Goal: Task Accomplishment & Management: Manage account settings

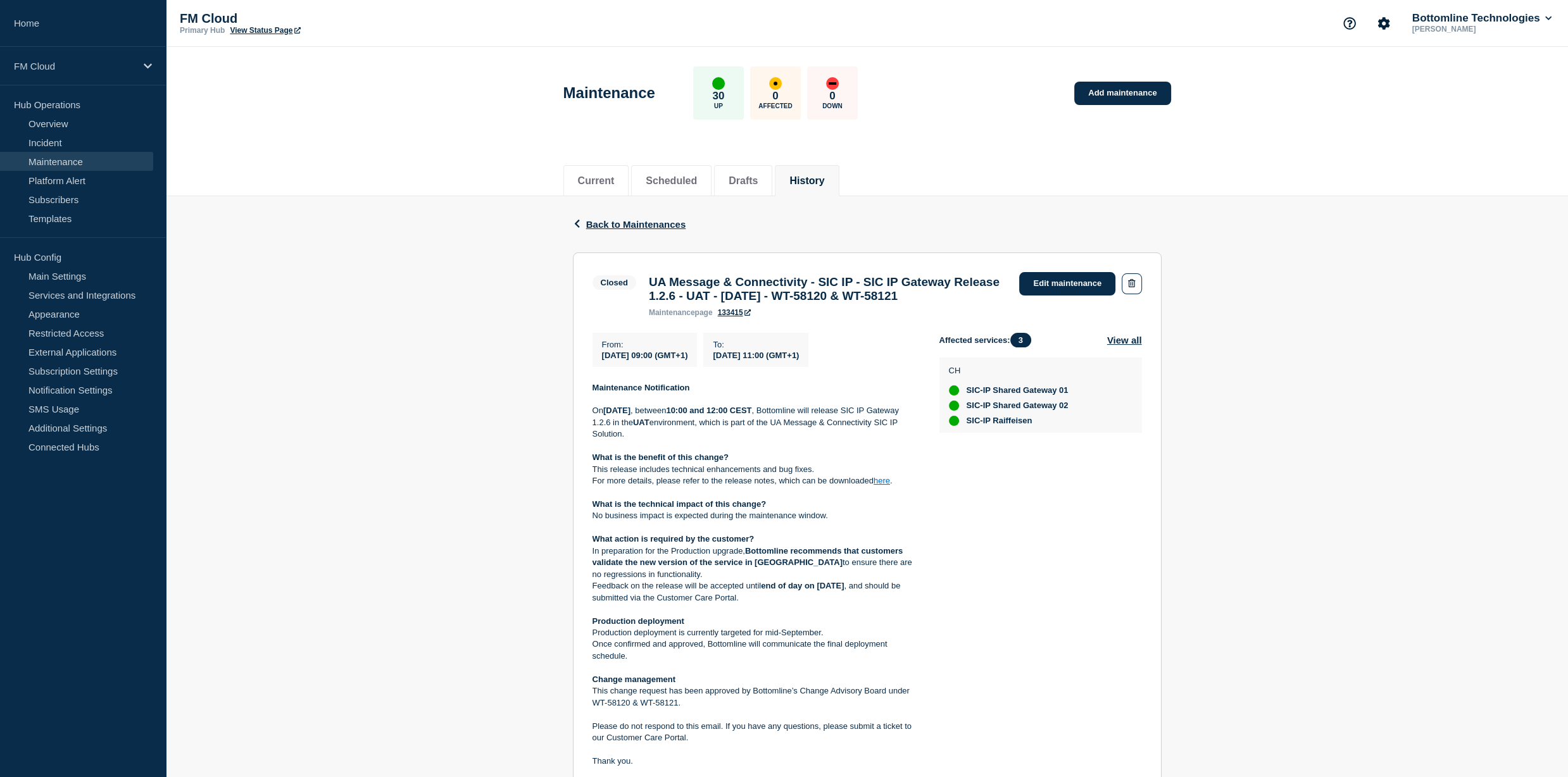
click at [724, 509] on strong "What is the technical impact of this change?" at bounding box center [680, 504] width 174 height 9
click at [754, 176] on button "Drafts" at bounding box center [743, 181] width 29 height 12
click at [35, 24] on link "Home" at bounding box center [82, 24] width 166 height 47
click at [1062, 279] on link "Edit maintenance" at bounding box center [1067, 284] width 97 height 24
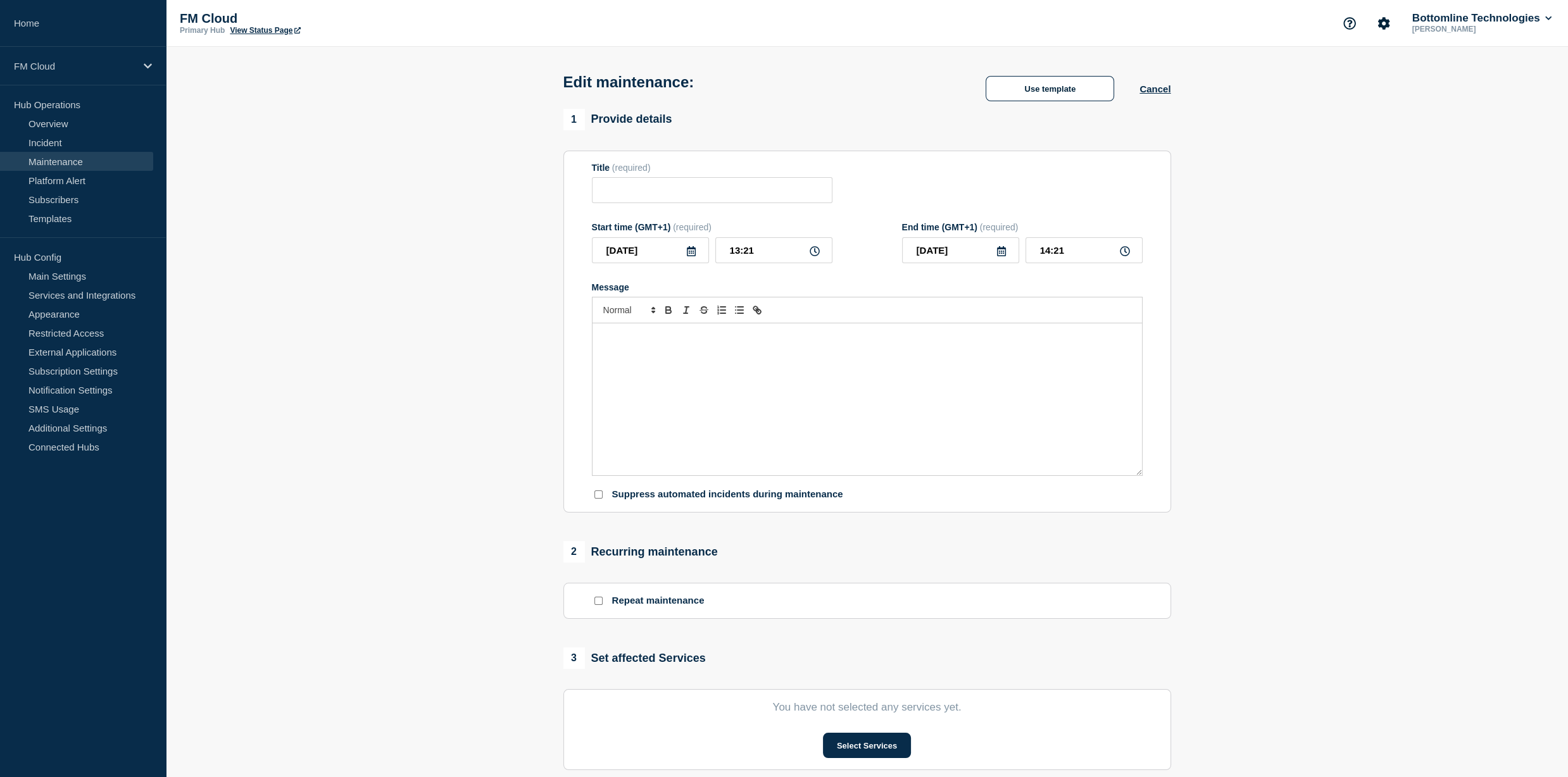
type input "UA Message & Connectivity - SIC IP - SIC IP Gateway Release 1.2.6 - UAT - 28/AU…"
type input "2025-08-28"
type input "09:00"
type input "2025-08-28"
type input "11:00"
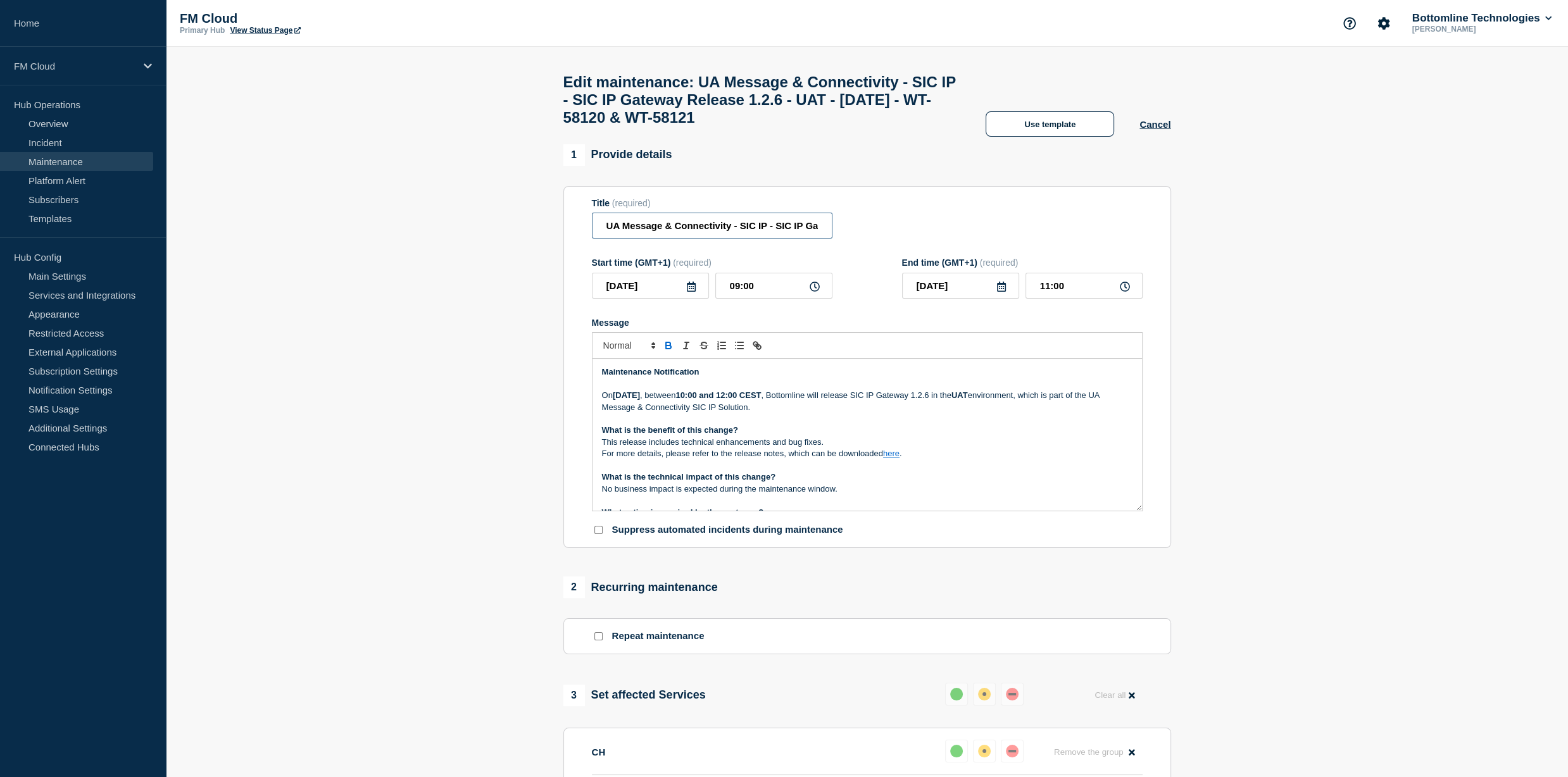
click at [668, 236] on input "UA Message & Connectivity - SIC IP - SIC IP Gateway Release 1.2.6 - UAT - [DATE…" at bounding box center [712, 225] width 240 height 26
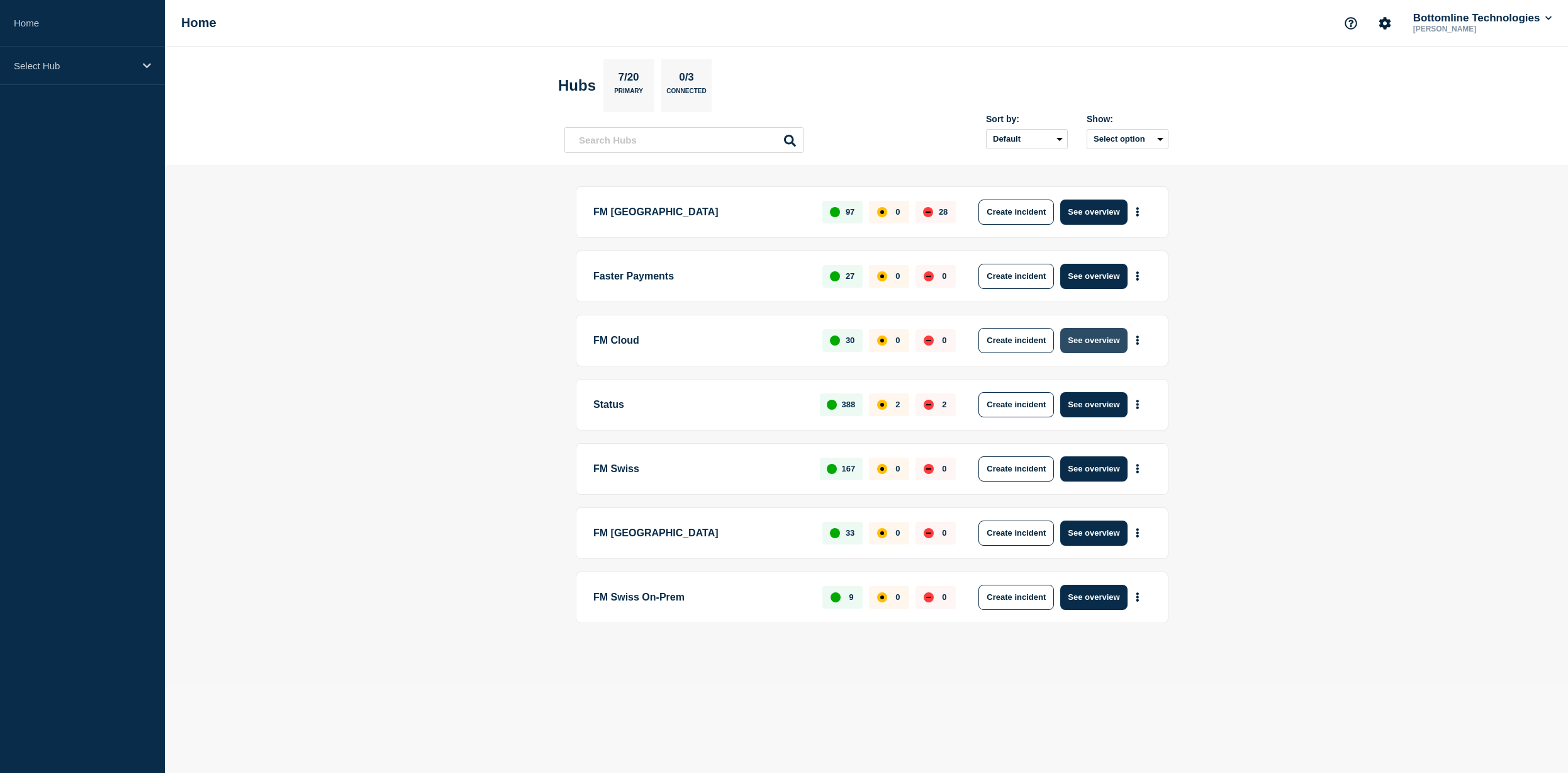
click at [1123, 332] on button "See overview" at bounding box center [1093, 340] width 66 height 25
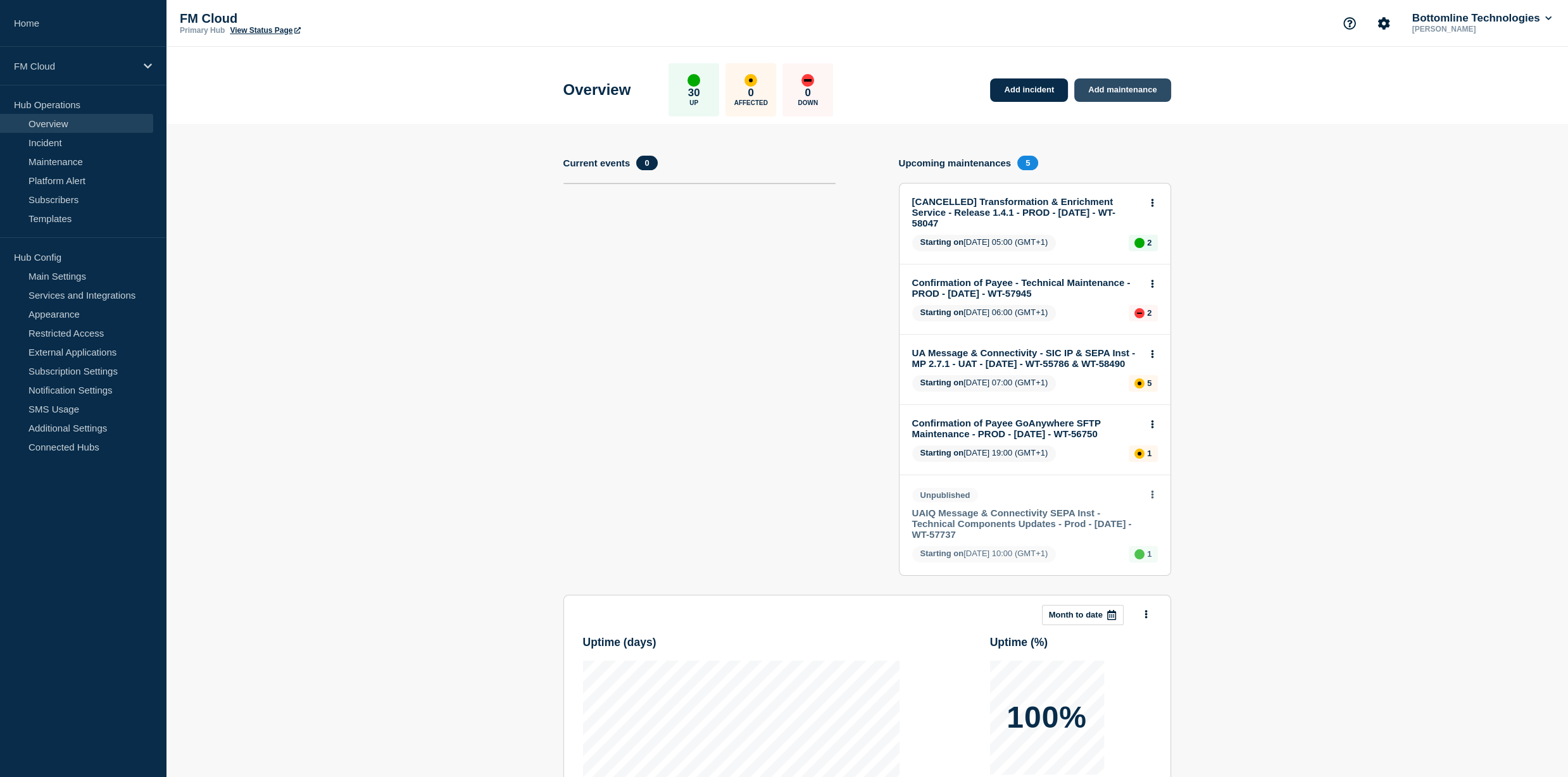
click at [1095, 86] on link "Add maintenance" at bounding box center [1122, 90] width 97 height 24
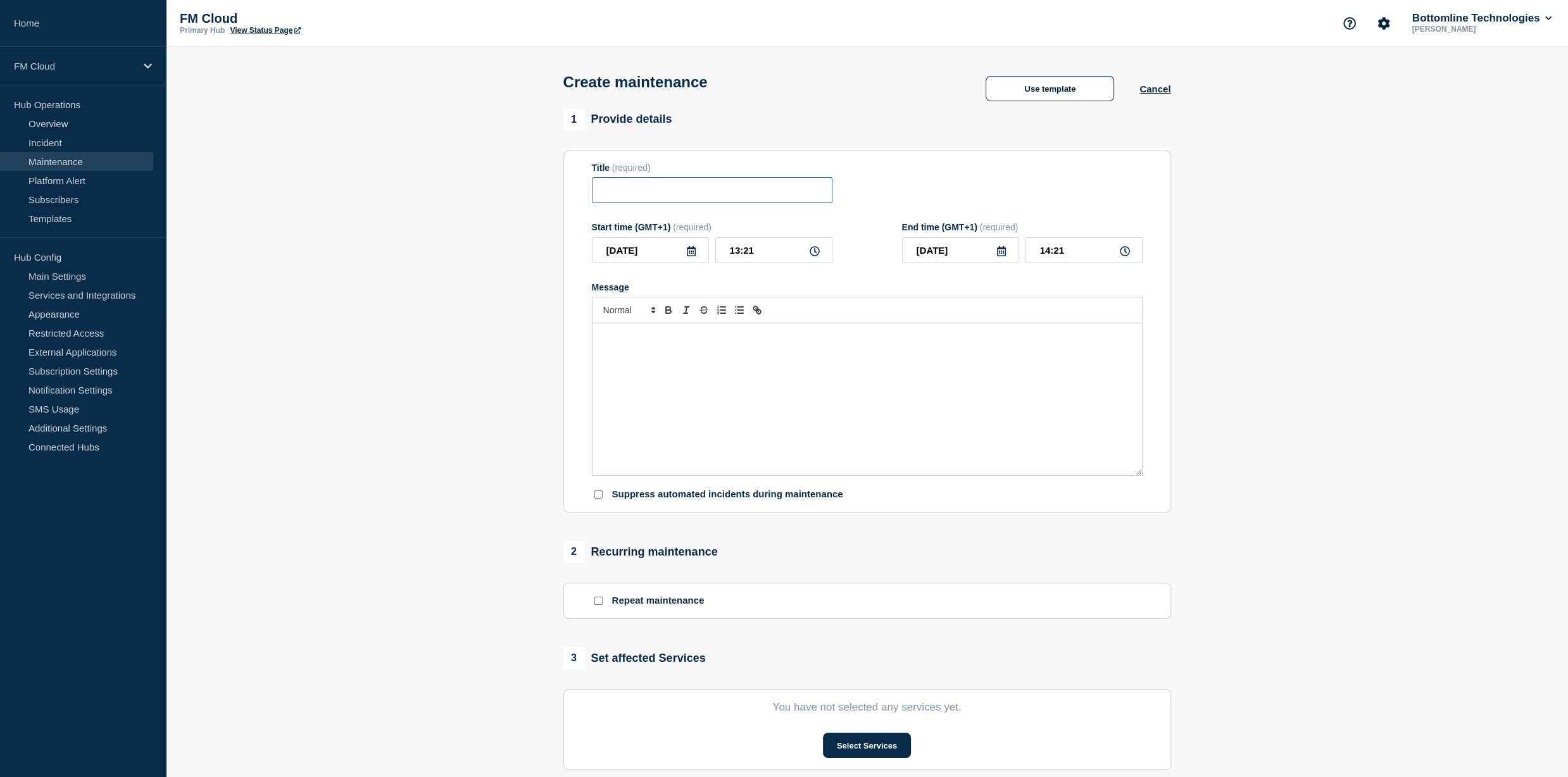
click at [651, 192] on input "Title" at bounding box center [712, 190] width 240 height 26
paste input "UA Message & Connectivity - SIC IP - SIC IP Gateway Release 1.2.6 - UAT - 28/AU…"
click at [651, 192] on input "UA Message & Connectivity - SIC IP - SIC IP Gateway Release 1.2.6 - UAT - 28/AU…" at bounding box center [712, 190] width 240 height 26
click at [645, 195] on input "UA Message & Connectivity - SIC IP - SIC IP Gateway Release 1.2.6 - UAT - 28/AU…" at bounding box center [712, 190] width 240 height 26
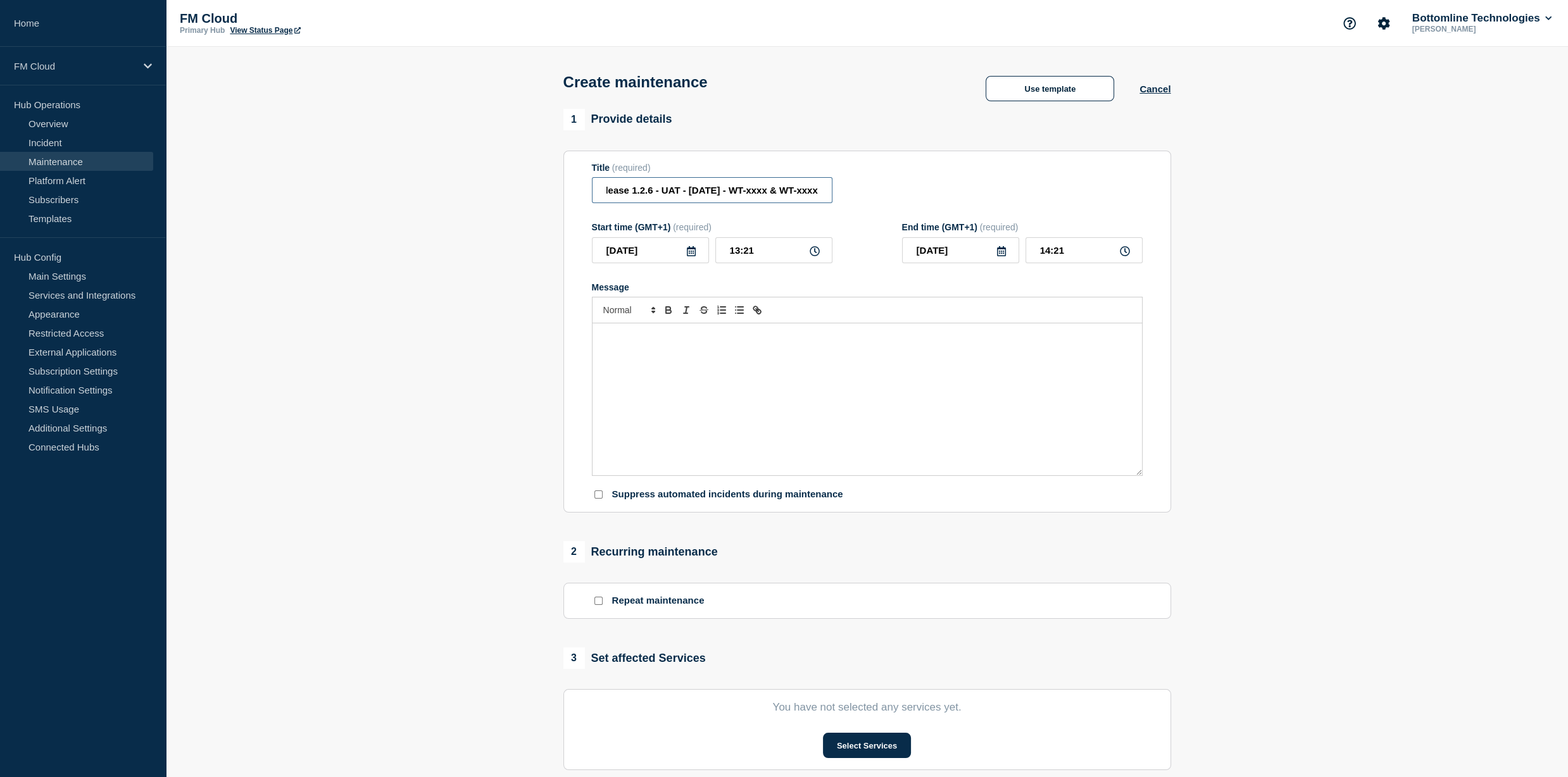
click at [643, 195] on input "UA Message & Connectivity - SIC IP - SIC IP Gateway Release 1.2.6 - UAT - 28/AU…" at bounding box center [712, 190] width 240 height 26
click at [757, 193] on input "UA Message & Connectivity - SIC IP - SIC IP Gateway Release 1.2.6 - PROD - dd/M…" at bounding box center [712, 190] width 240 height 26
click at [800, 195] on input "UA Message & Connectivity - SIC IP - SIC IP Gateway Release 1.2.6 - PROD - dd/M…" at bounding box center [712, 190] width 240 height 26
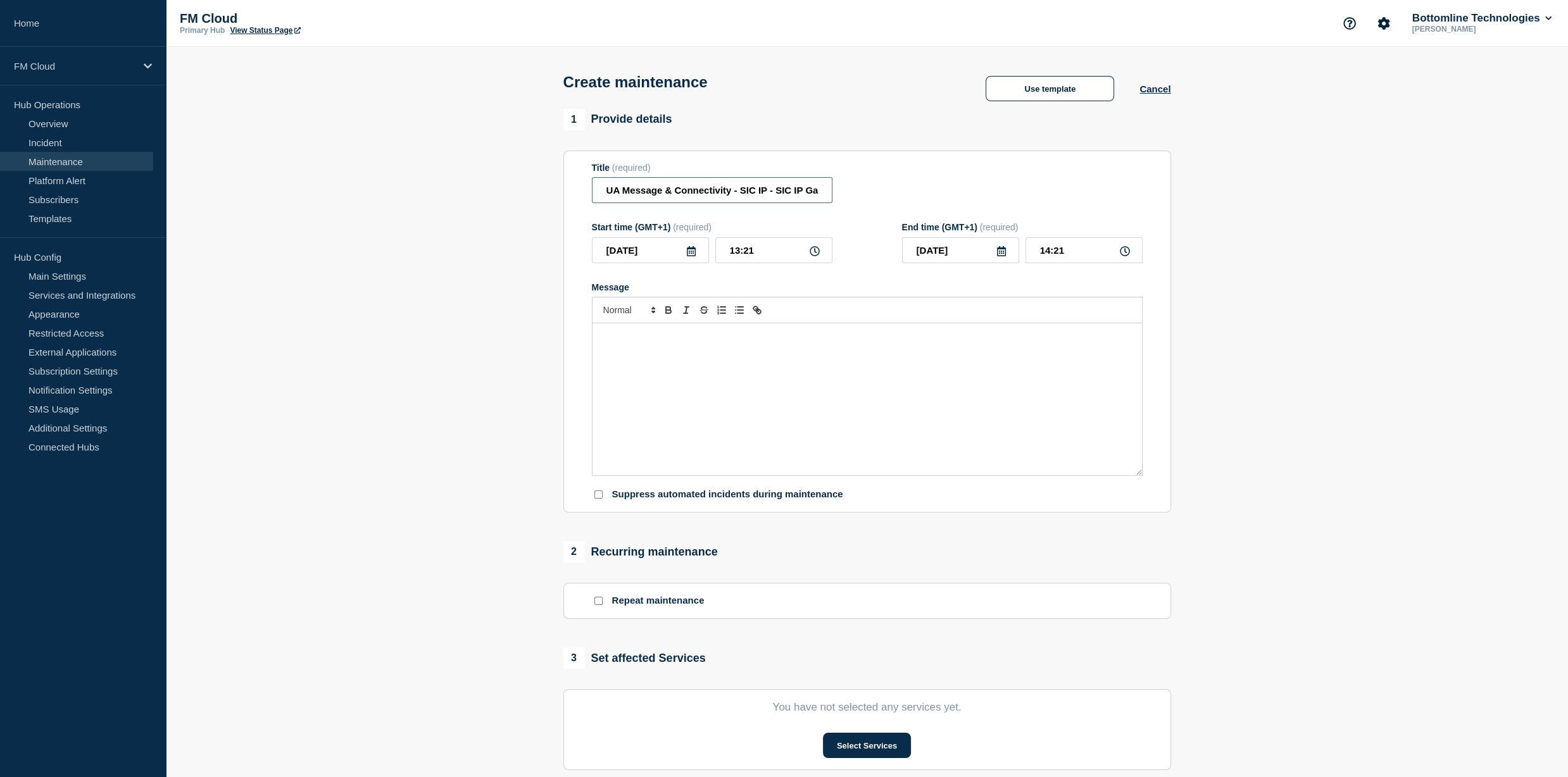
type input "UA Message & Connectivity - SIC IP - SIC IP Gateway Release 1.2.6 - PROD - dd/M…"
click at [698, 257] on input "[DATE]" at bounding box center [650, 250] width 117 height 26
click at [691, 257] on icon at bounding box center [691, 251] width 10 height 10
click at [693, 253] on icon at bounding box center [691, 251] width 9 height 10
click at [695, 352] on div "11" at bounding box center [693, 350] width 18 height 18
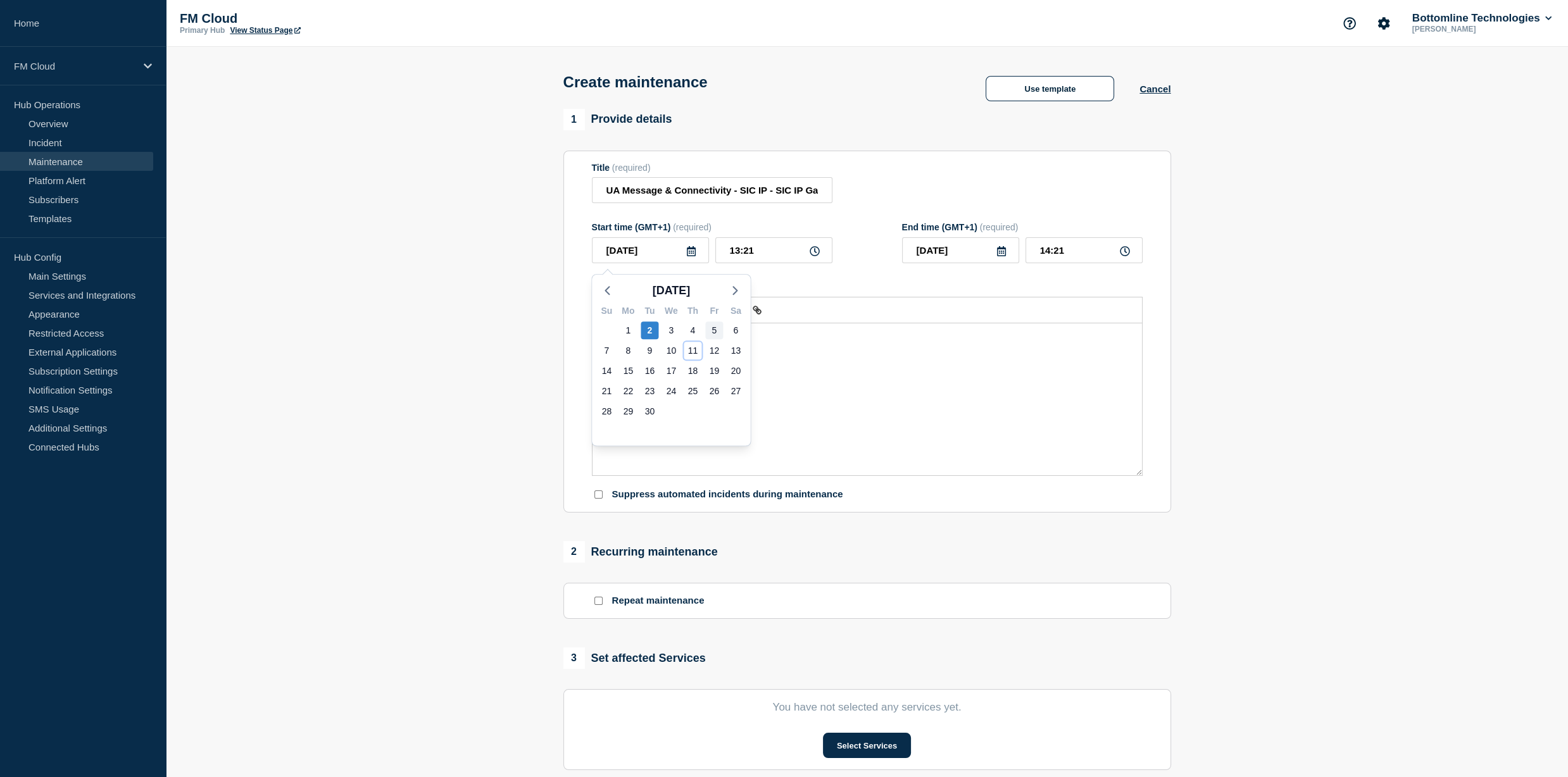
type input "[DATE]"
click at [729, 254] on input "13:21" at bounding box center [773, 250] width 117 height 26
type input "16:21"
type input "17:21"
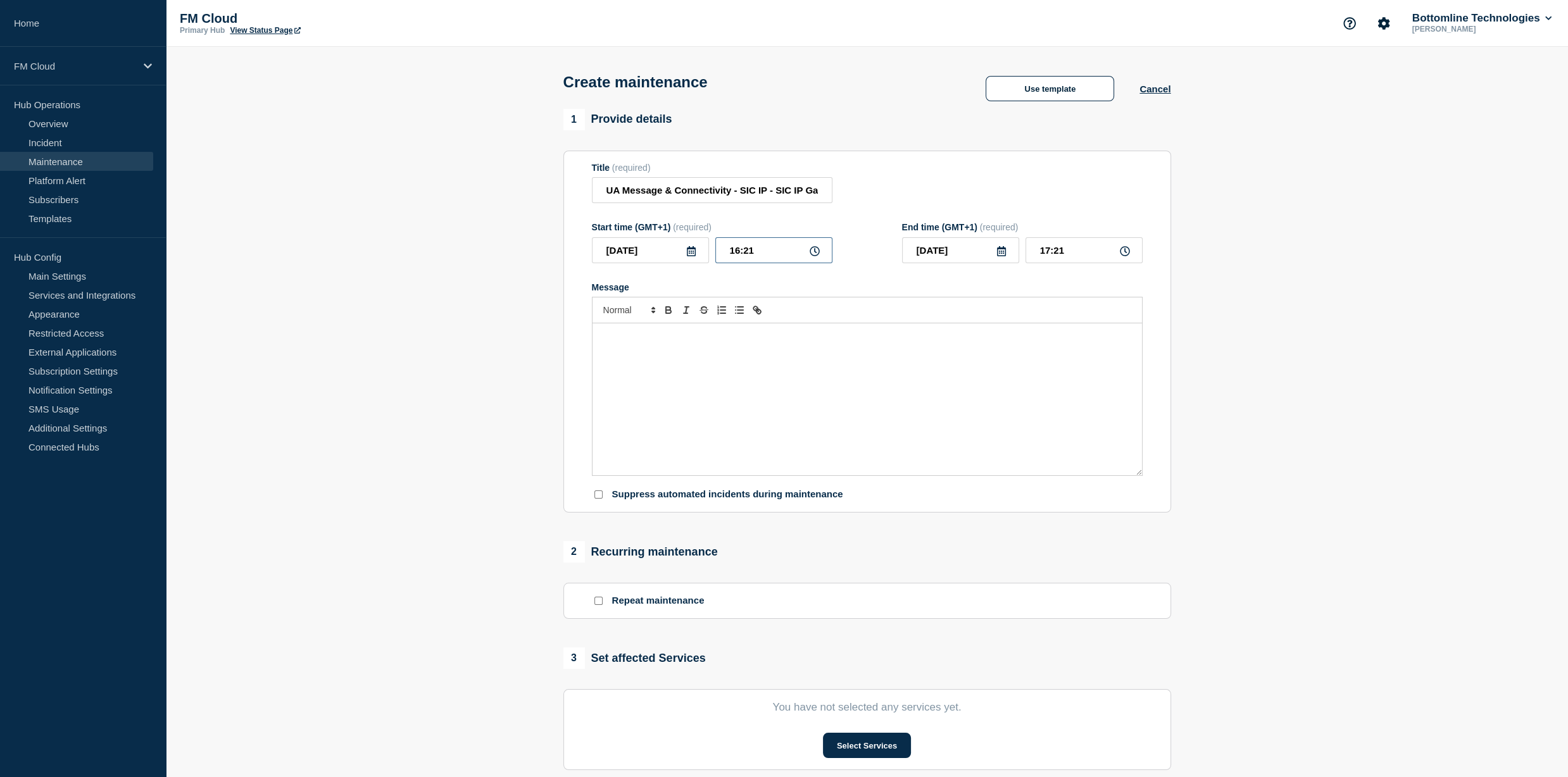
type input "16:01"
type input "17:01"
type input "16:00"
type input "18:00"
click at [735, 191] on input "UA Message & Connectivity - SIC IP - SIC IP Gateway Release 1.2.6 - PROD - dd/M…" at bounding box center [712, 190] width 240 height 26
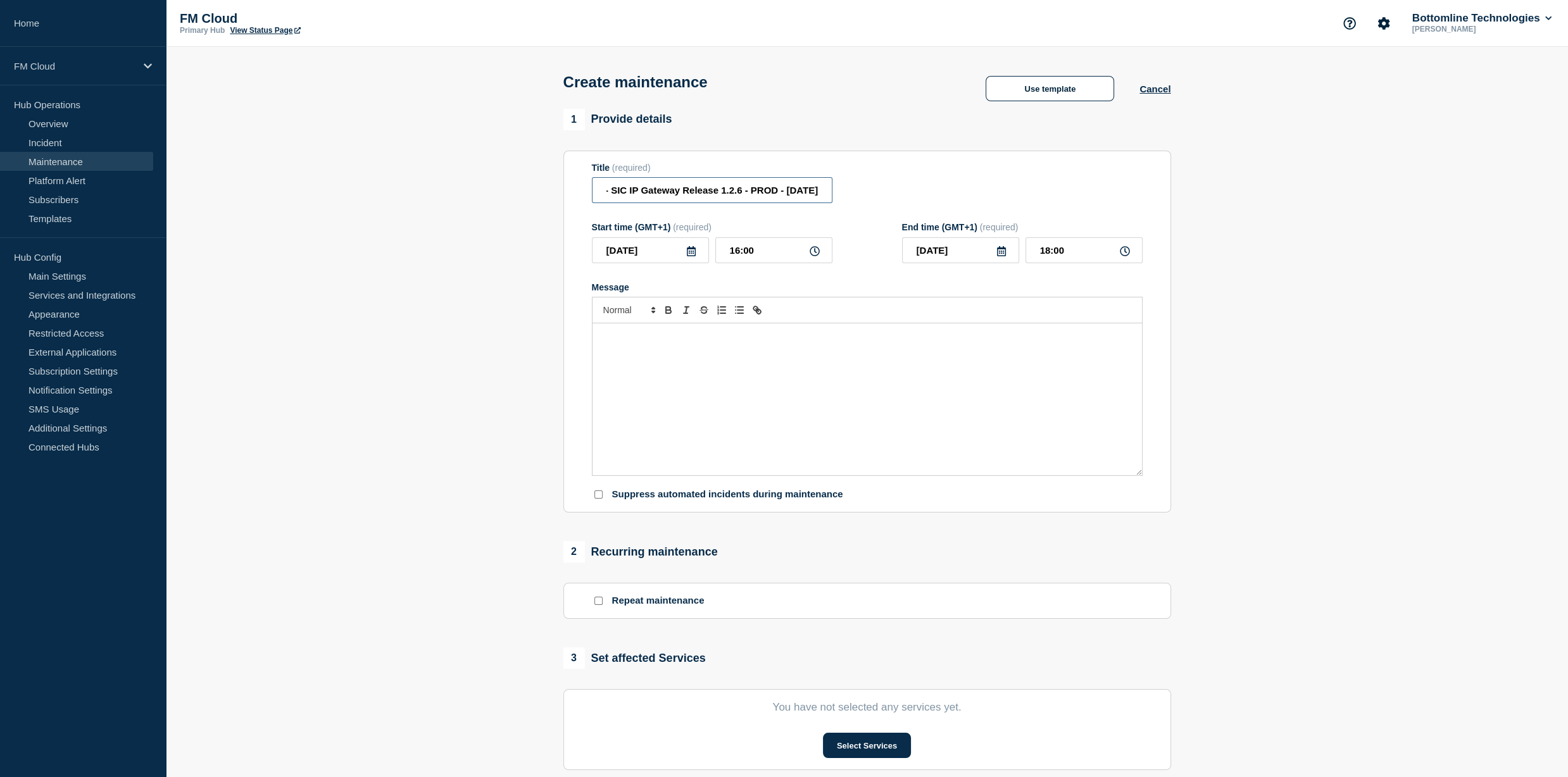
scroll to position [0, 286]
click at [753, 193] on input "UA Message & Connectivity - SIC IP - SIC IP Gateway Release 1.2.6 - PROD - 11/S…" at bounding box center [712, 190] width 240 height 26
paste input "58569"
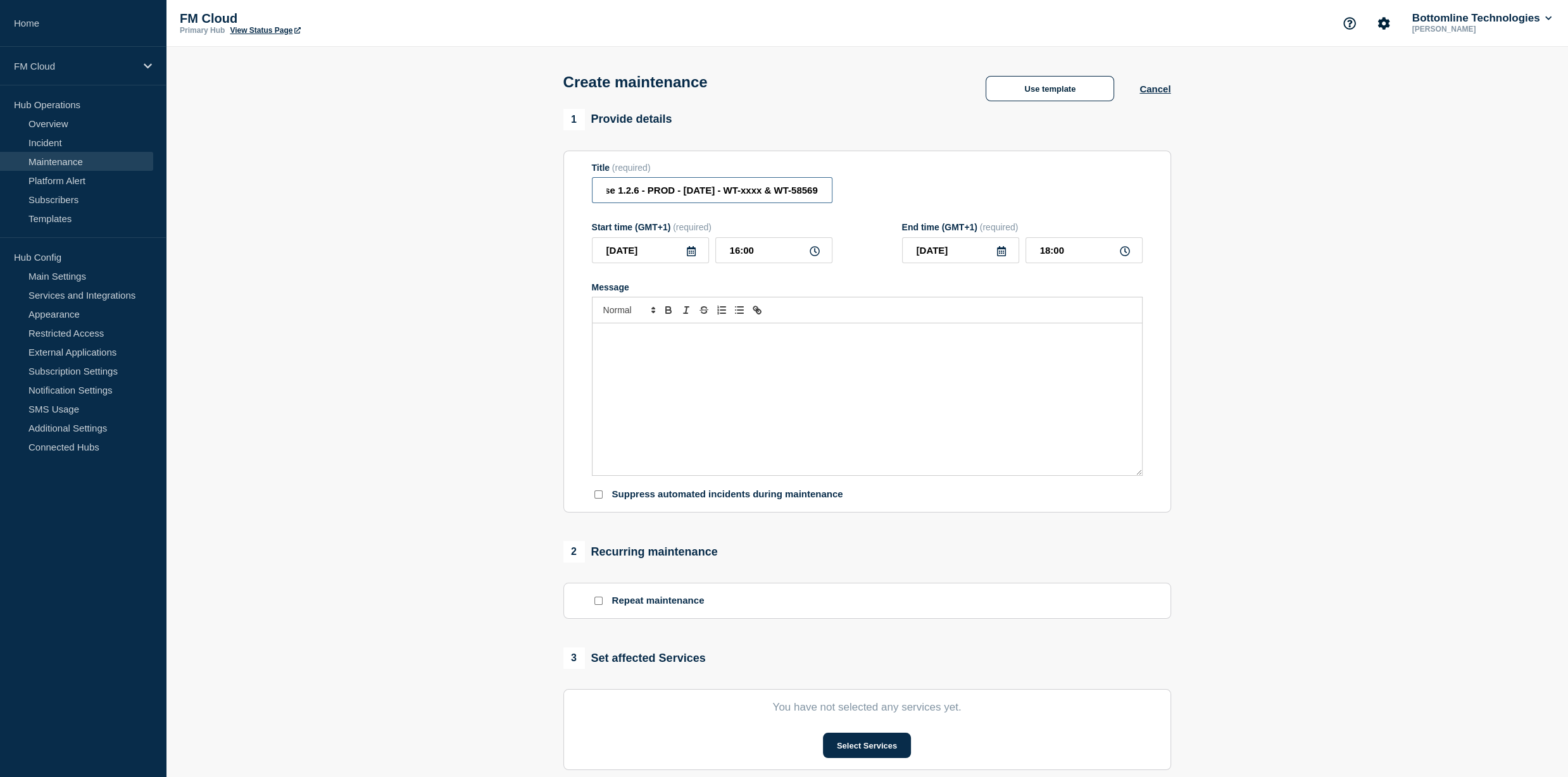
paste input "58569"
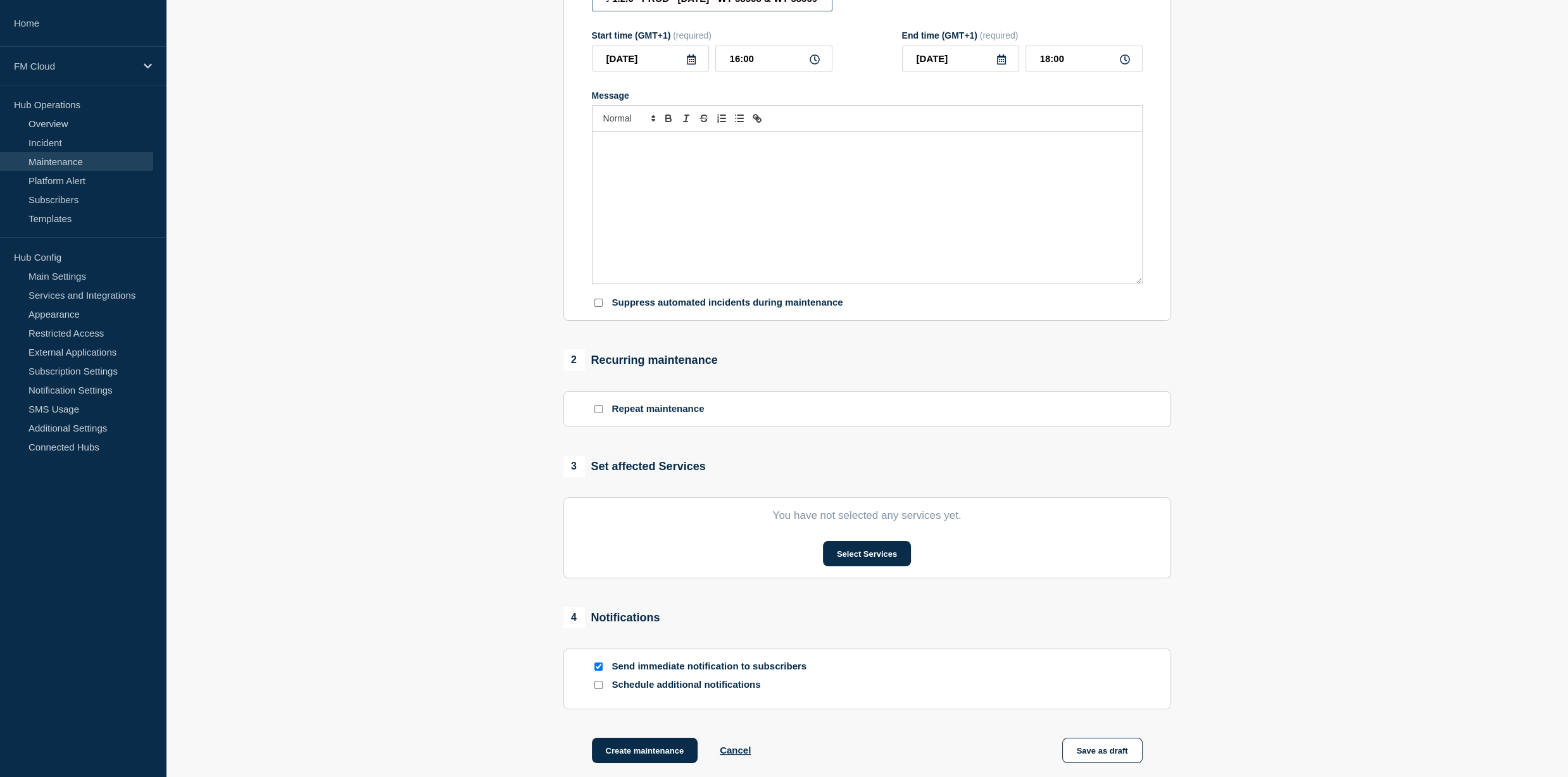
scroll to position [328, 0]
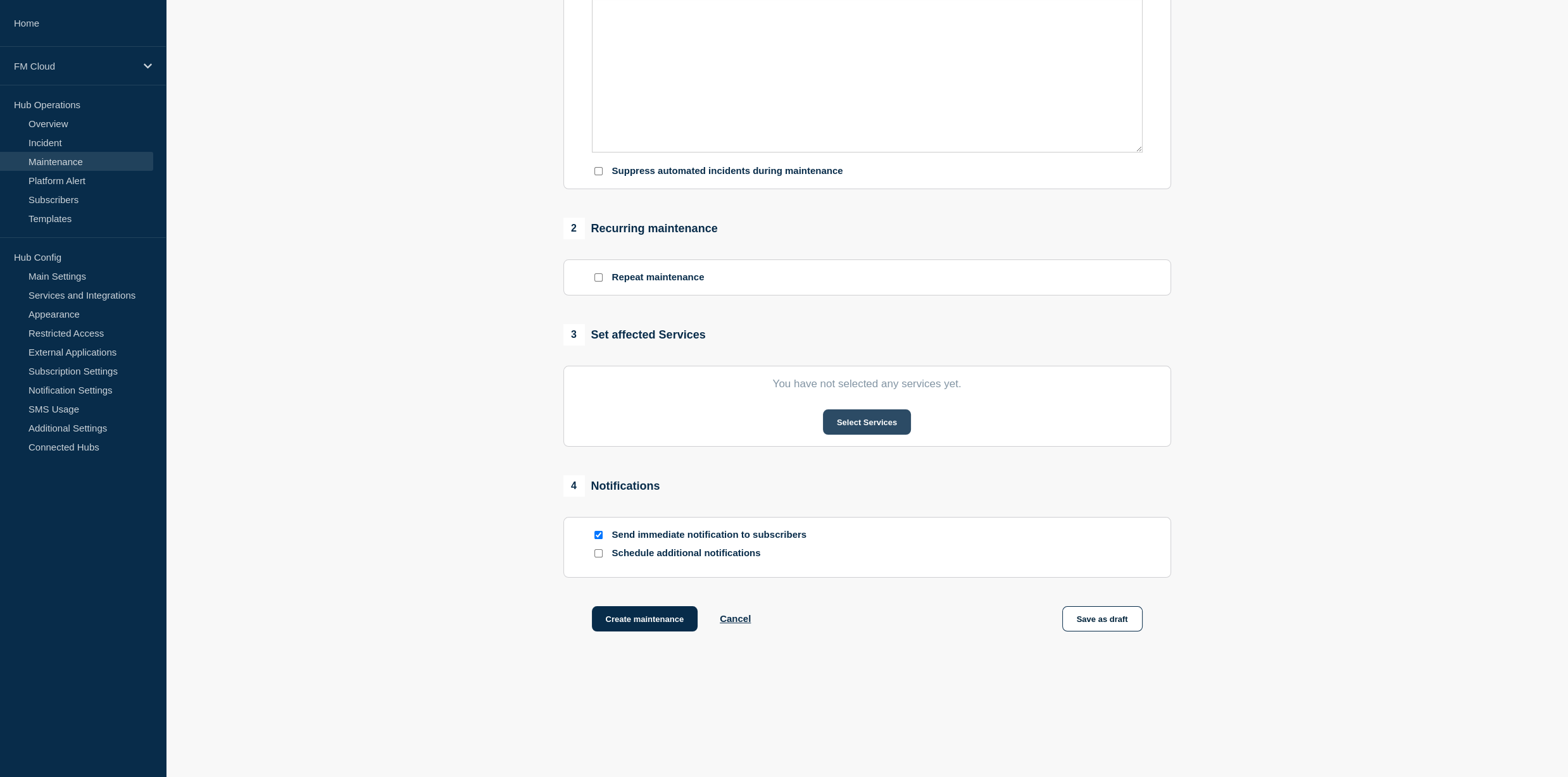
type input "UA Message & Connectivity - SIC IP - SIC IP Gateway Release 1.2.6 - PROD - [DAT…"
click at [882, 428] on button "Select Services" at bounding box center [867, 422] width 88 height 25
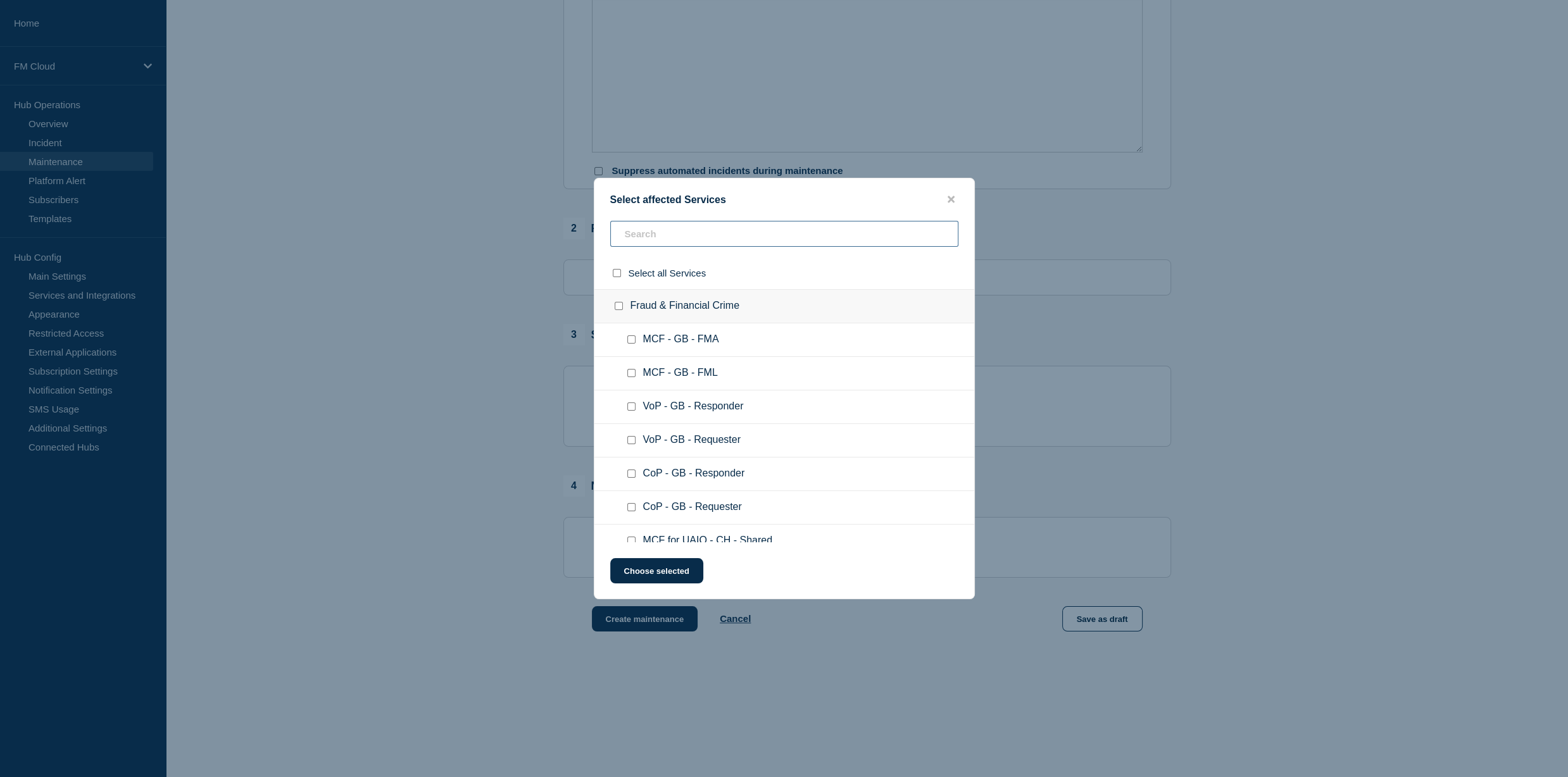
click at [660, 228] on input "text" at bounding box center [784, 233] width 348 height 26
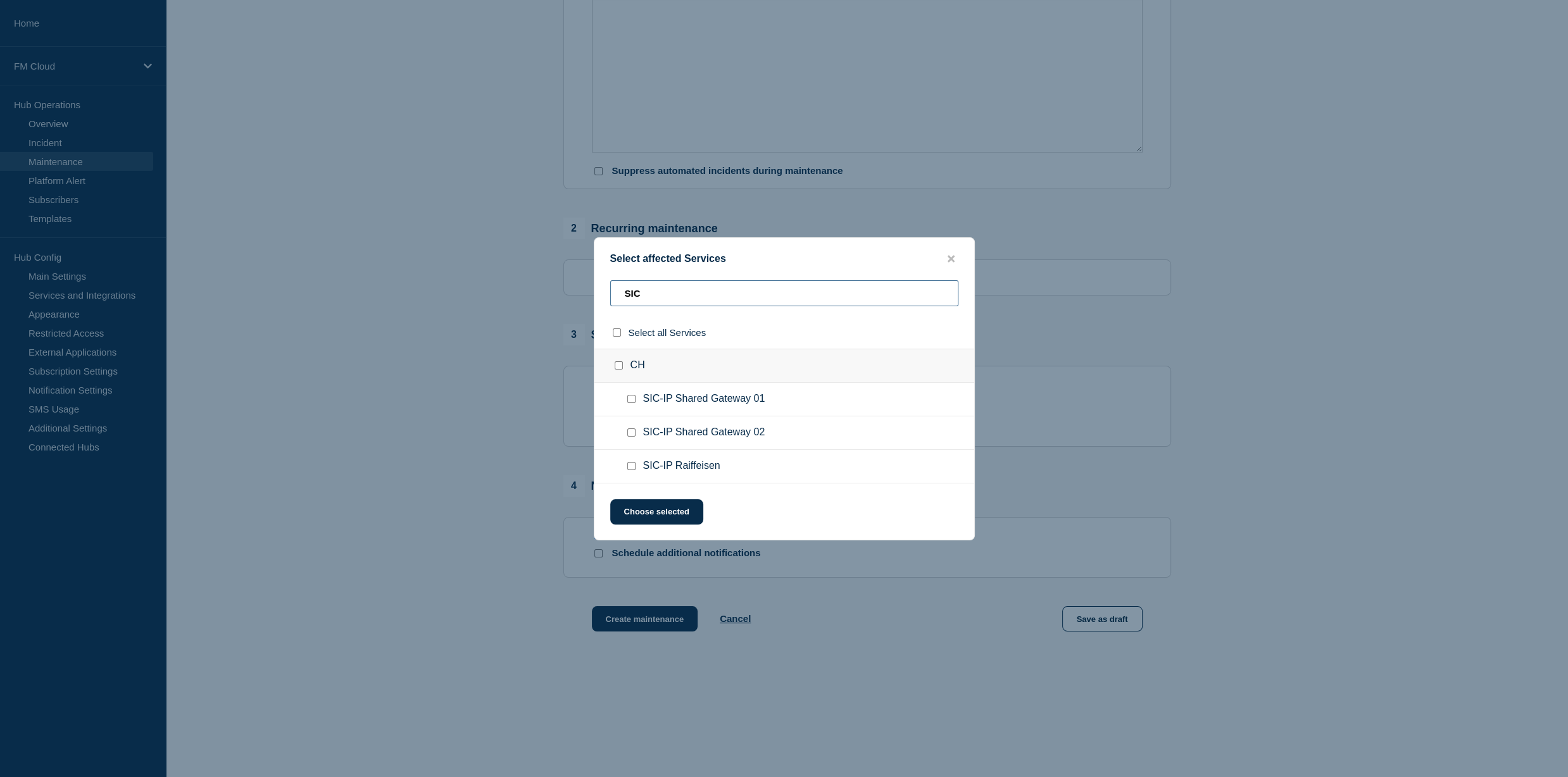
type input "SIC"
click at [620, 374] on div "CH" at bounding box center [784, 366] width 380 height 35
click at [618, 367] on input "CH checkbox" at bounding box center [619, 365] width 8 height 8
checkbox input "true"
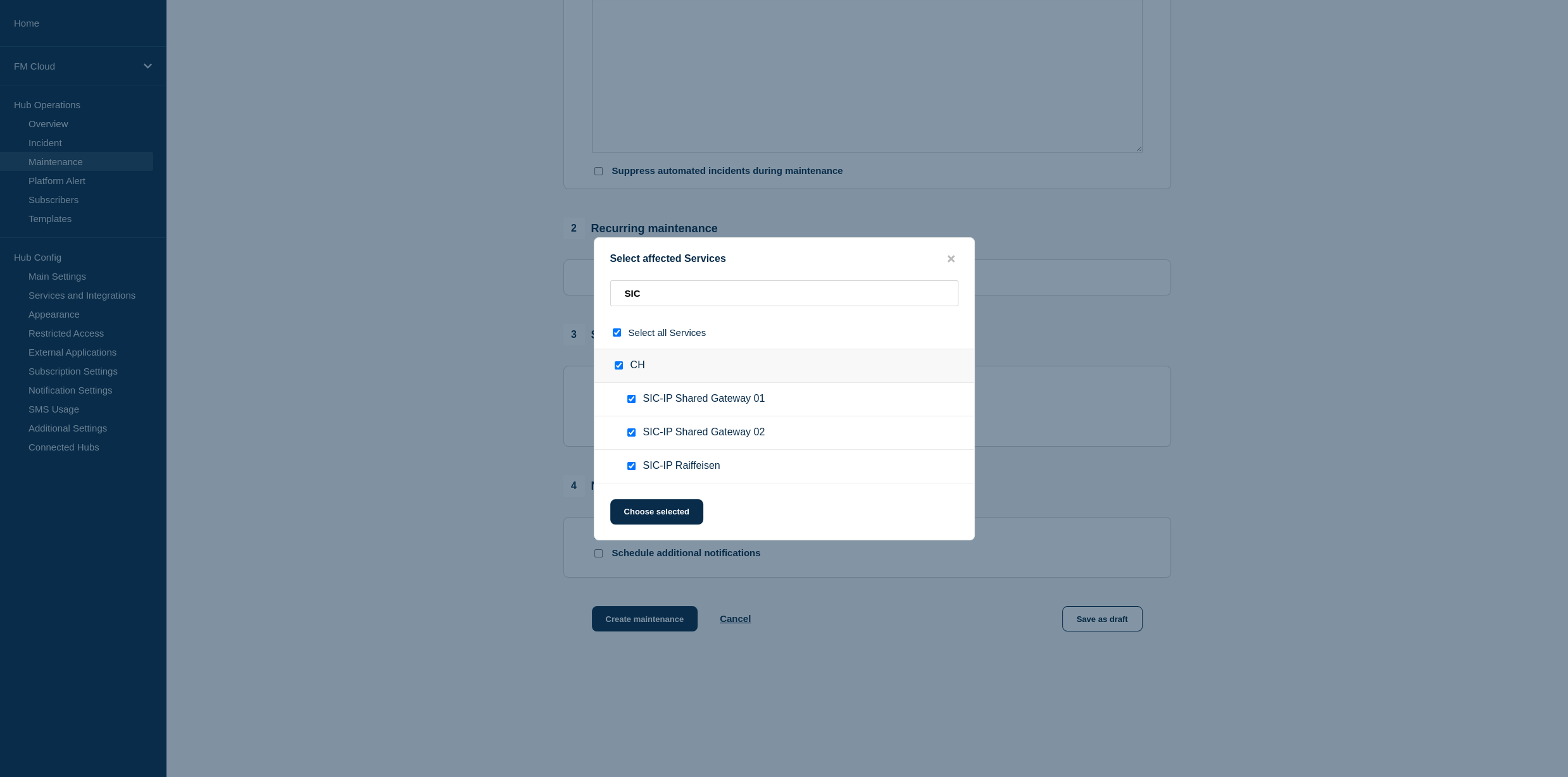
checkbox input "true"
drag, startPoint x: 671, startPoint y: 515, endPoint x: 682, endPoint y: 512, distance: 11.4
click at [673, 515] on button "Choose selected" at bounding box center [656, 512] width 93 height 25
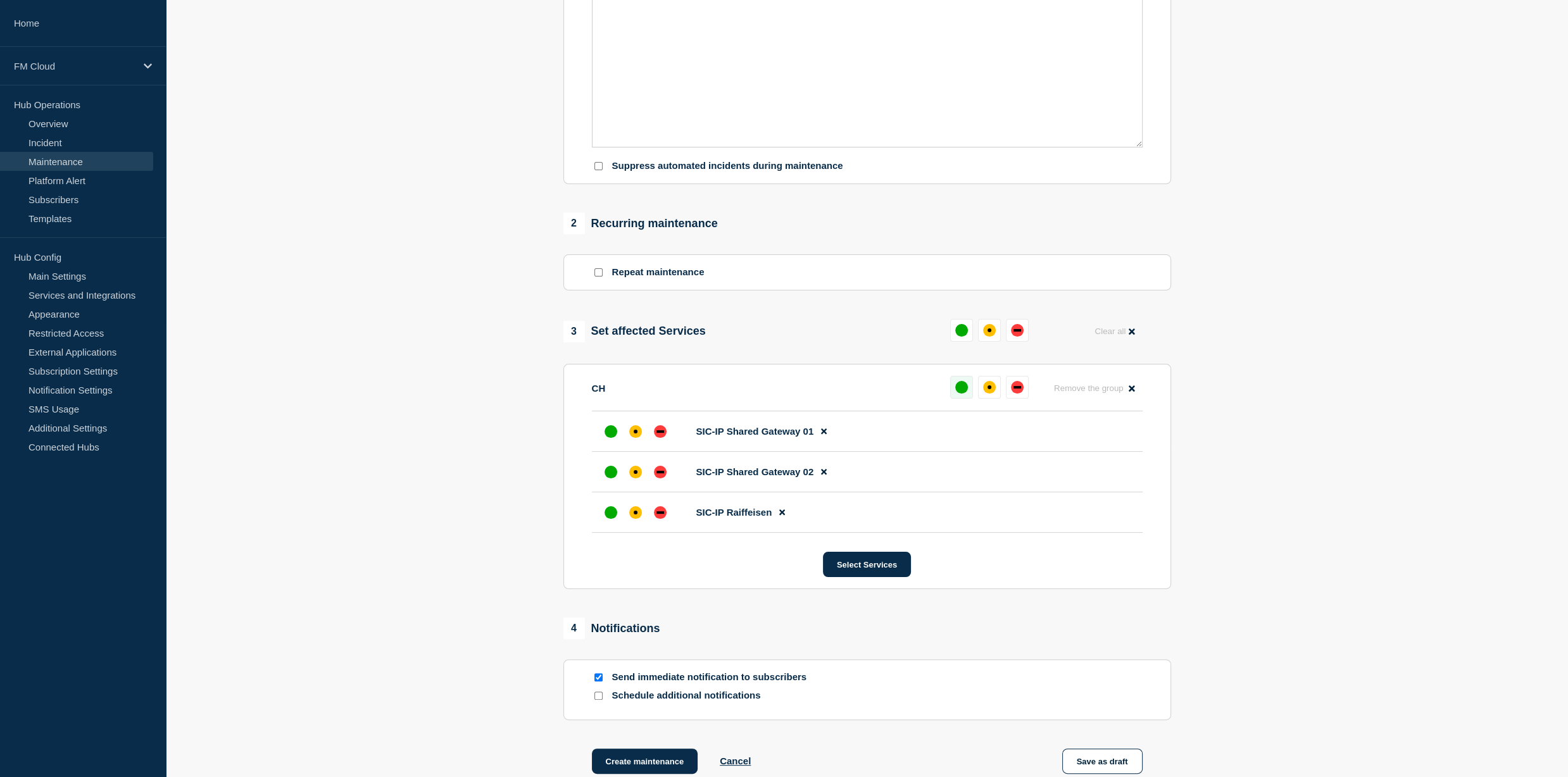
click at [967, 392] on div "up" at bounding box center [962, 387] width 13 height 13
click at [1142, 636] on div "4 Notifications" at bounding box center [868, 628] width 608 height 21
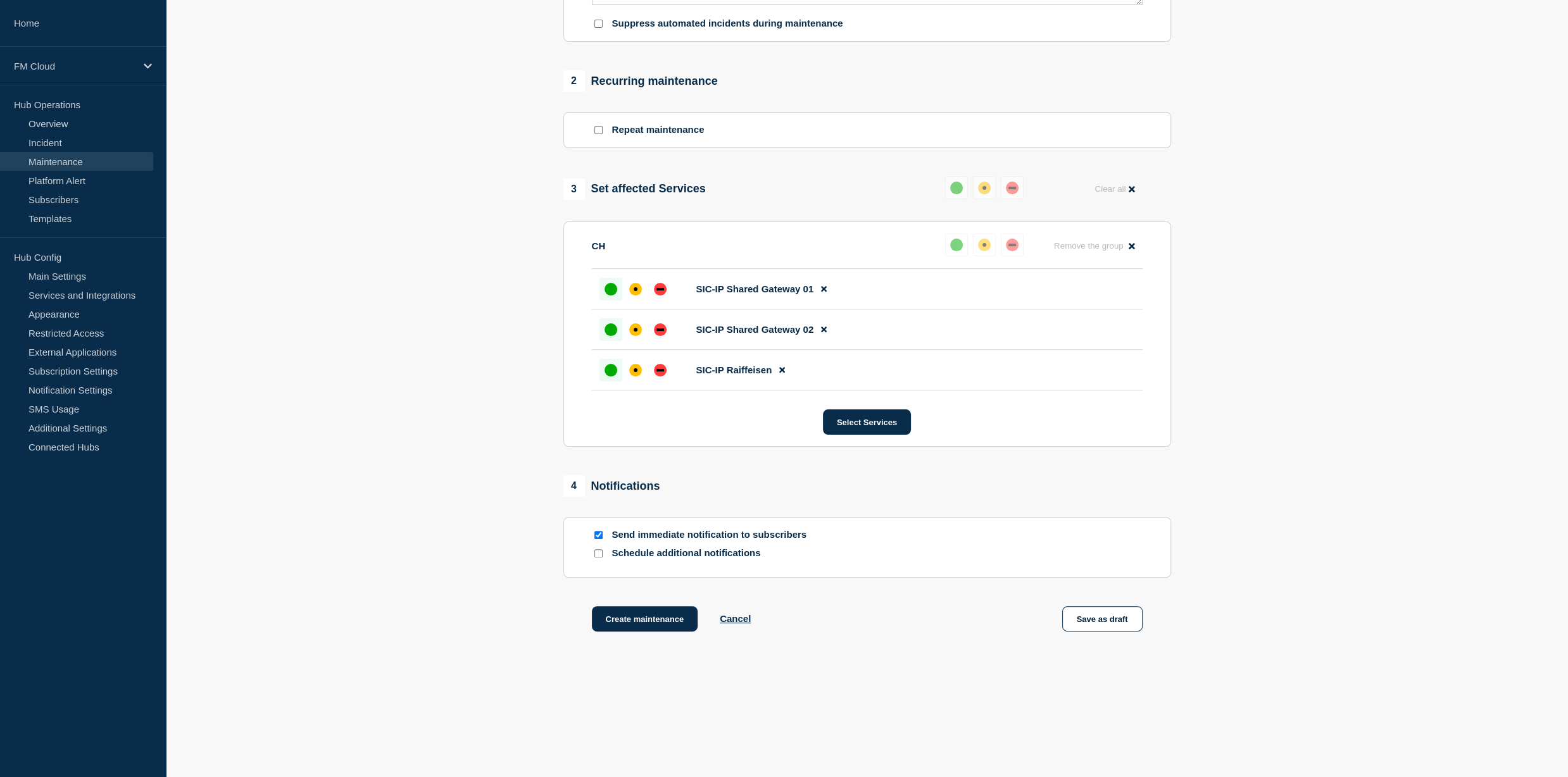
scroll to position [479, 0]
click at [1109, 618] on button "Save as draft" at bounding box center [1102, 618] width 80 height 25
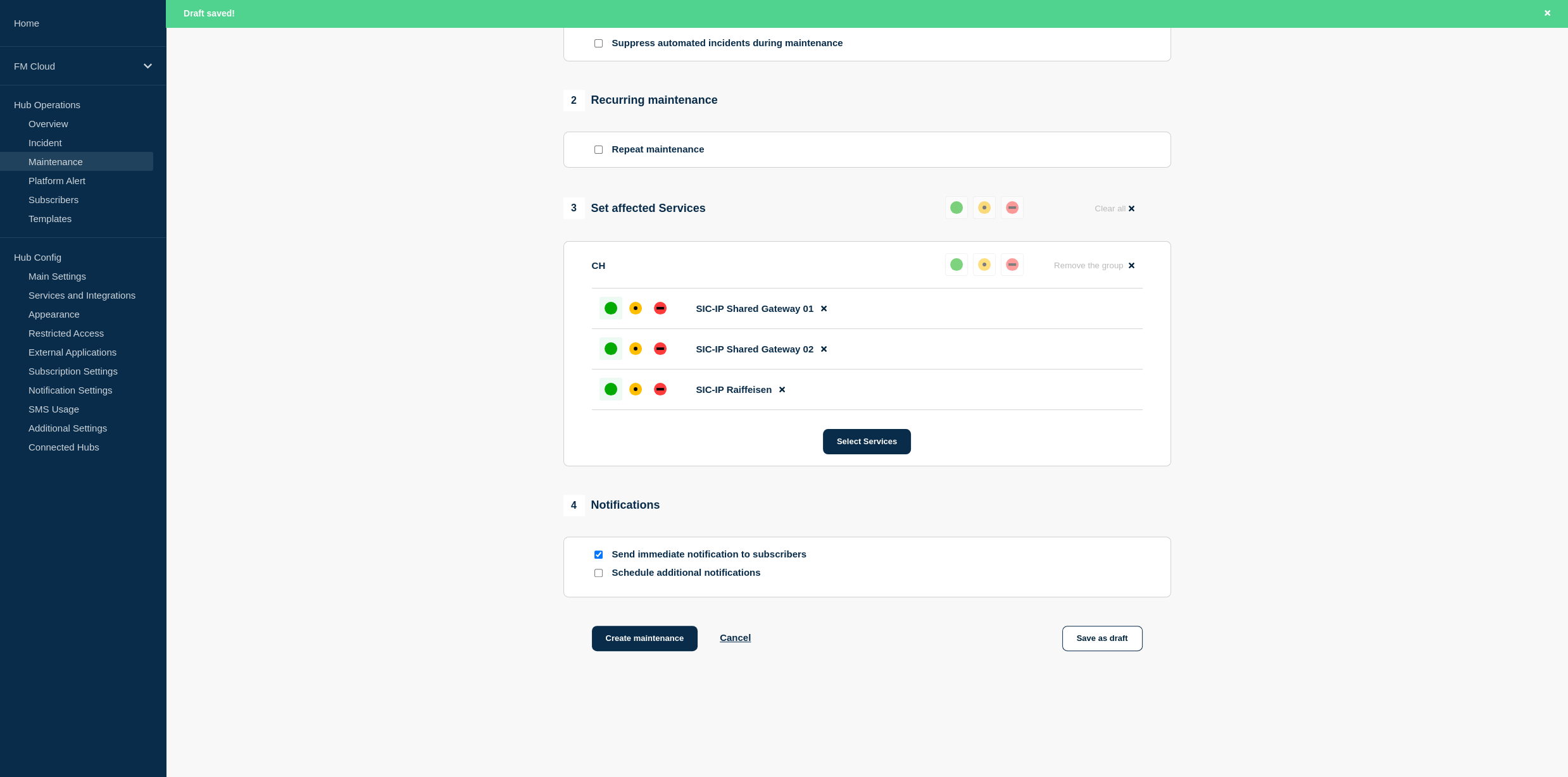
scroll to position [505, 0]
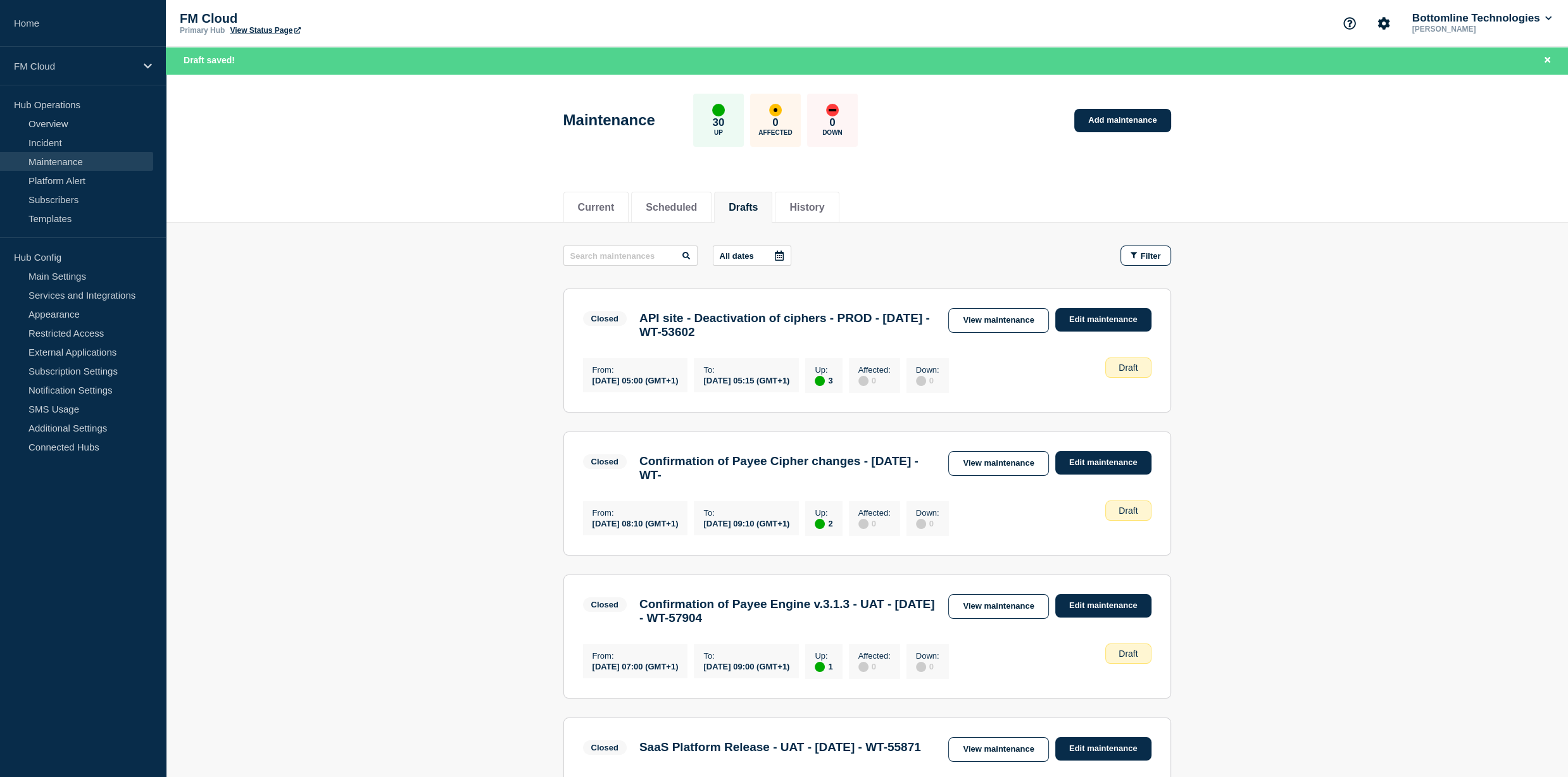
click at [757, 207] on button "Drafts" at bounding box center [743, 207] width 29 height 12
click at [678, 211] on button "Scheduled" at bounding box center [671, 207] width 51 height 12
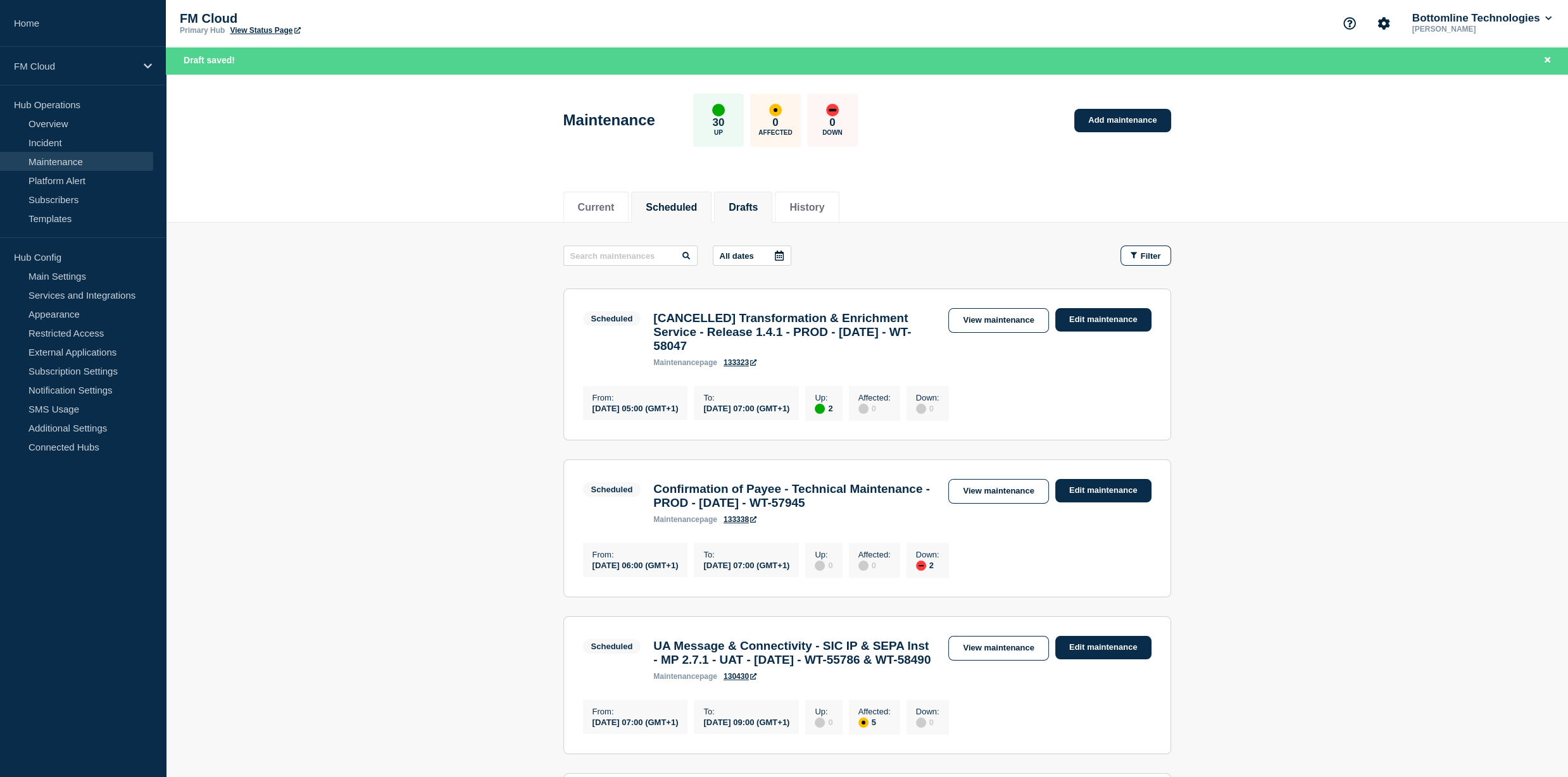
click at [752, 204] on button "Drafts" at bounding box center [743, 207] width 29 height 12
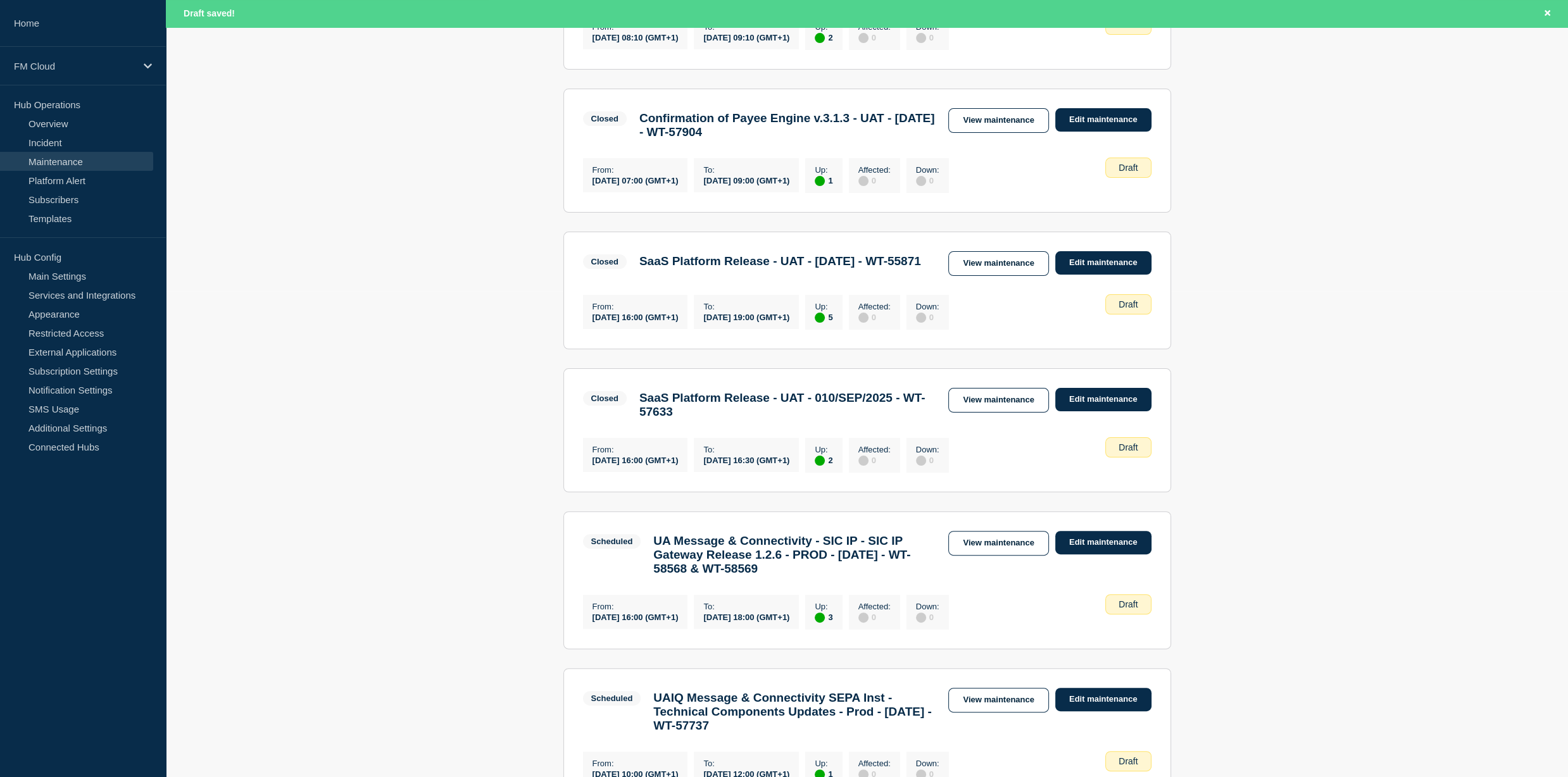
scroll to position [570, 0]
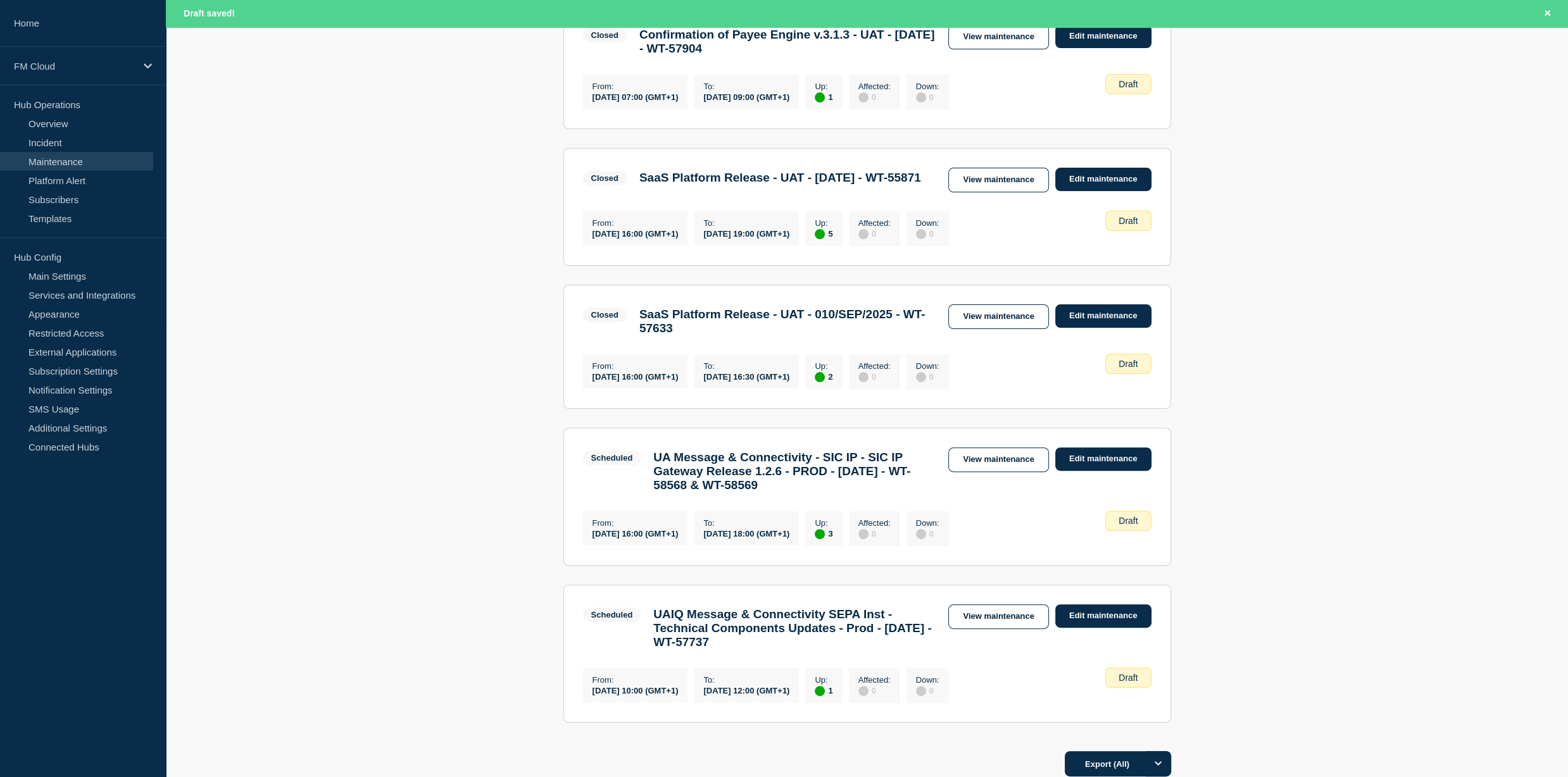
drag, startPoint x: 978, startPoint y: 498, endPoint x: 951, endPoint y: 456, distance: 49.9
click at [978, 472] on link "View maintenance" at bounding box center [998, 459] width 100 height 24
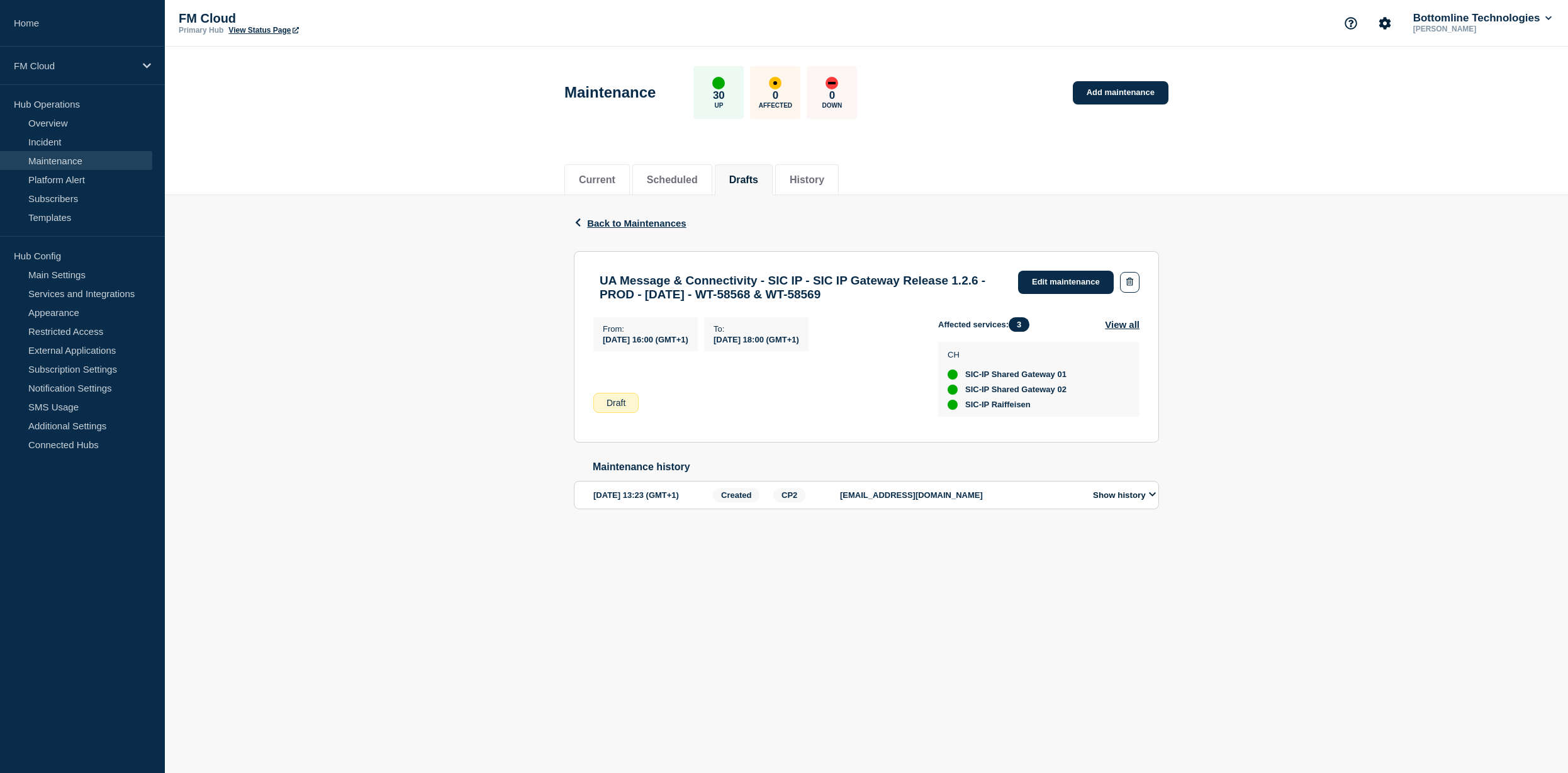
click at [349, 53] on header "Maintenance 30 Up 0 Affected 0 Down Add maintenance" at bounding box center [866, 99] width 1403 height 105
click at [1042, 290] on link "Edit maintenance" at bounding box center [1066, 283] width 96 height 23
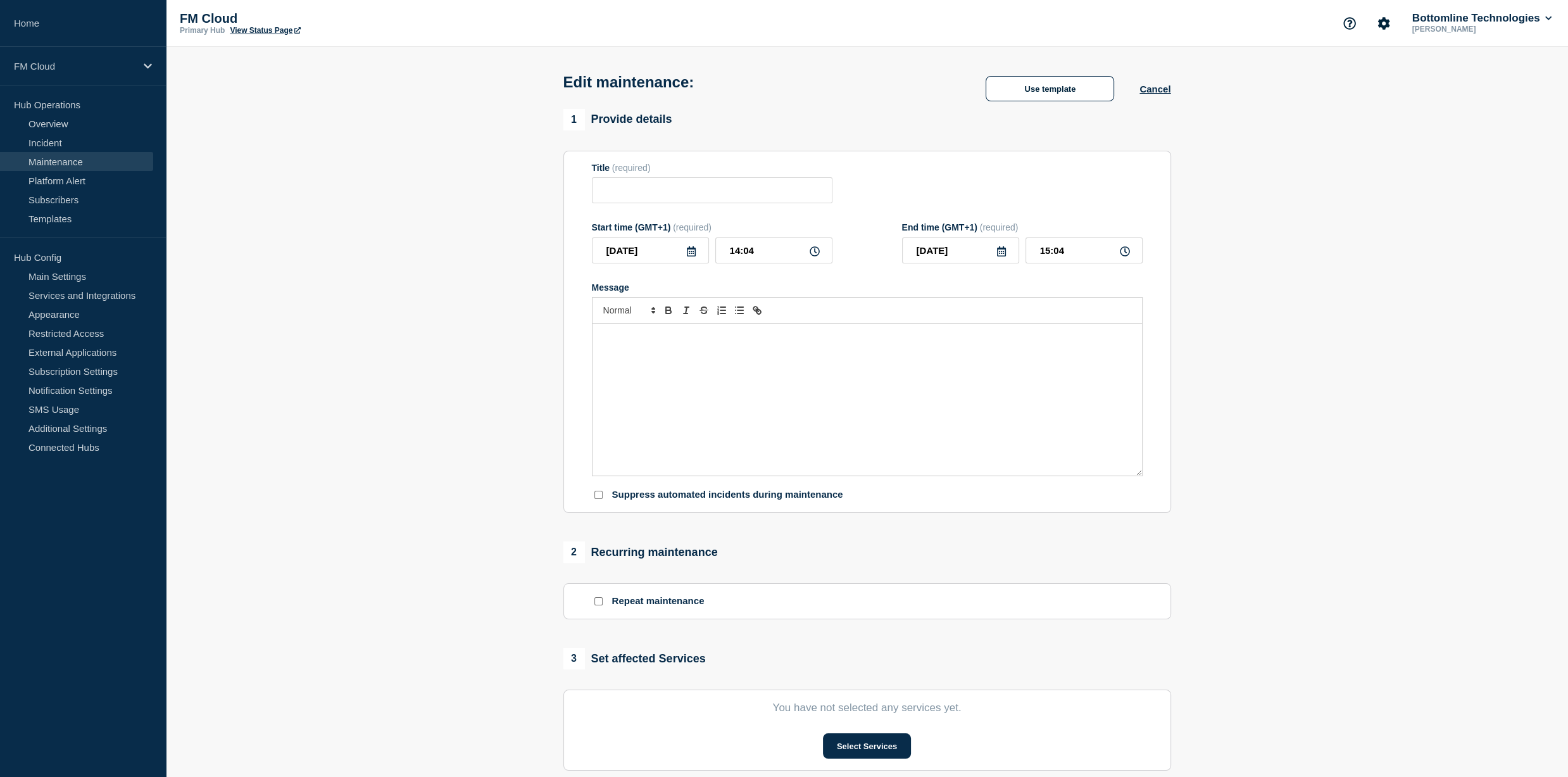
type input "UA Message & Connectivity - SIC IP - SIC IP Gateway Release 1.2.6 - PROD - [DAT…"
type input "[DATE]"
type input "16:00"
type input "[DATE]"
type input "18:00"
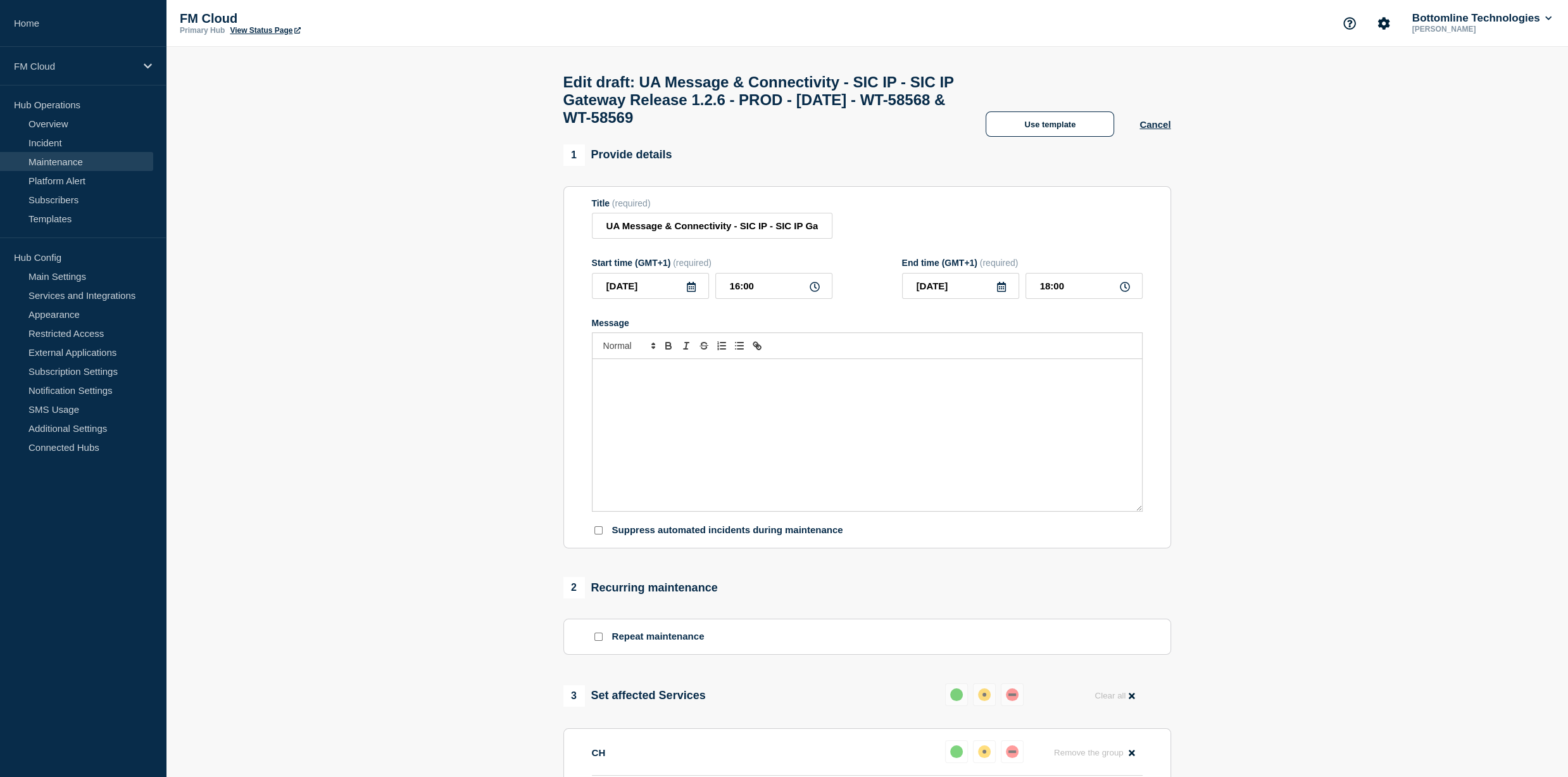
click at [707, 411] on div "Message" at bounding box center [868, 435] width 550 height 152
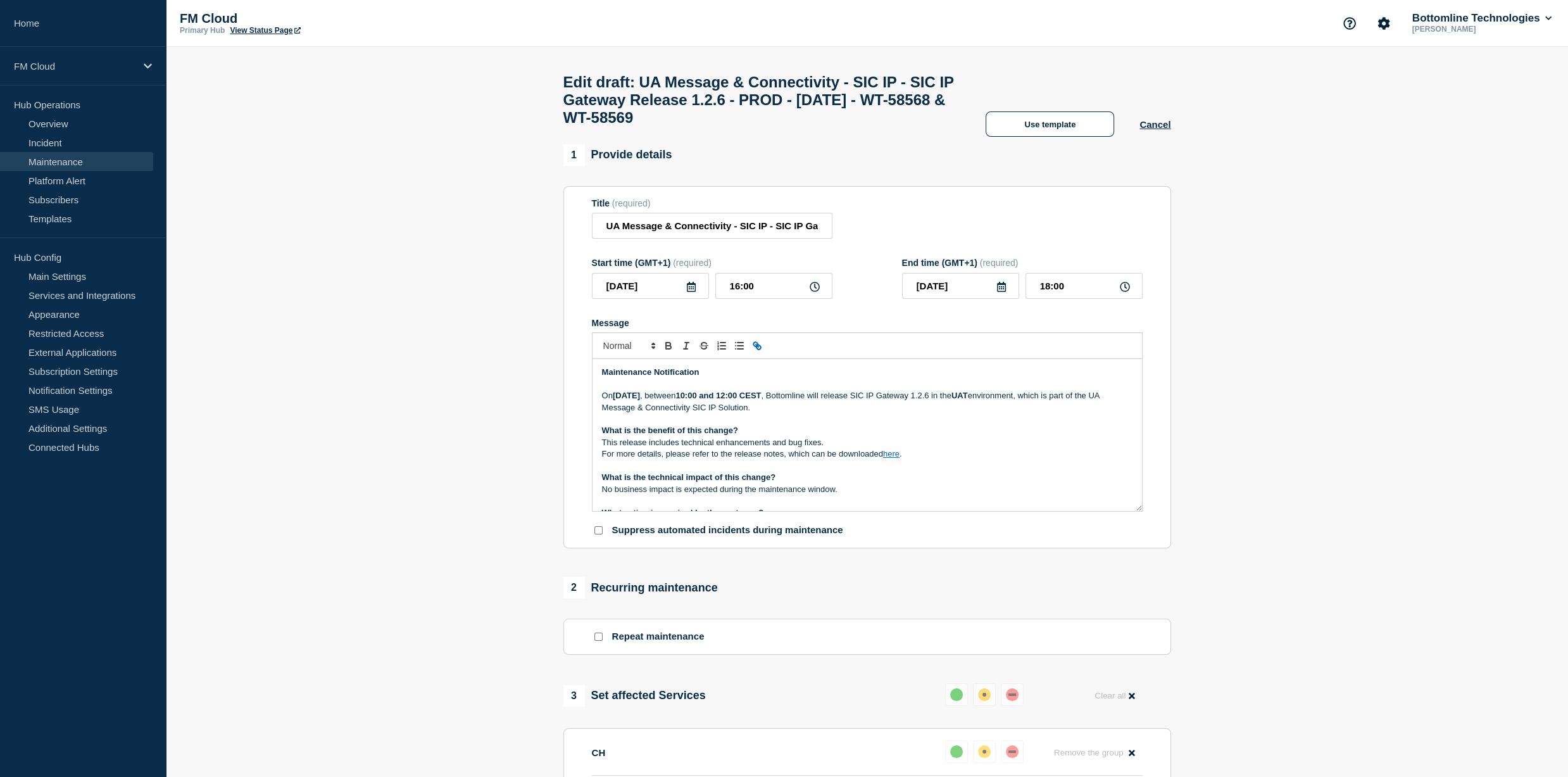
click at [640, 401] on strong "[DATE]" at bounding box center [627, 396] width 27 height 9
click at [968, 401] on strong "UAT" at bounding box center [959, 396] width 16 height 9
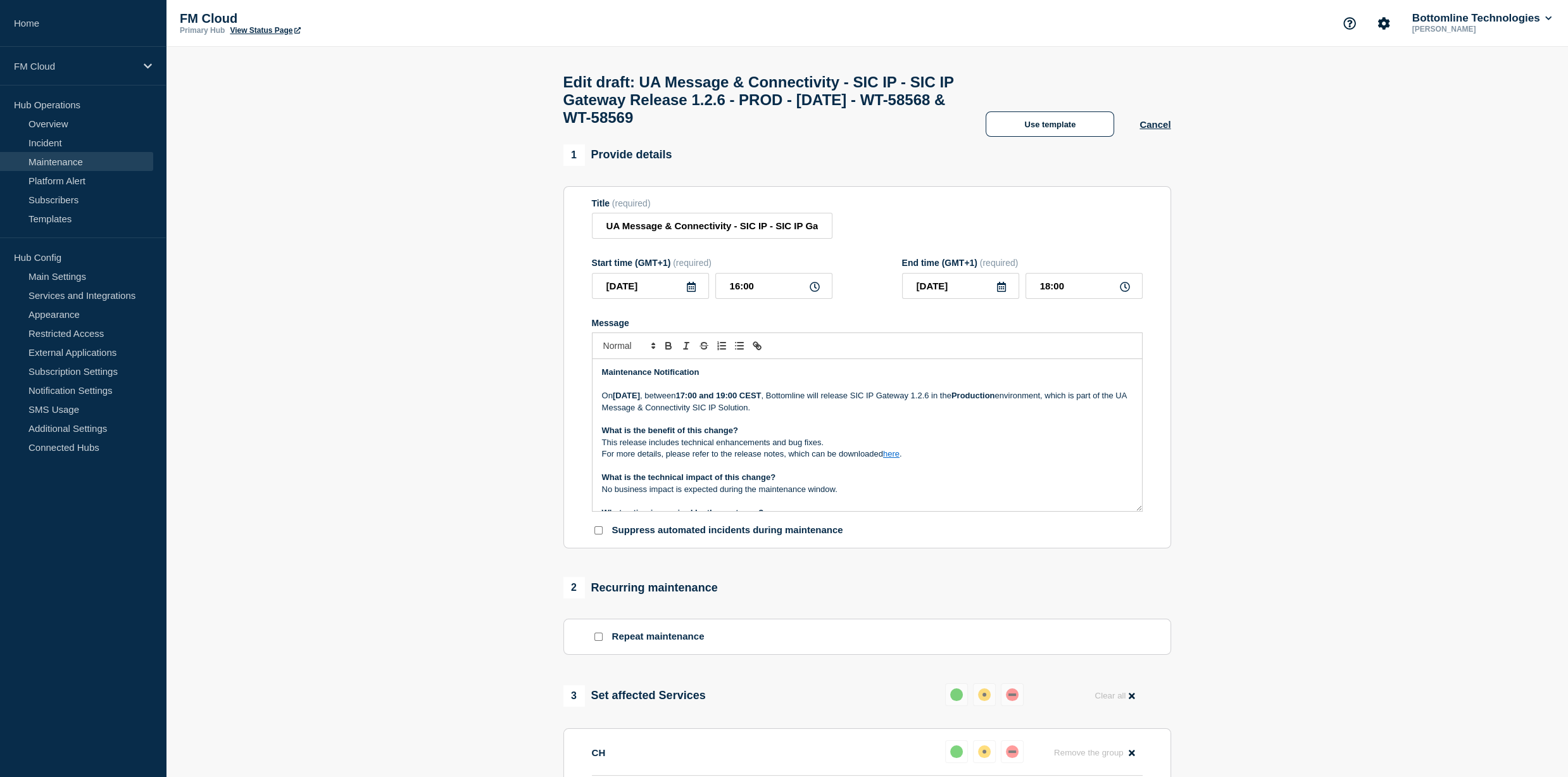
click at [701, 449] on p "This release includes technical enhancements and bug fixes." at bounding box center [868, 442] width 531 height 12
click at [740, 460] on p "For more details, please refer to the release notes, which can be downloaded he…" at bounding box center [868, 454] width 531 height 12
click at [890, 459] on link "here" at bounding box center [891, 454] width 16 height 9
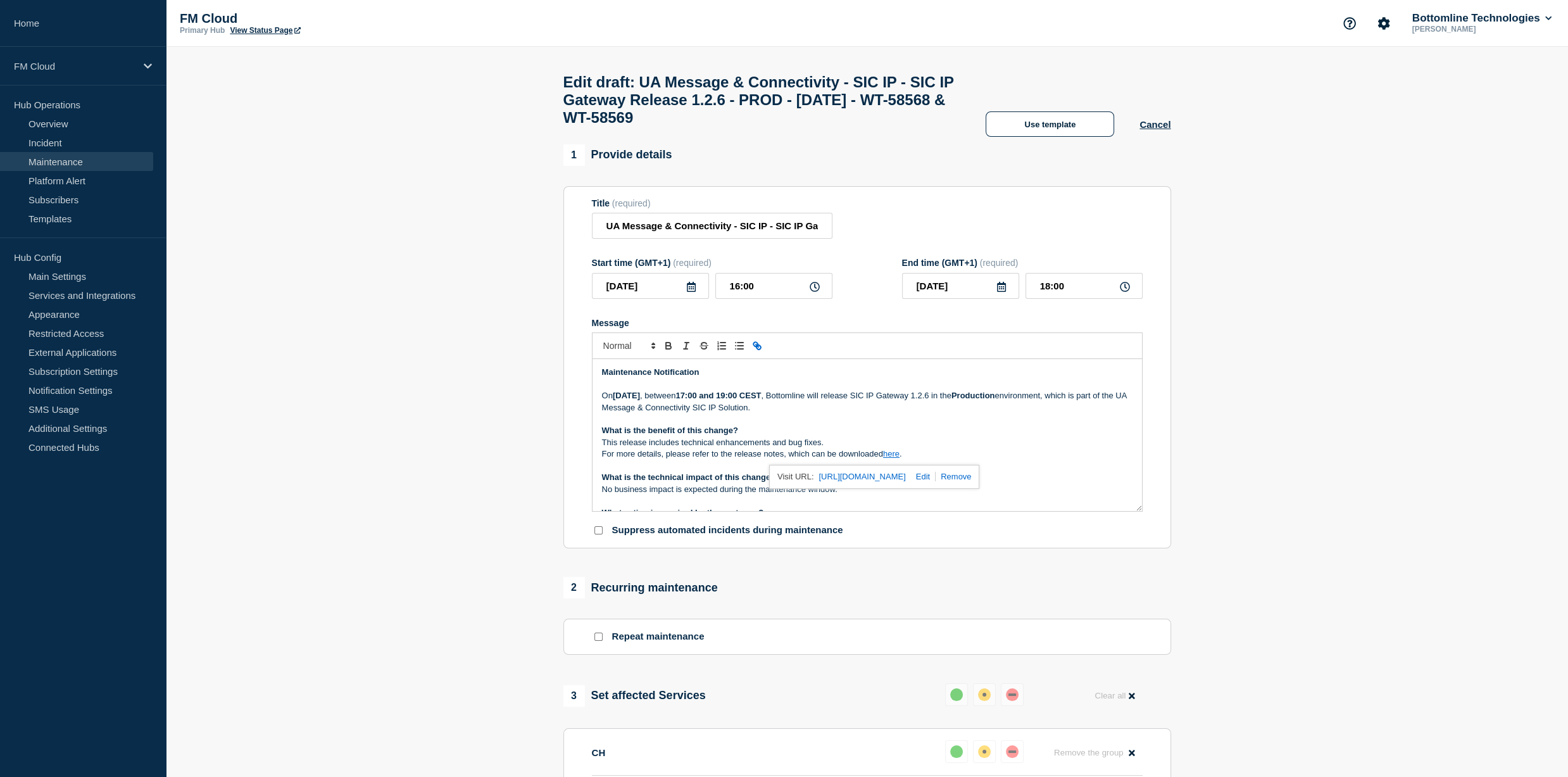
click at [898, 486] on link "[URL][DOMAIN_NAME]" at bounding box center [862, 477] width 86 height 16
click at [826, 437] on p "What is the benefit of this change?" at bounding box center [868, 431] width 531 height 12
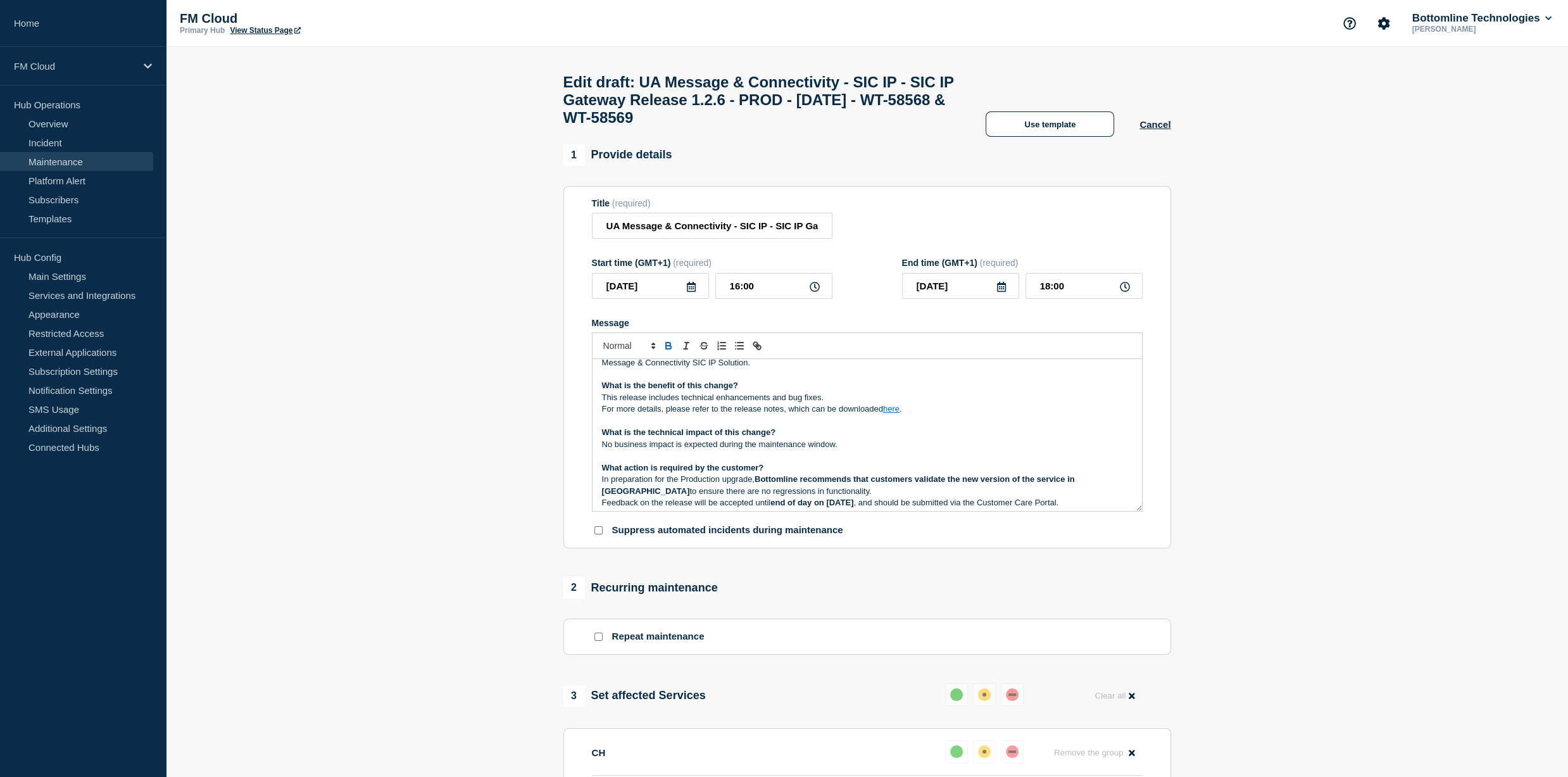
scroll to position [64, 0]
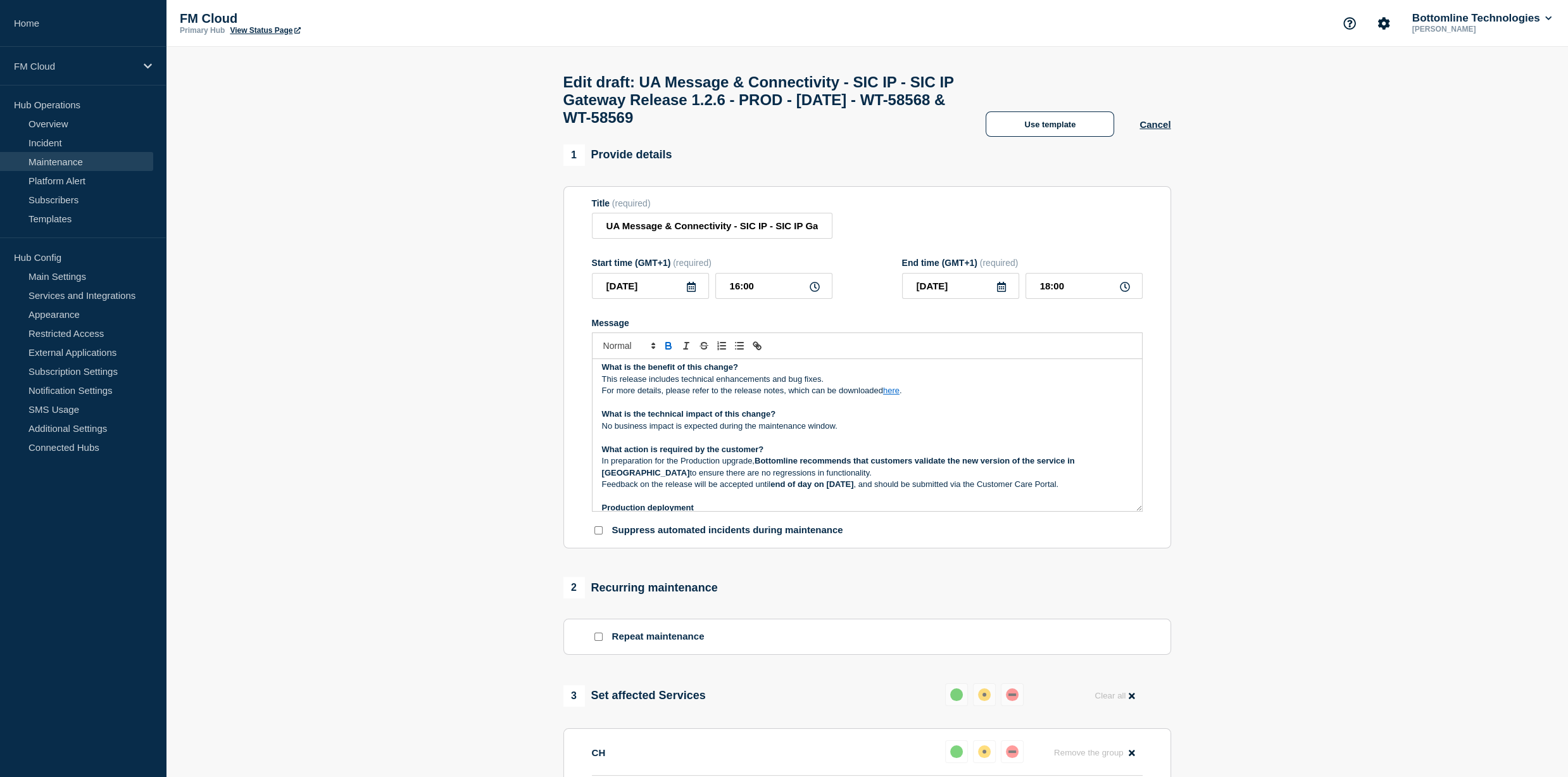
click at [737, 443] on p "Message" at bounding box center [868, 438] width 531 height 12
click at [793, 479] on p "In preparation for the Production upgrade, Bottomline recommends that customers…" at bounding box center [868, 467] width 531 height 24
click at [790, 478] on p "In preparation for the Production upgrade, Bottomline recommends that customers…" at bounding box center [868, 467] width 531 height 24
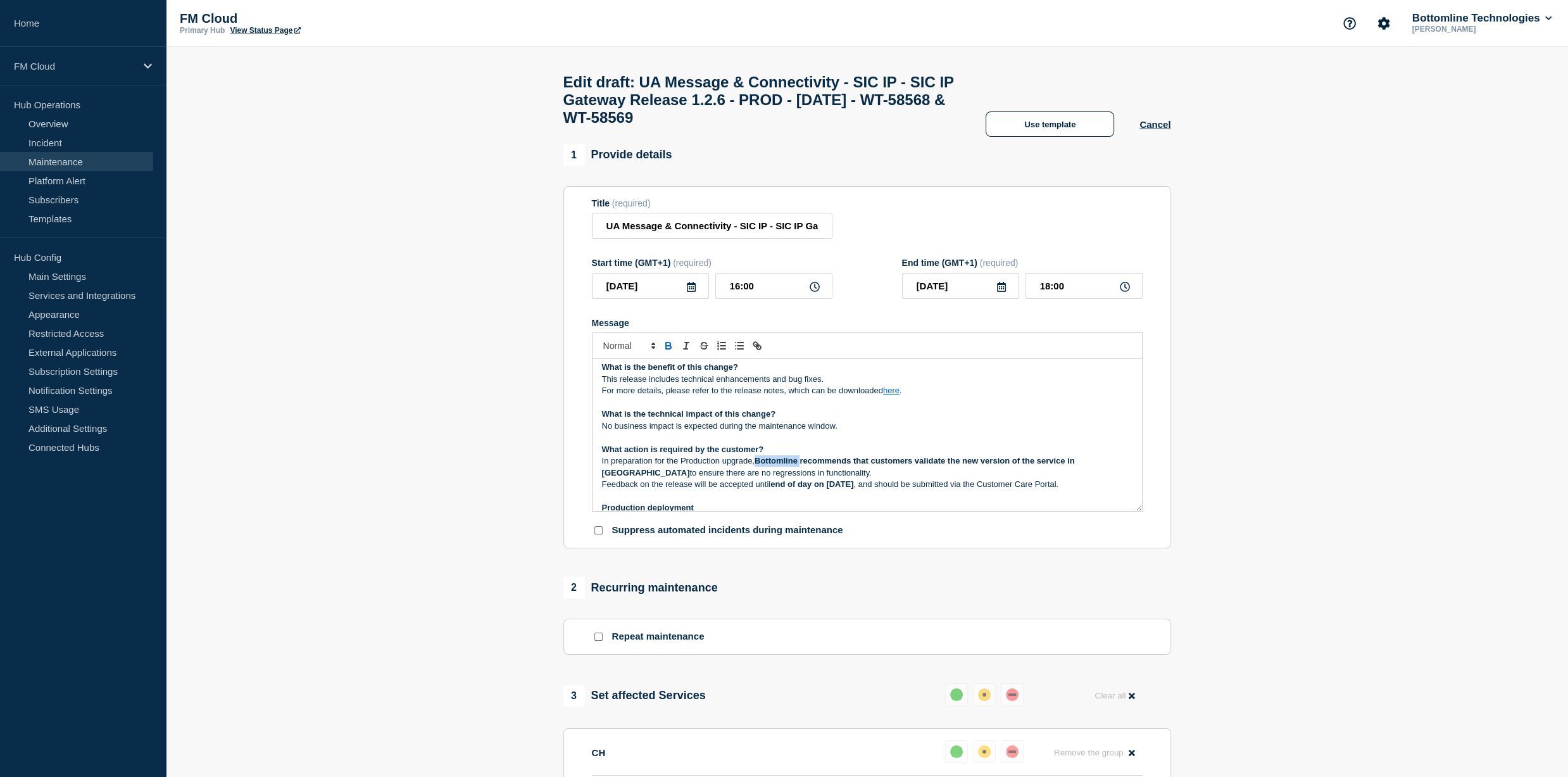
click at [790, 478] on p "In preparation for the Production upgrade, Bottomline recommends that customers…" at bounding box center [868, 467] width 531 height 24
click at [864, 456] on p "What action is required by the customer?" at bounding box center [868, 449] width 531 height 12
click at [876, 469] on strong "Bottomline recommends that customers validate the new version of the service in…" at bounding box center [840, 467] width 476 height 21
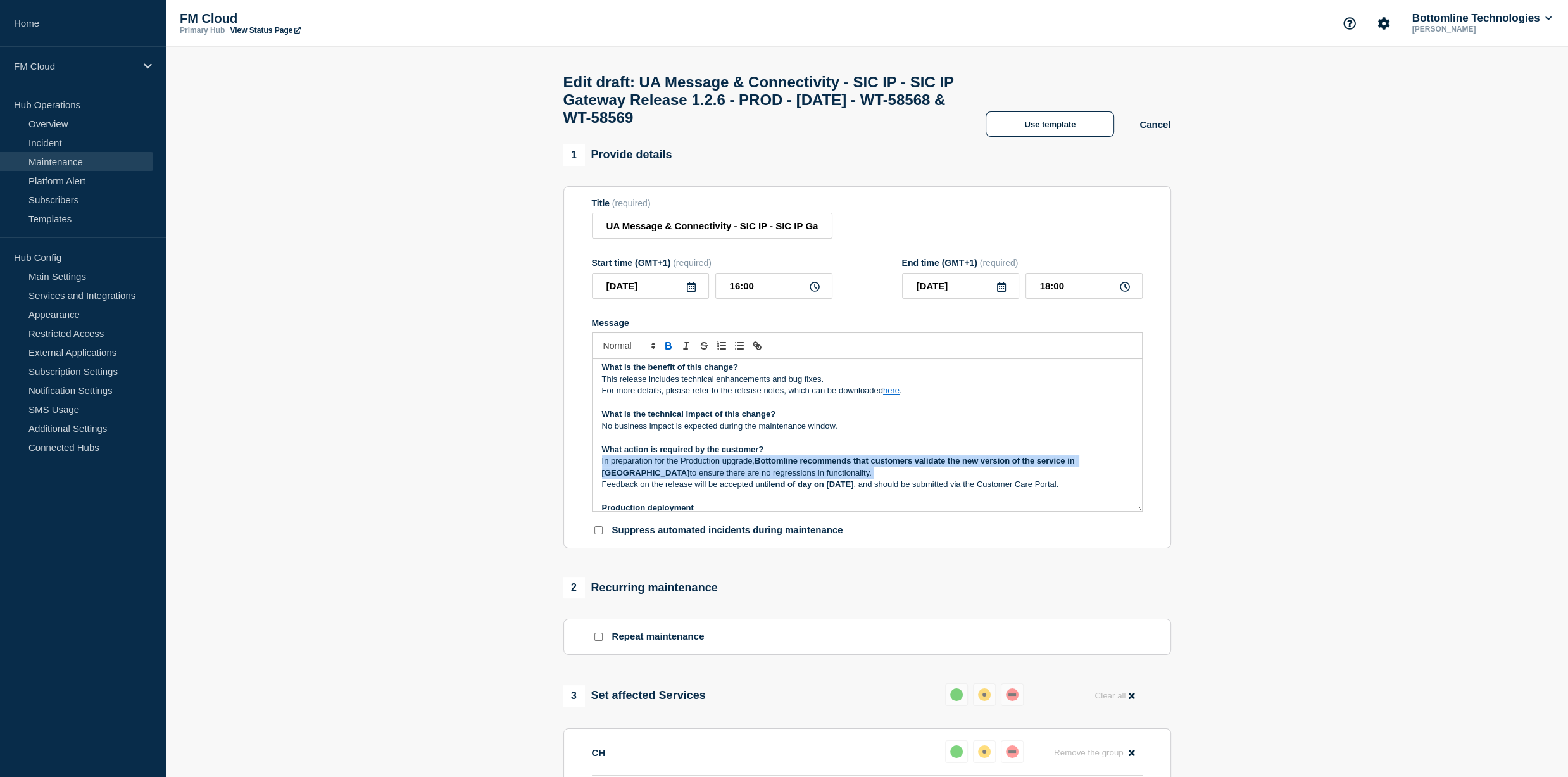
click at [876, 469] on strong "Bottomline recommends that customers validate the new version of the service in…" at bounding box center [840, 467] width 476 height 21
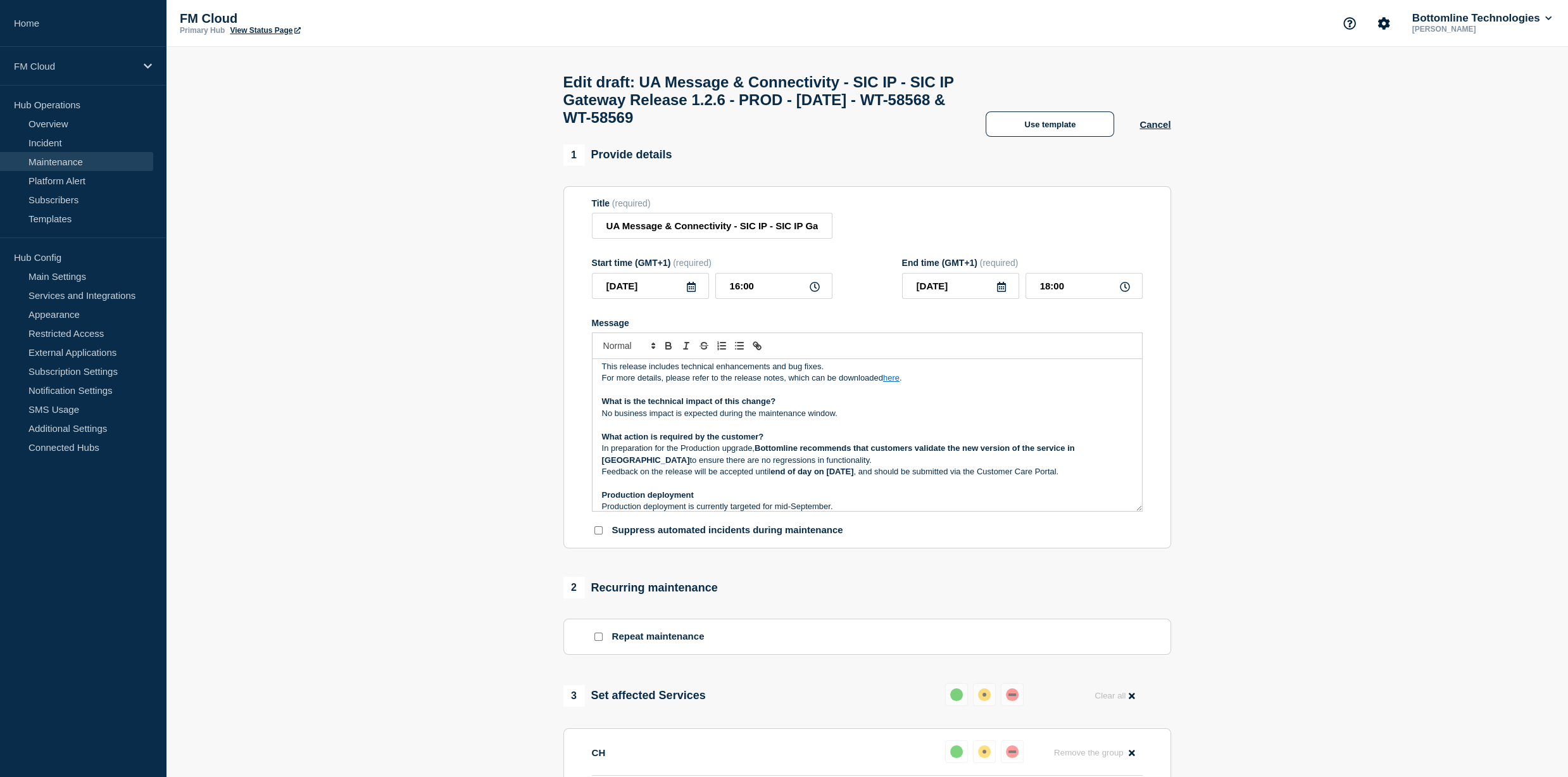
scroll to position [88, 0]
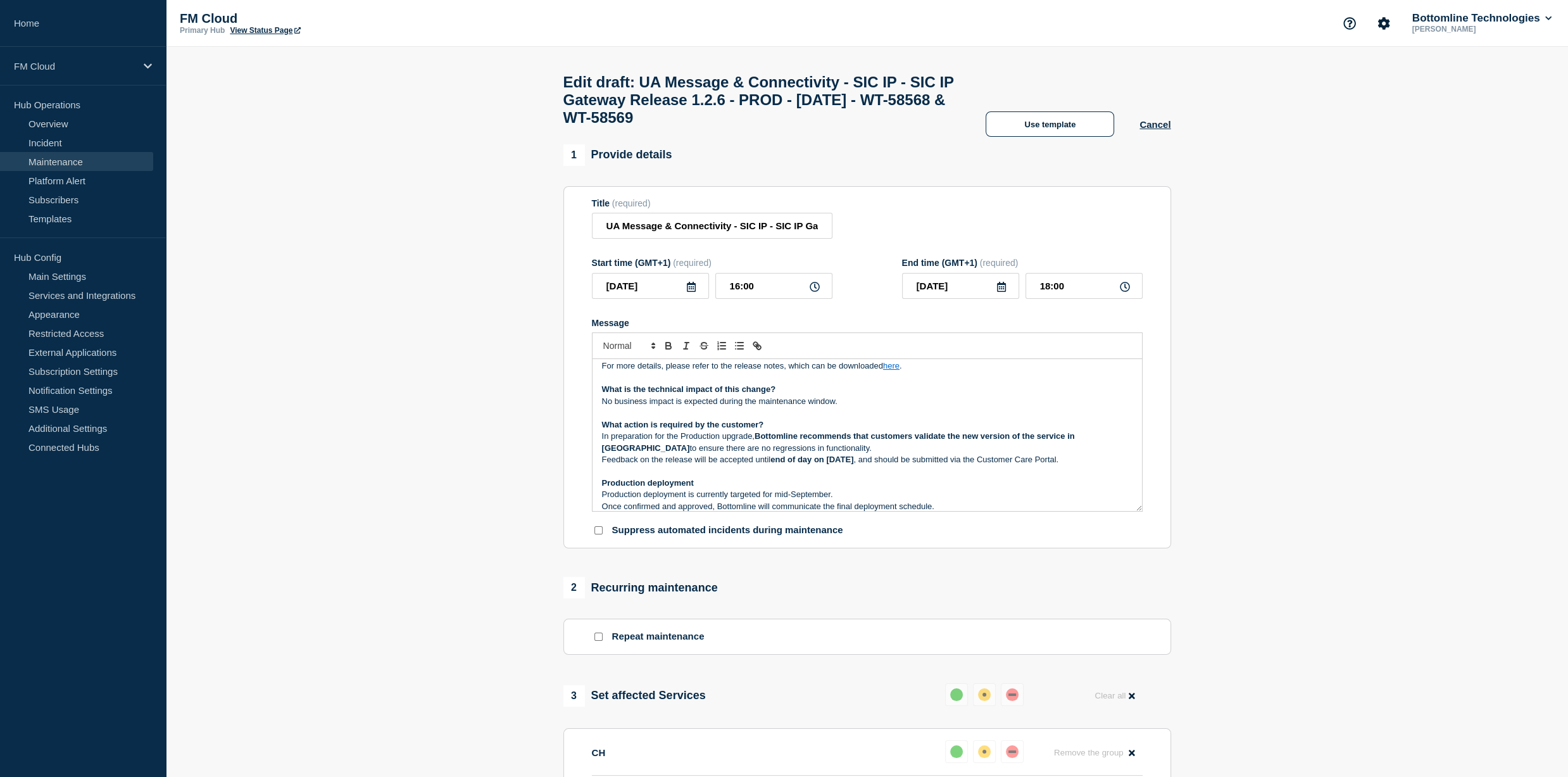
click at [645, 107] on h1 "Edit draft: UA Message & Connectivity - SIC IP - SIC IP Gateway Release 1.2.6 -…" at bounding box center [762, 101] width 397 height 53
drag, startPoint x: 645, startPoint y: 107, endPoint x: 579, endPoint y: 100, distance: 66.4
click at [579, 100] on h1 "Edit draft: UA Message & Connectivity - SIC IP - SIC IP Gateway Release 1.2.6 -…" at bounding box center [762, 101] width 397 height 53
copy h1 "SIC IP Gateway"
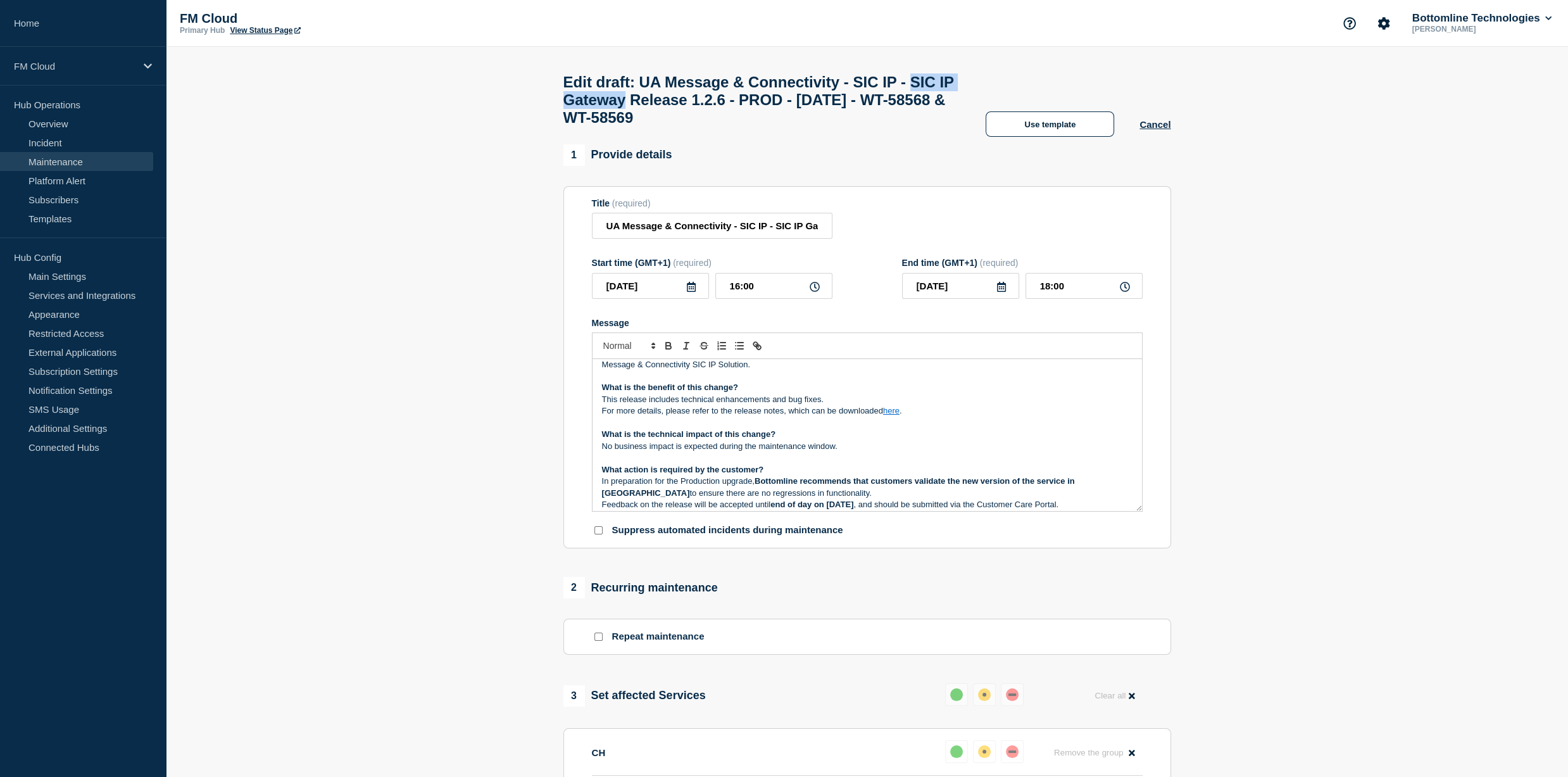
scroll to position [64, 0]
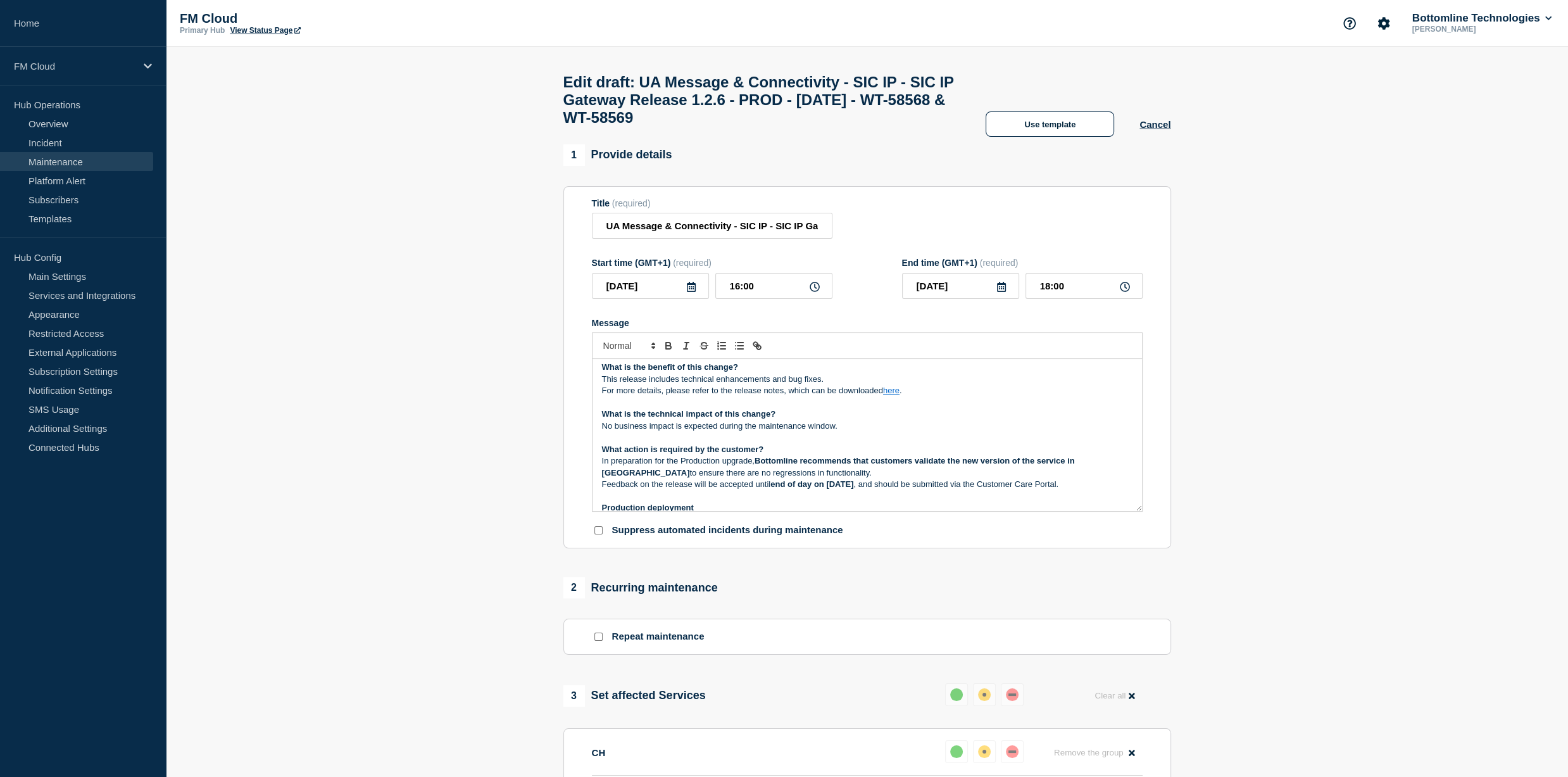
click at [721, 454] on strong "What action is required by the customer?" at bounding box center [683, 449] width 162 height 9
drag, startPoint x: 721, startPoint y: 460, endPoint x: 727, endPoint y: 490, distance: 30.6
click at [727, 490] on div "Maintenance Notification [DATE][DATE] , between 17:00 and 19:00 CEST , Bottomli…" at bounding box center [868, 435] width 550 height 152
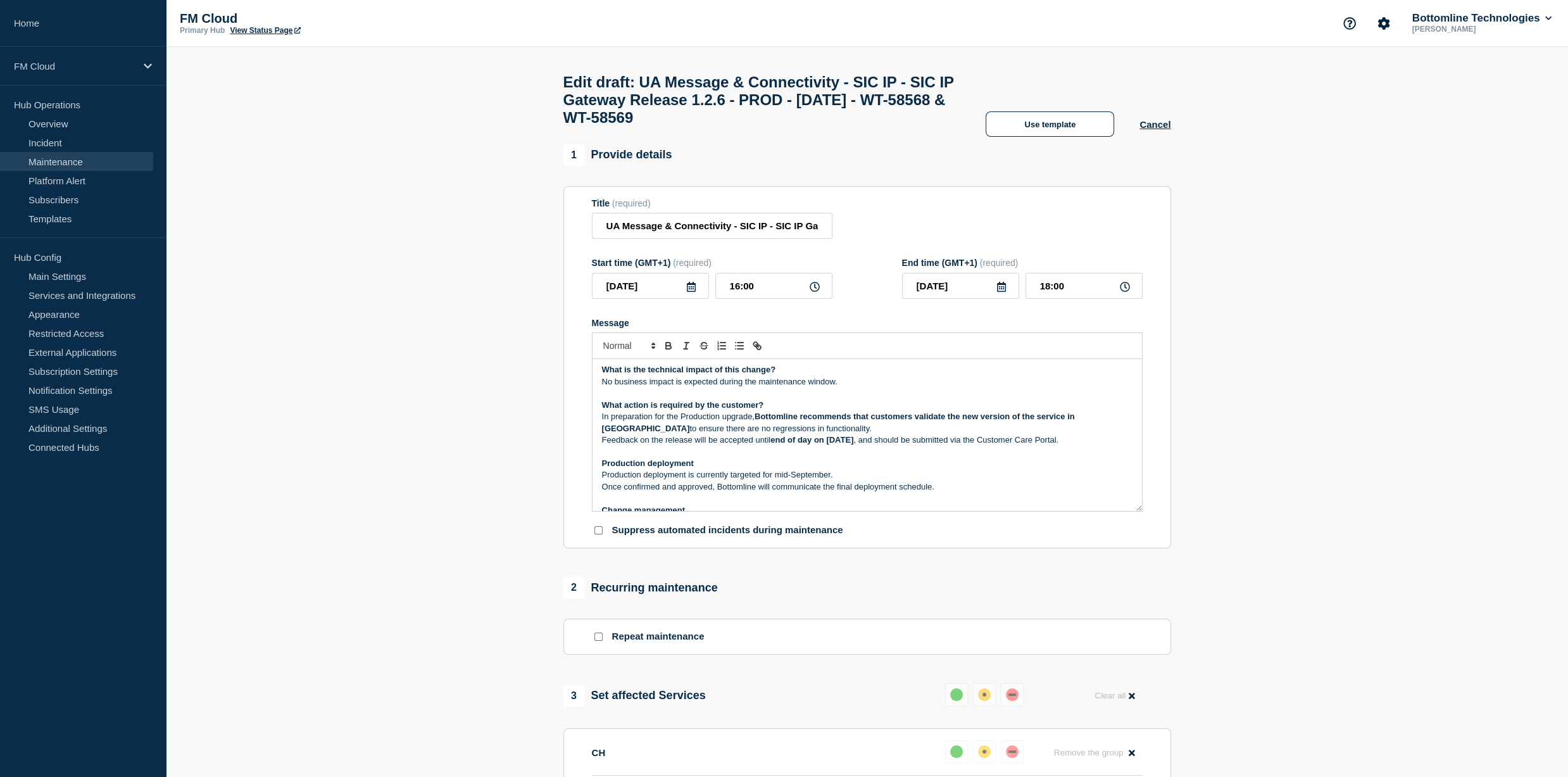
scroll to position [126, 0]
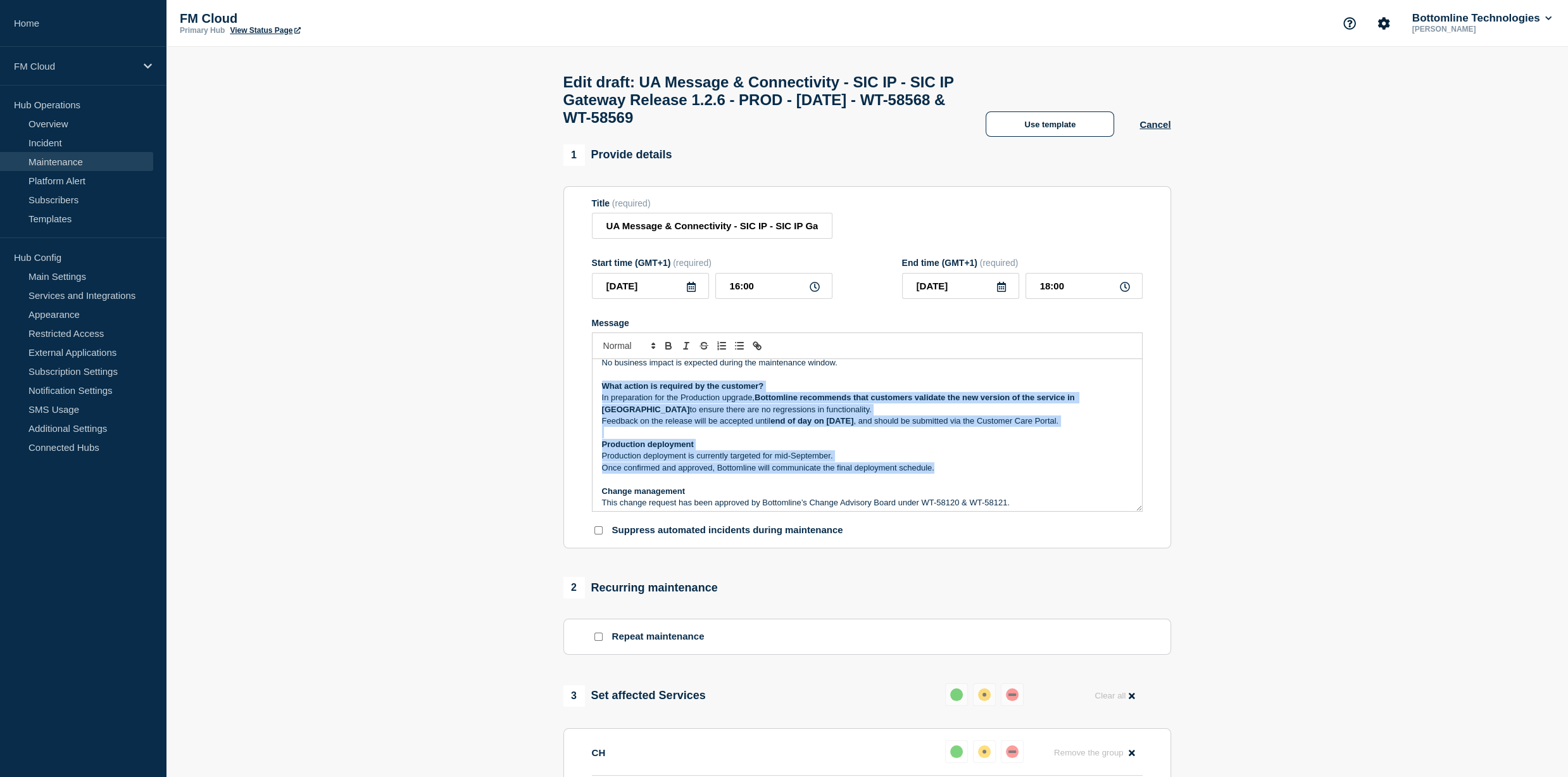
drag, startPoint x: 953, startPoint y: 479, endPoint x: 616, endPoint y: 400, distance: 346.1
click at [601, 399] on div "Maintenance Notification [DATE][DATE] , between 17:00 and 19:00 CEST , Bottomli…" at bounding box center [868, 435] width 550 height 152
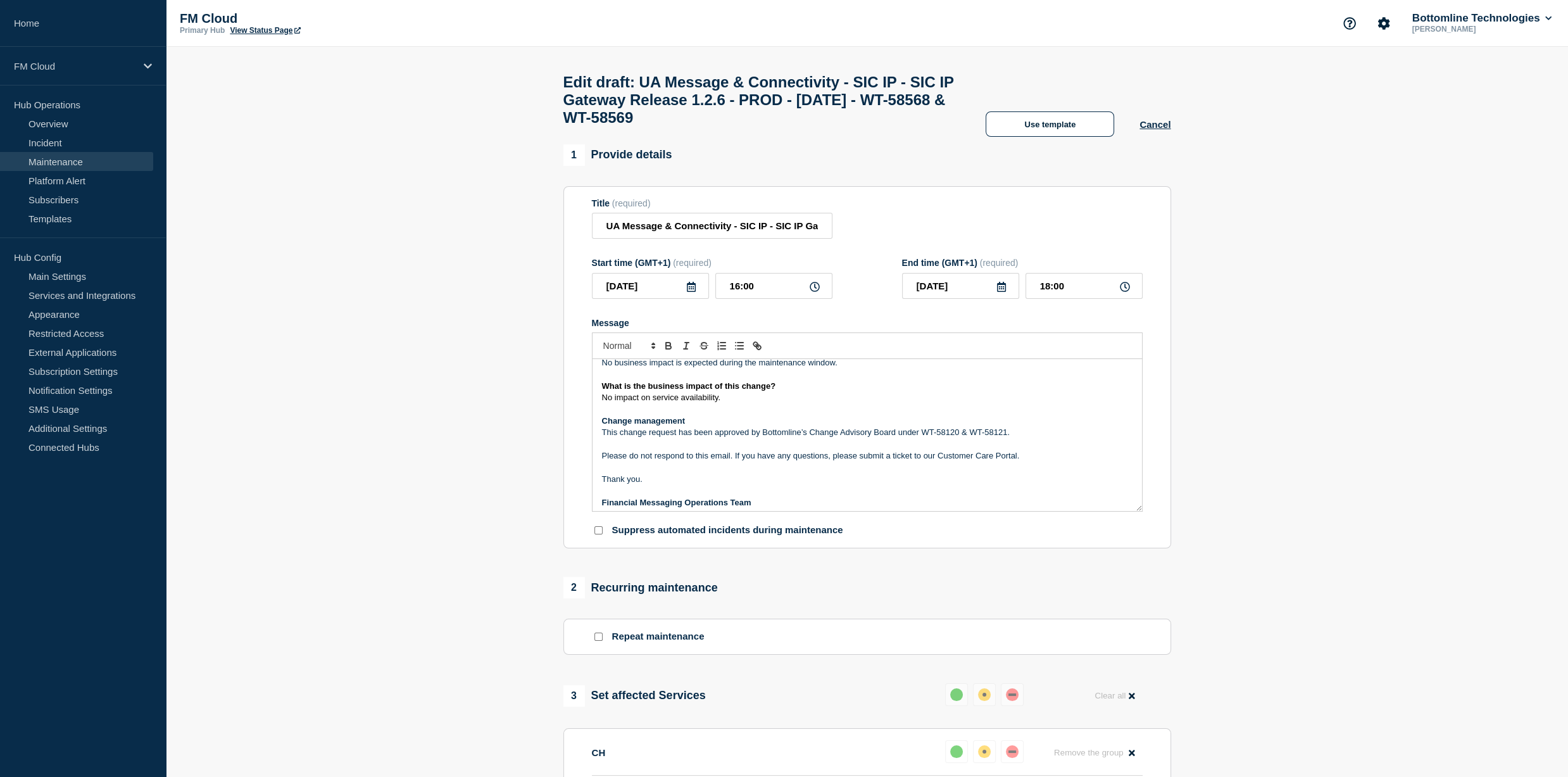
click at [688, 126] on h1 "Edit draft: UA Message & Connectivity - SIC IP - SIC IP Gateway Release 1.2.6 -…" at bounding box center [762, 101] width 397 height 53
drag, startPoint x: 688, startPoint y: 132, endPoint x: 817, endPoint y: 131, distance: 129.0
click at [817, 126] on h1 "Edit draft: UA Message & Connectivity - SIC IP - SIC IP Gateway Release 1.2.6 -…" at bounding box center [762, 101] width 397 height 53
copy h1 "WT-58568 & WT-58569"
click at [927, 438] on p "This change request has been approved by Bottomline’s Change Advisory Board und…" at bounding box center [868, 432] width 531 height 12
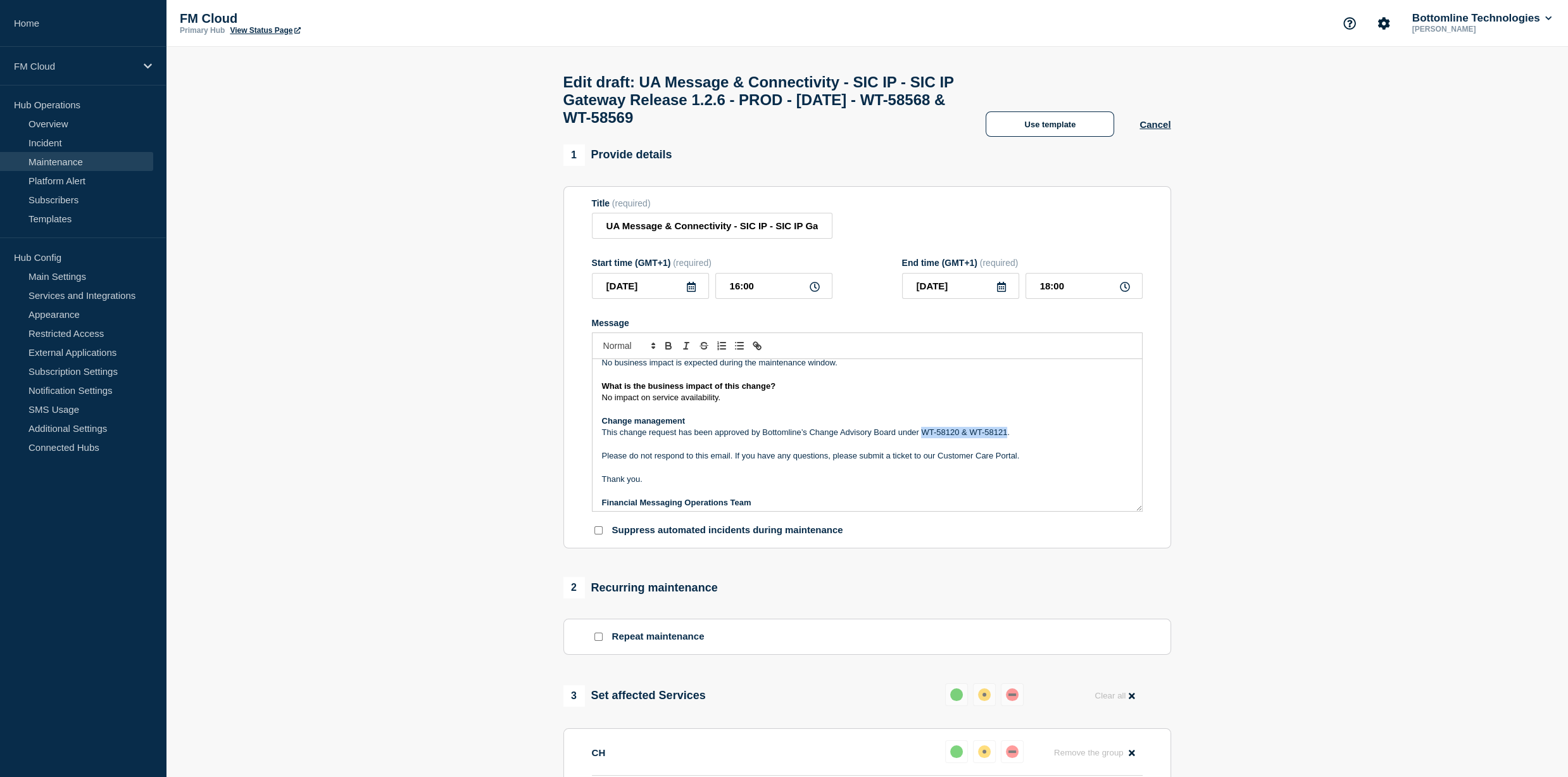
drag, startPoint x: 927, startPoint y: 444, endPoint x: 996, endPoint y: 449, distance: 69.2
click at [996, 438] on p "This change request has been approved by Bottomline’s Change Advisory Board und…" at bounding box center [868, 432] width 531 height 12
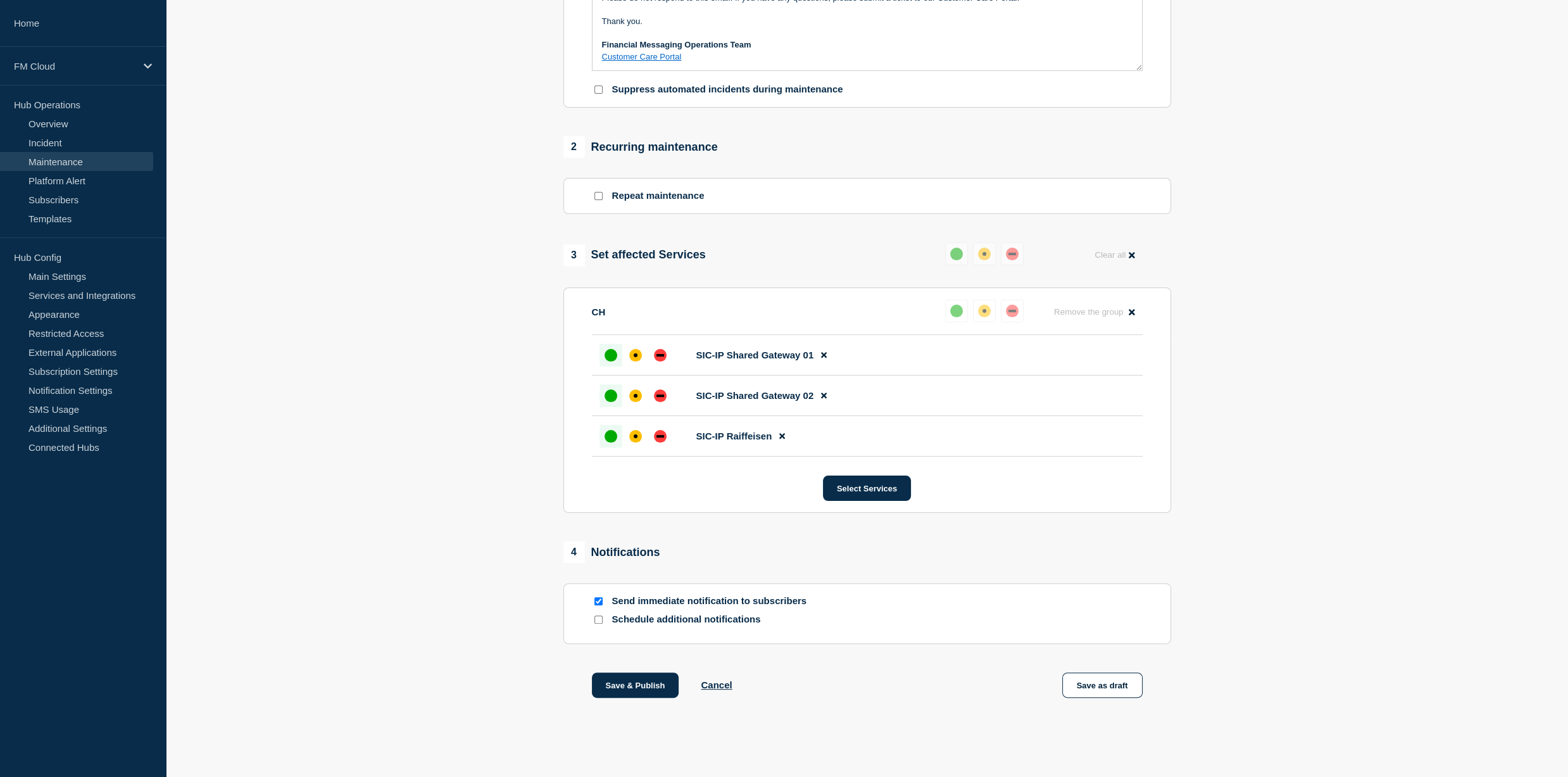
scroll to position [459, 0]
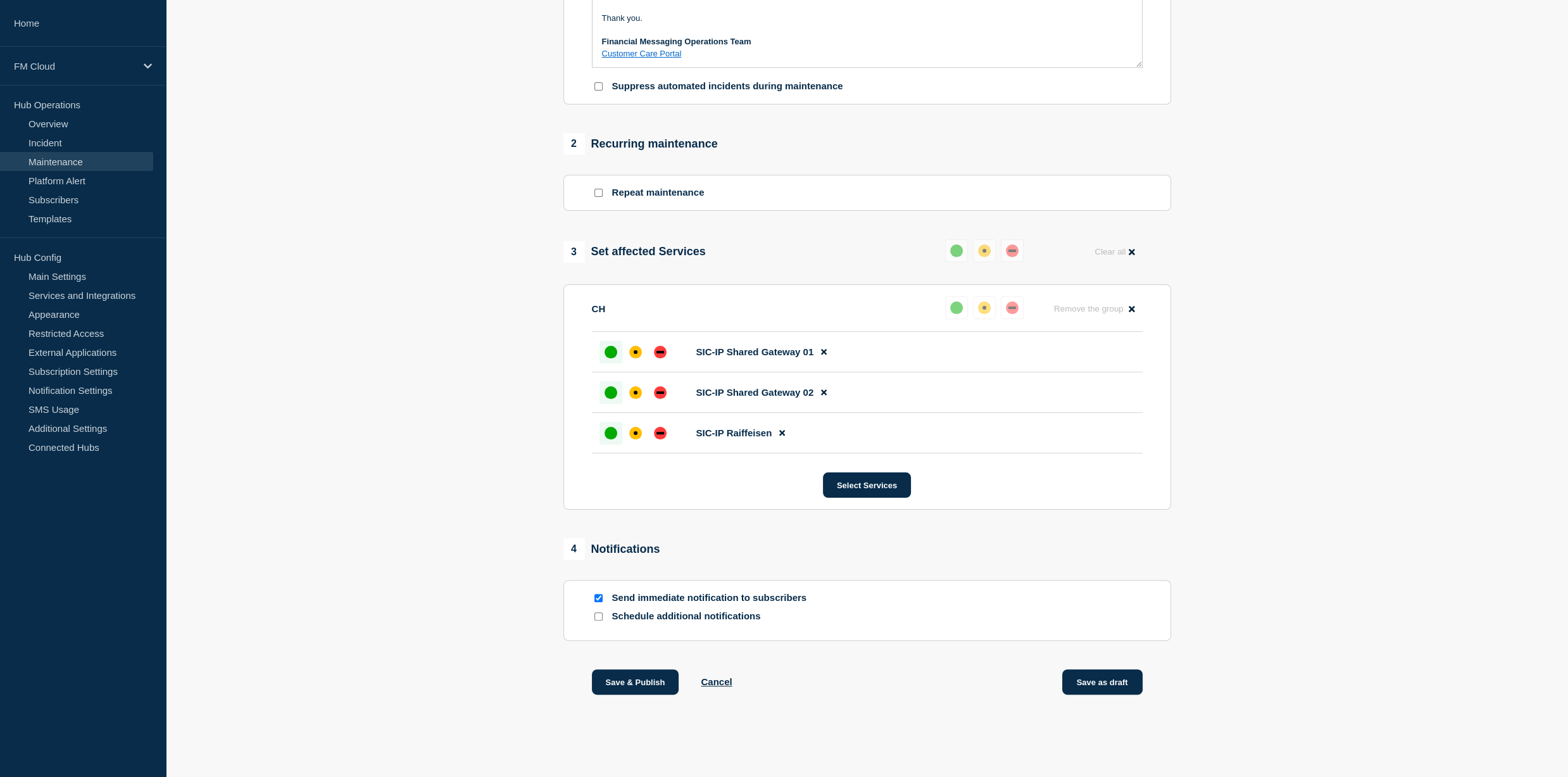
click at [1122, 687] on button "Save as draft" at bounding box center [1102, 682] width 80 height 25
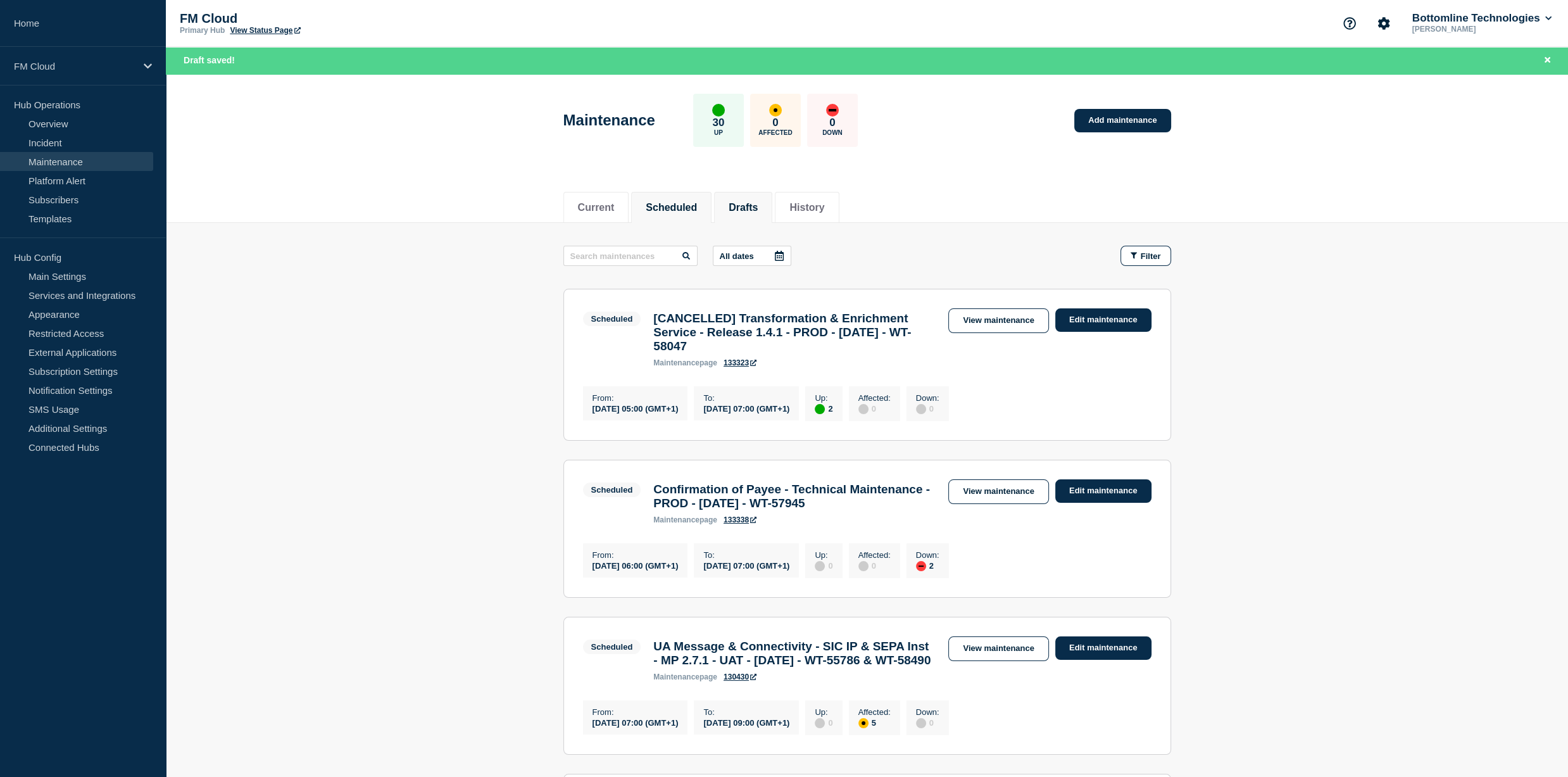
click at [753, 207] on button "Drafts" at bounding box center [743, 207] width 29 height 12
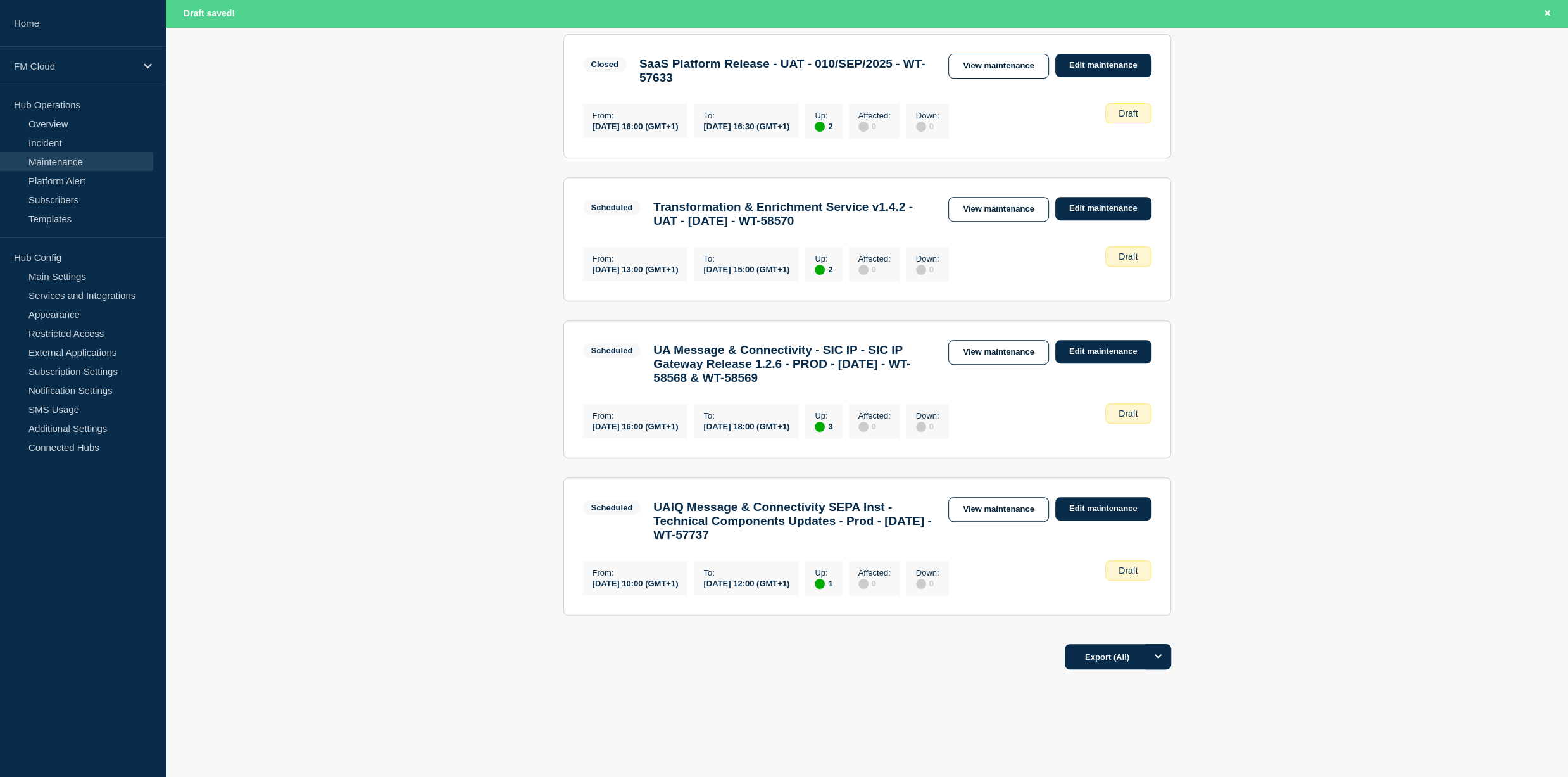
scroll to position [823, 0]
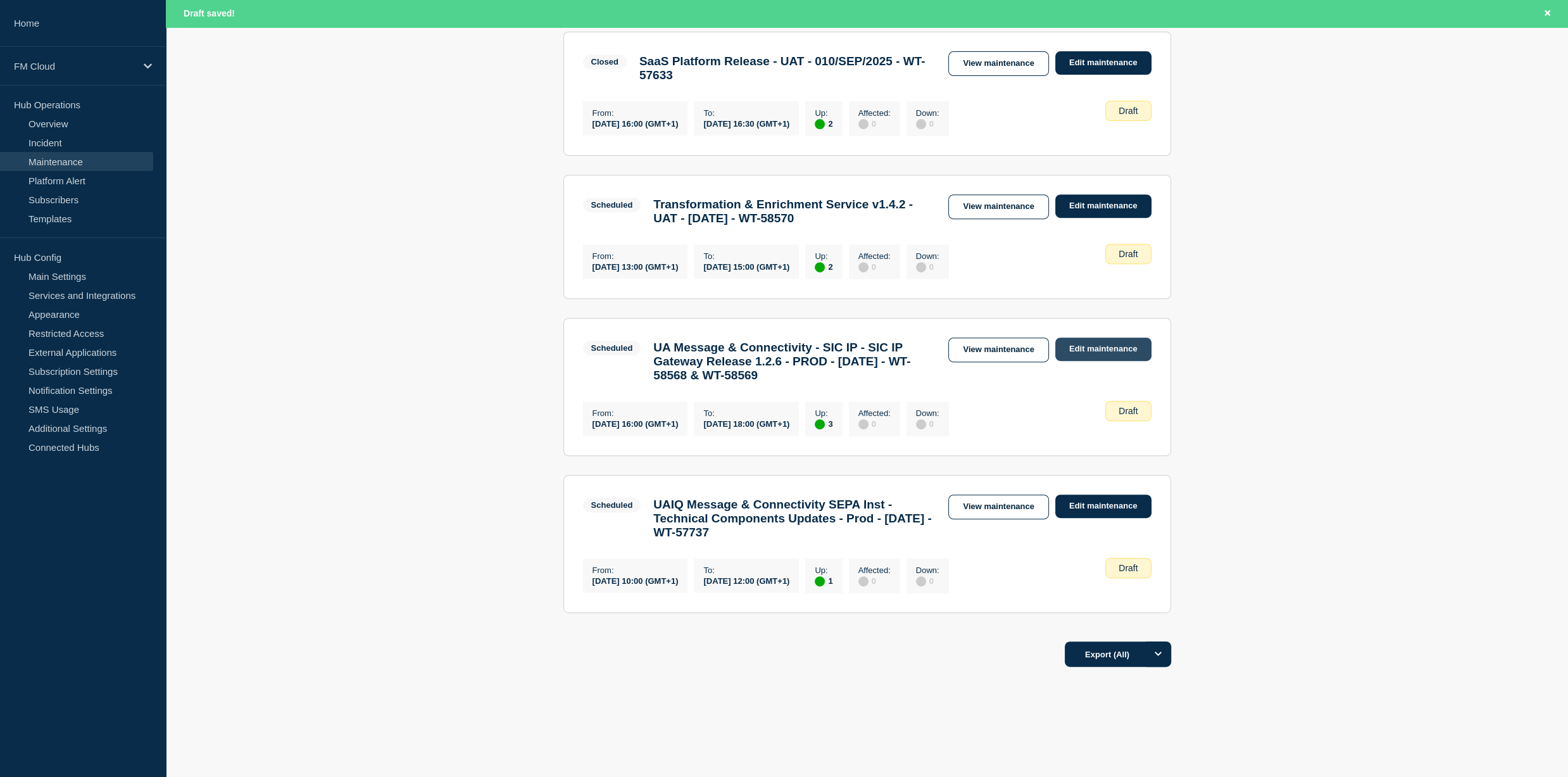
click at [1091, 361] on link "Edit maintenance" at bounding box center [1103, 350] width 97 height 24
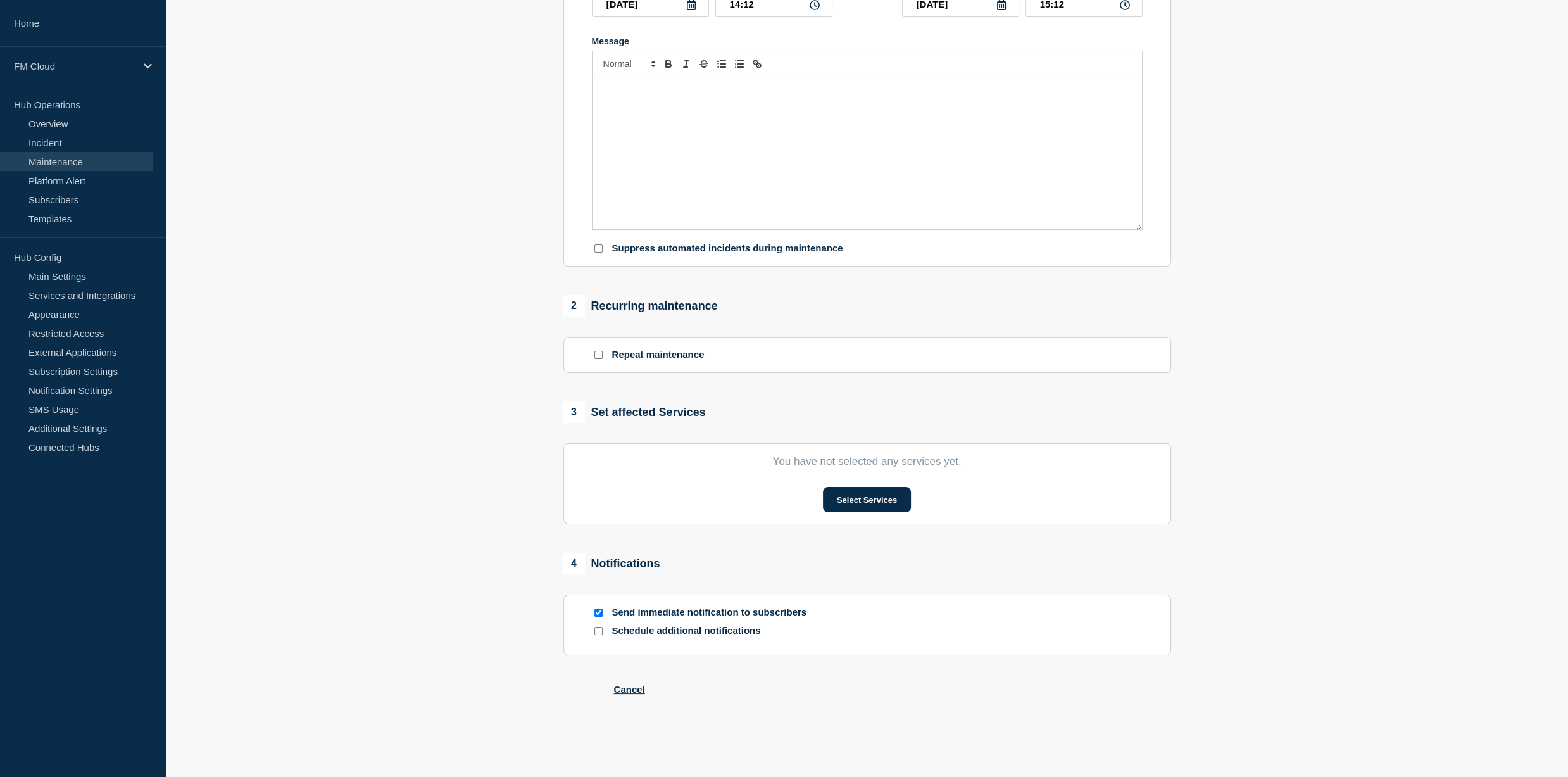
type input "UA Message & Connectivity - SIC IP - SIC IP Gateway Release 1.2.6 - PROD - [DAT…"
type input "[DATE]"
type input "16:00"
type input "[DATE]"
type input "18:00"
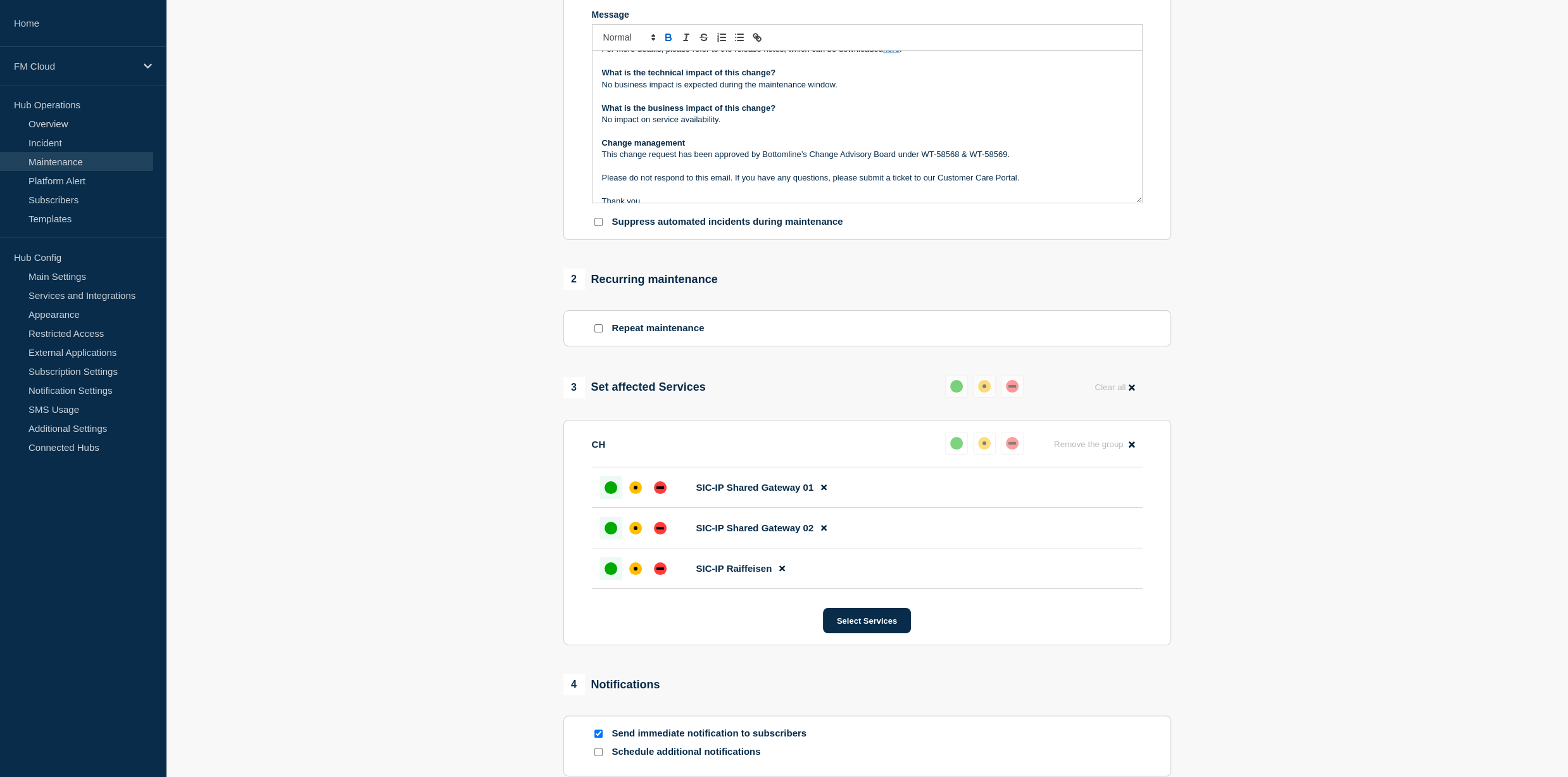
scroll to position [126, 0]
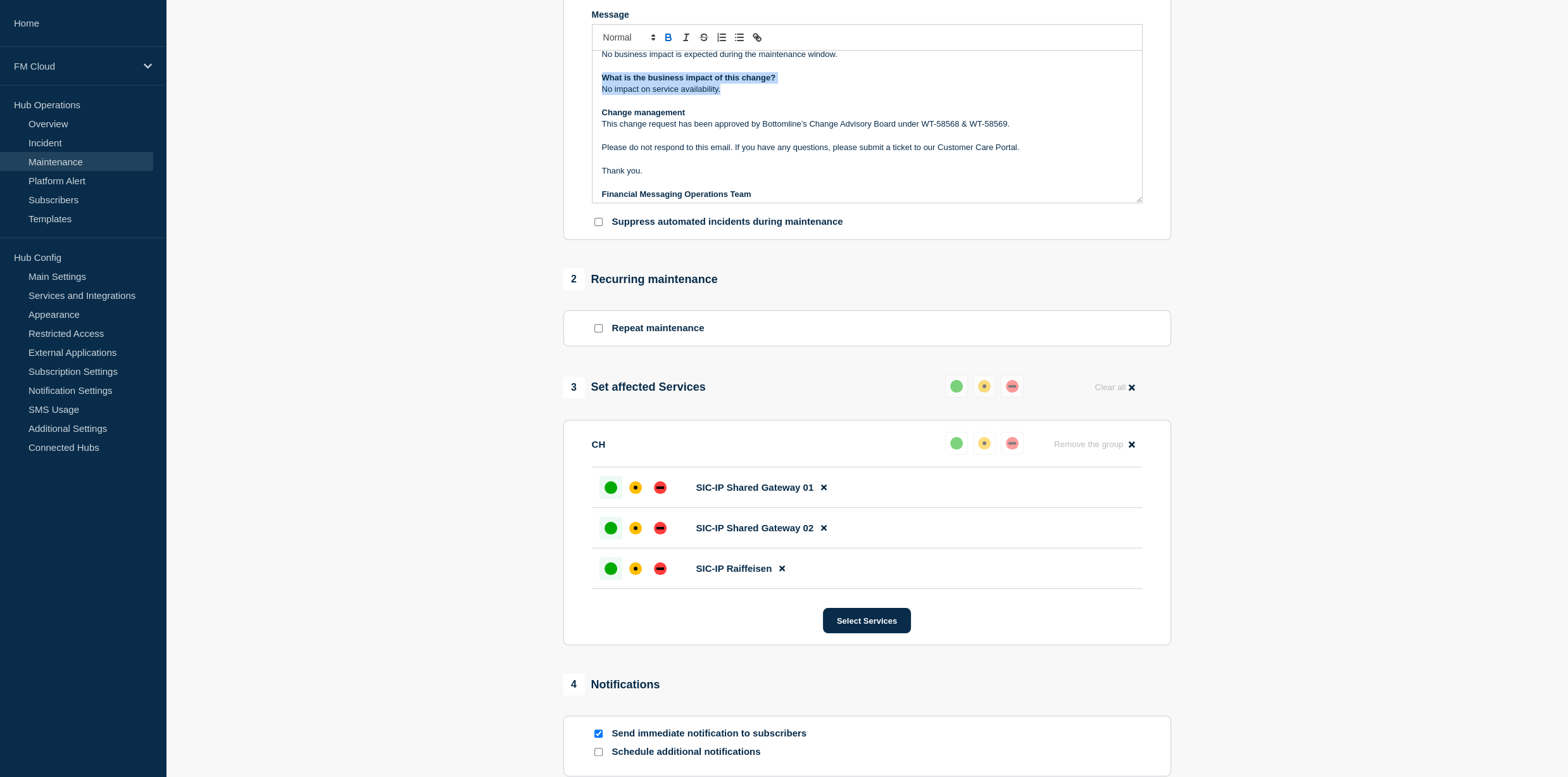
drag, startPoint x: 736, startPoint y: 102, endPoint x: 593, endPoint y: 90, distance: 143.5
click at [593, 90] on div "Maintenance Notification [DATE][DATE] , between 17:00 and 19:00 CEST , Bottomli…" at bounding box center [868, 127] width 550 height 152
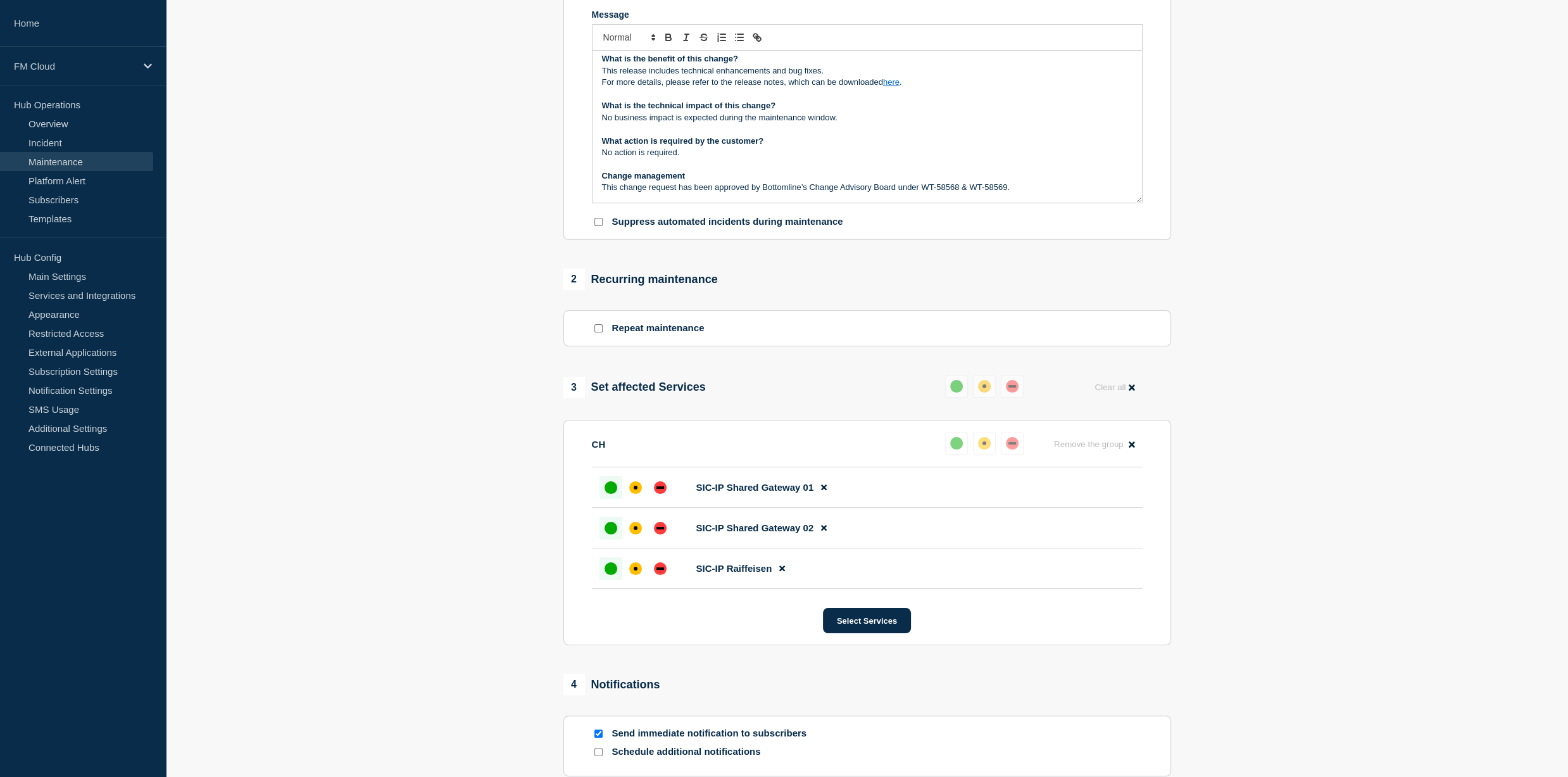
scroll to position [459, 0]
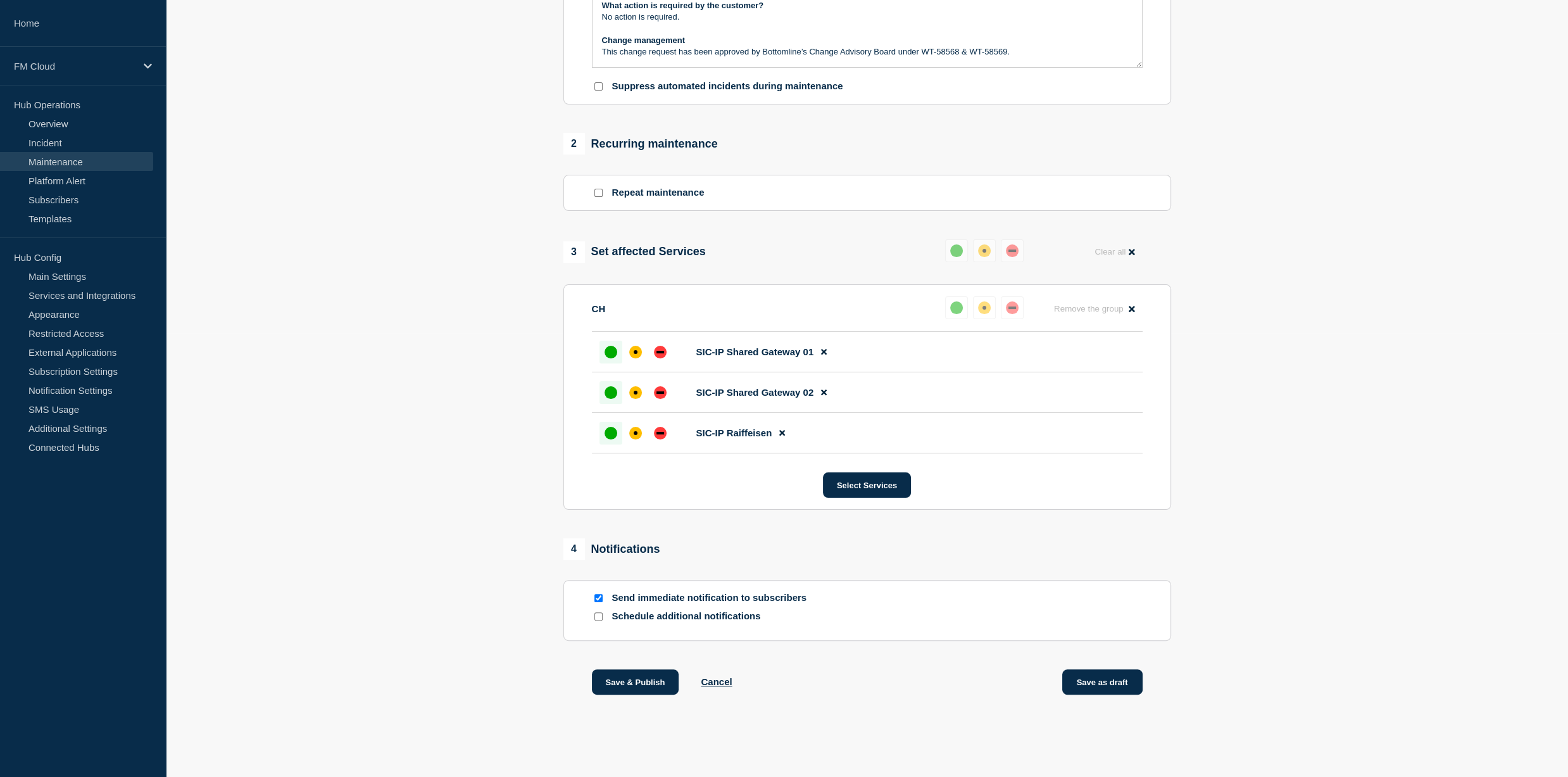
drag, startPoint x: 1109, startPoint y: 688, endPoint x: 1098, endPoint y: 676, distance: 16.3
click at [1108, 687] on button "Save as draft" at bounding box center [1102, 682] width 80 height 25
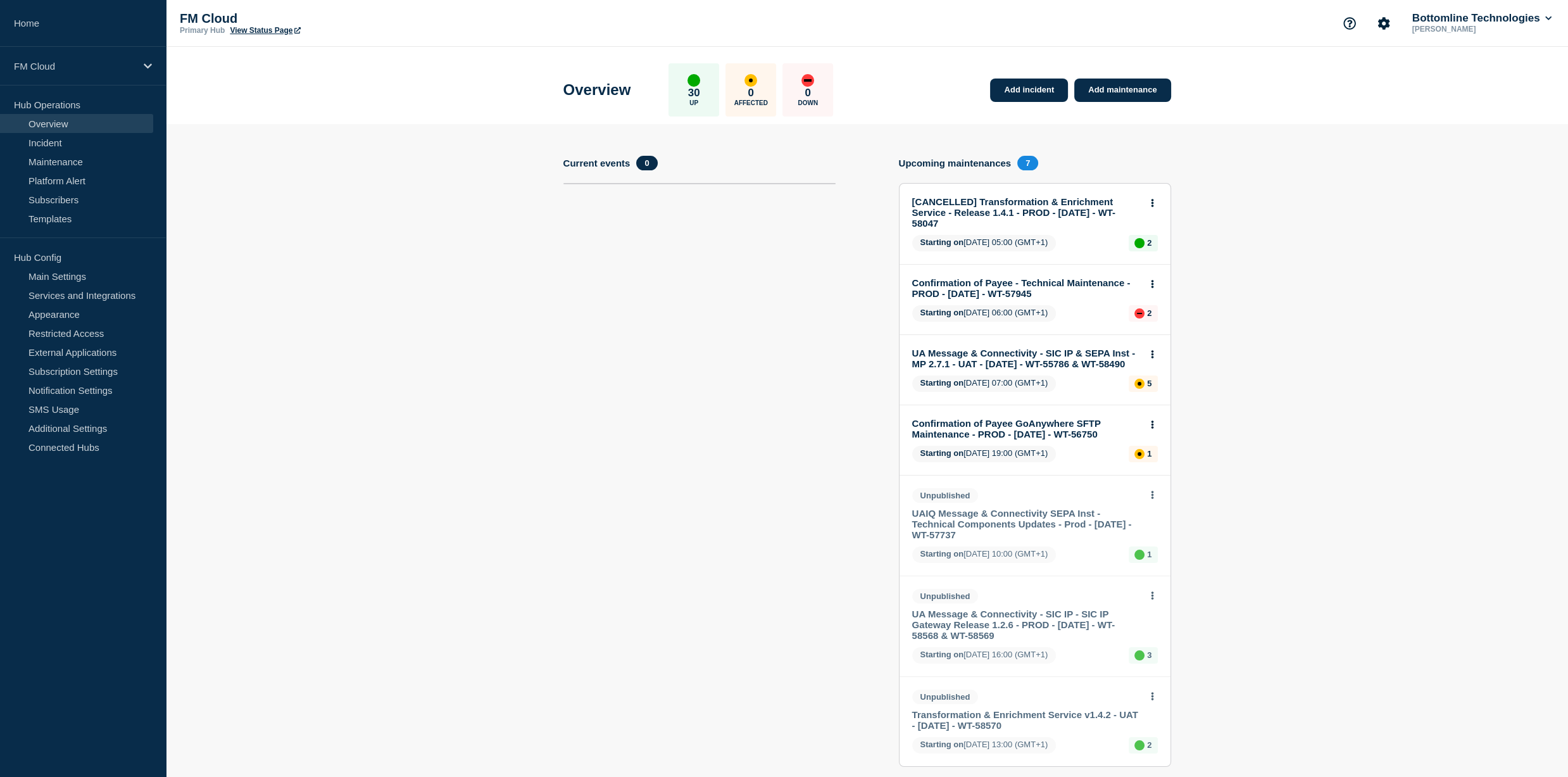
click at [53, 101] on p "Hub Operations" at bounding box center [82, 104] width 166 height 19
click at [70, 163] on link "Maintenance" at bounding box center [76, 162] width 153 height 19
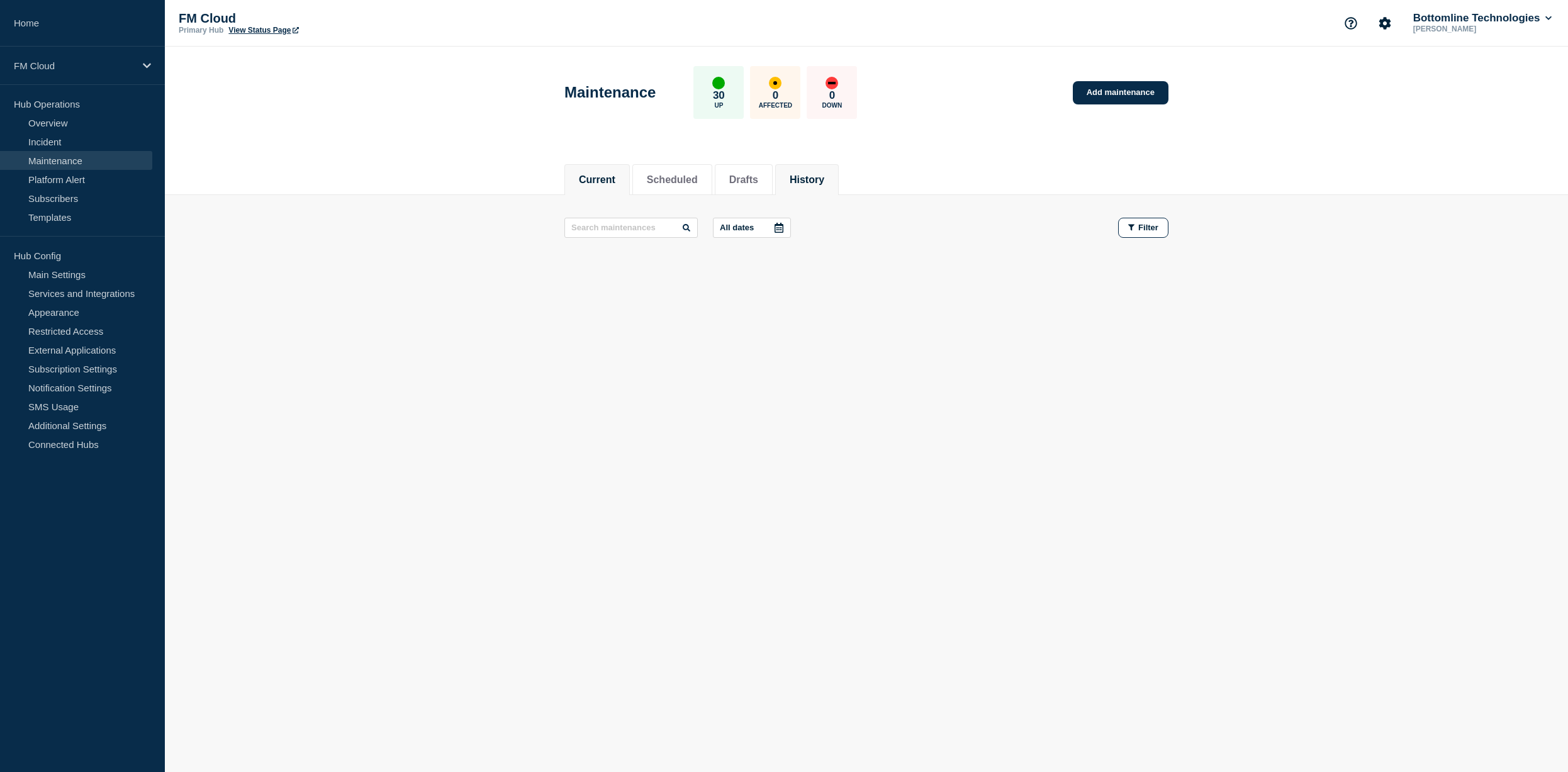
click at [824, 183] on button "History" at bounding box center [807, 180] width 34 height 12
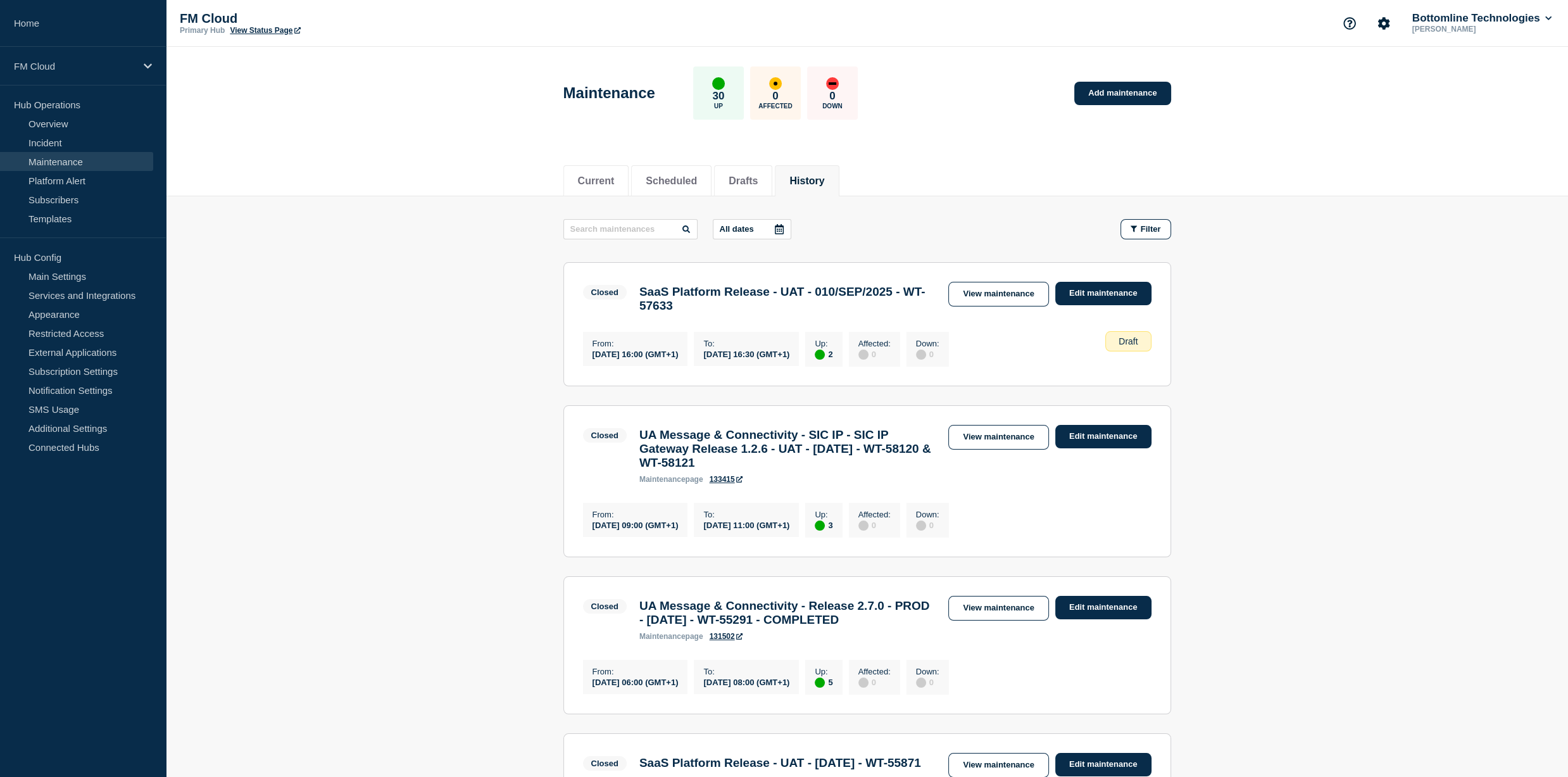
click at [824, 185] on button "History" at bounding box center [807, 181] width 35 height 12
click at [996, 444] on link "View maintenance" at bounding box center [998, 437] width 100 height 24
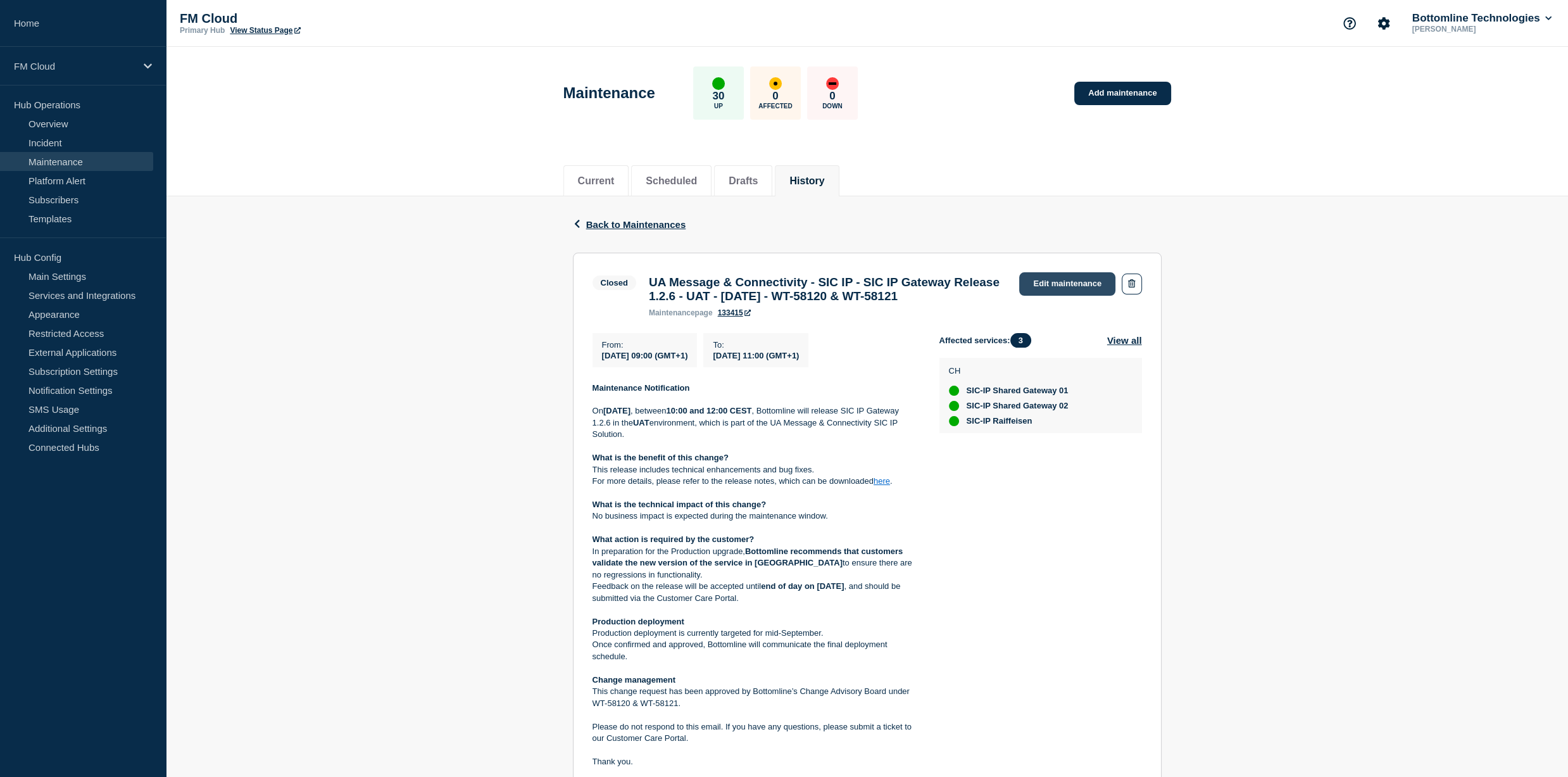
click at [1082, 280] on link "Edit maintenance" at bounding box center [1067, 284] width 97 height 24
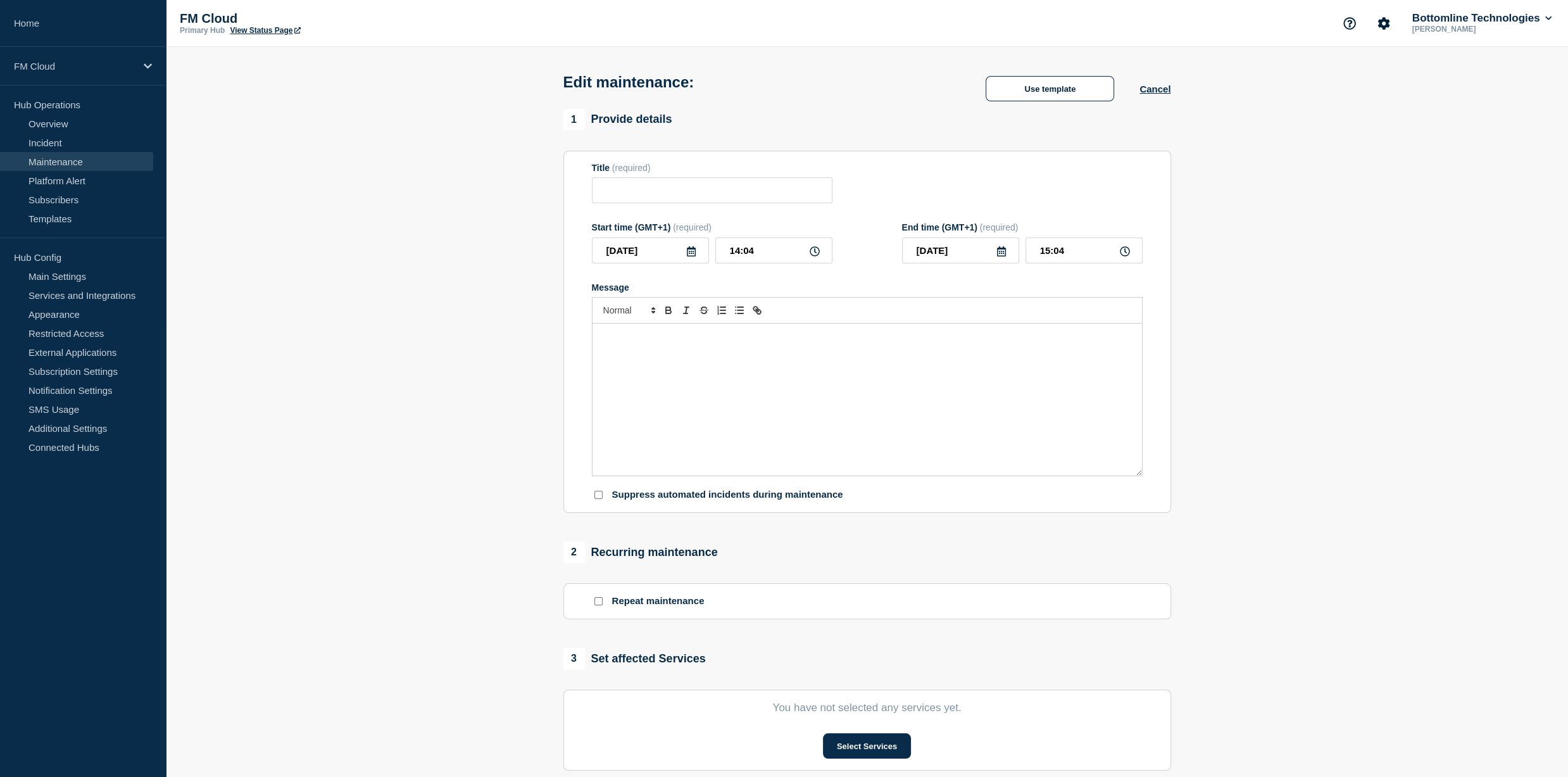
click at [755, 421] on div "Message" at bounding box center [868, 400] width 550 height 152
type input "UA Message & Connectivity - SIC IP - SIC IP Gateway Release 1.2.6 - UAT - 28/AU…"
type input "2025-08-28"
type input "09:00"
type input "2025-08-28"
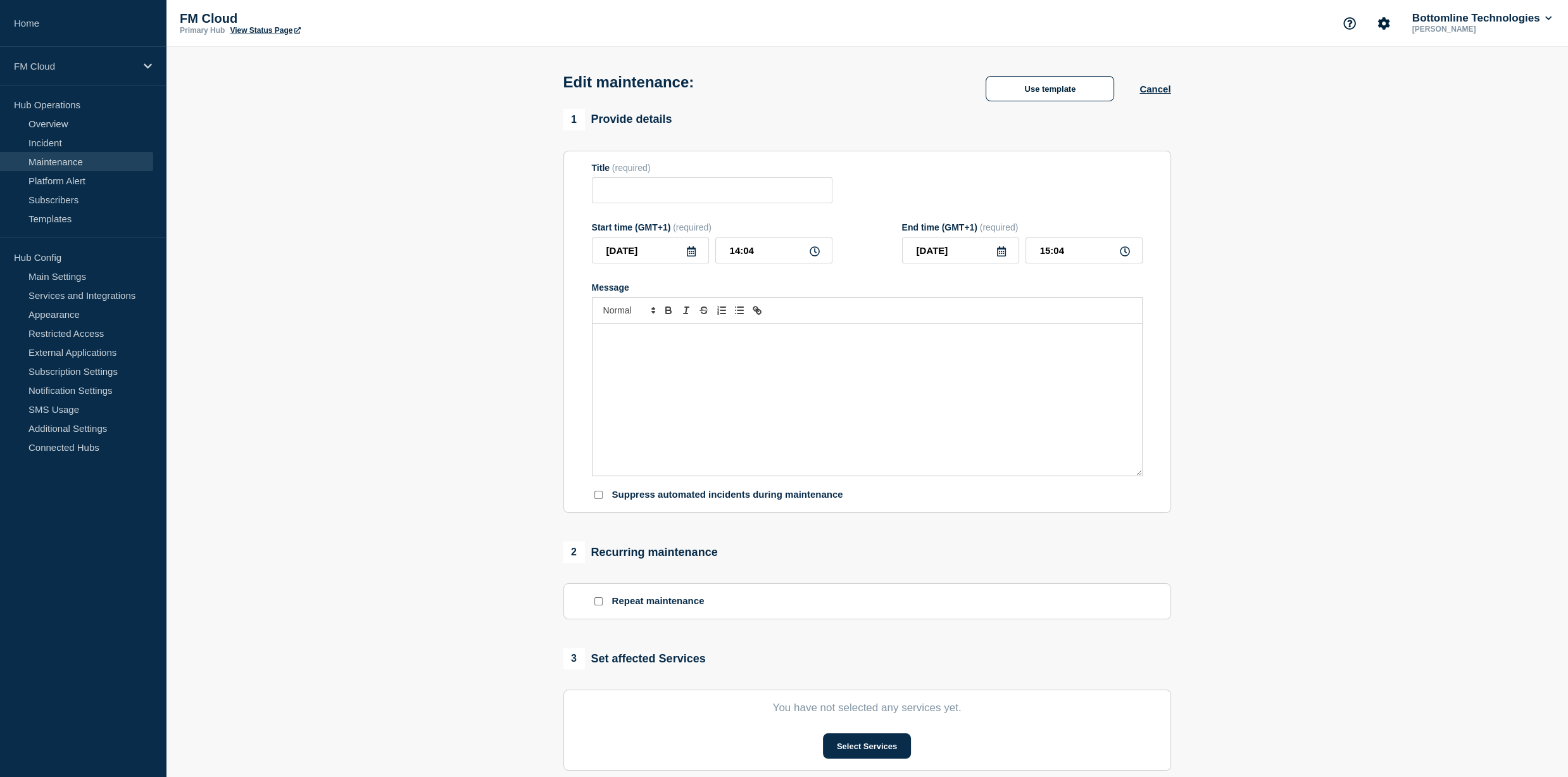
type input "11:00"
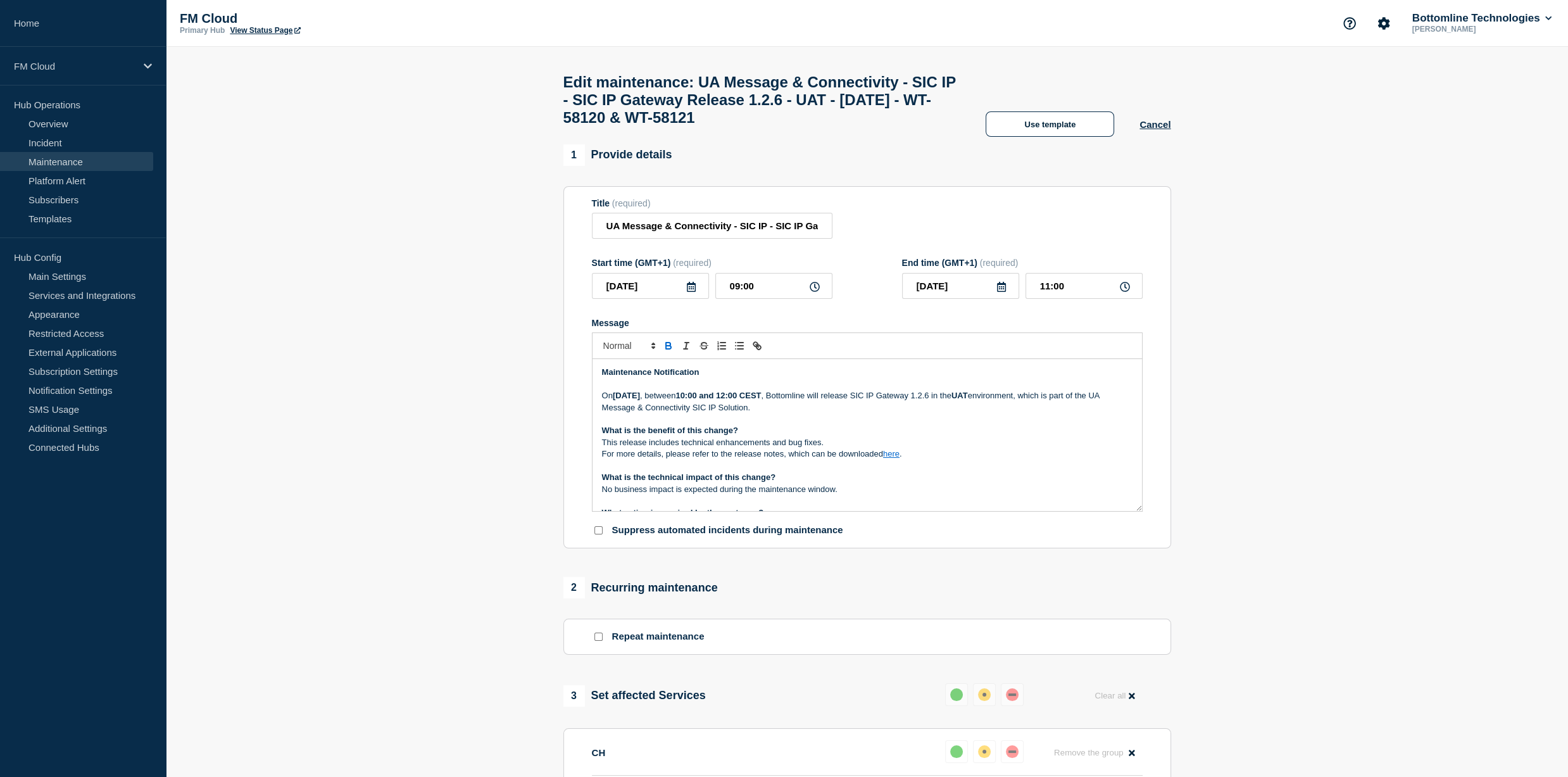
click at [759, 414] on p "On Thursday 28 August 2025 , between 10:00 and 12:00 CEST , Bottomline will rel…" at bounding box center [868, 402] width 531 height 24
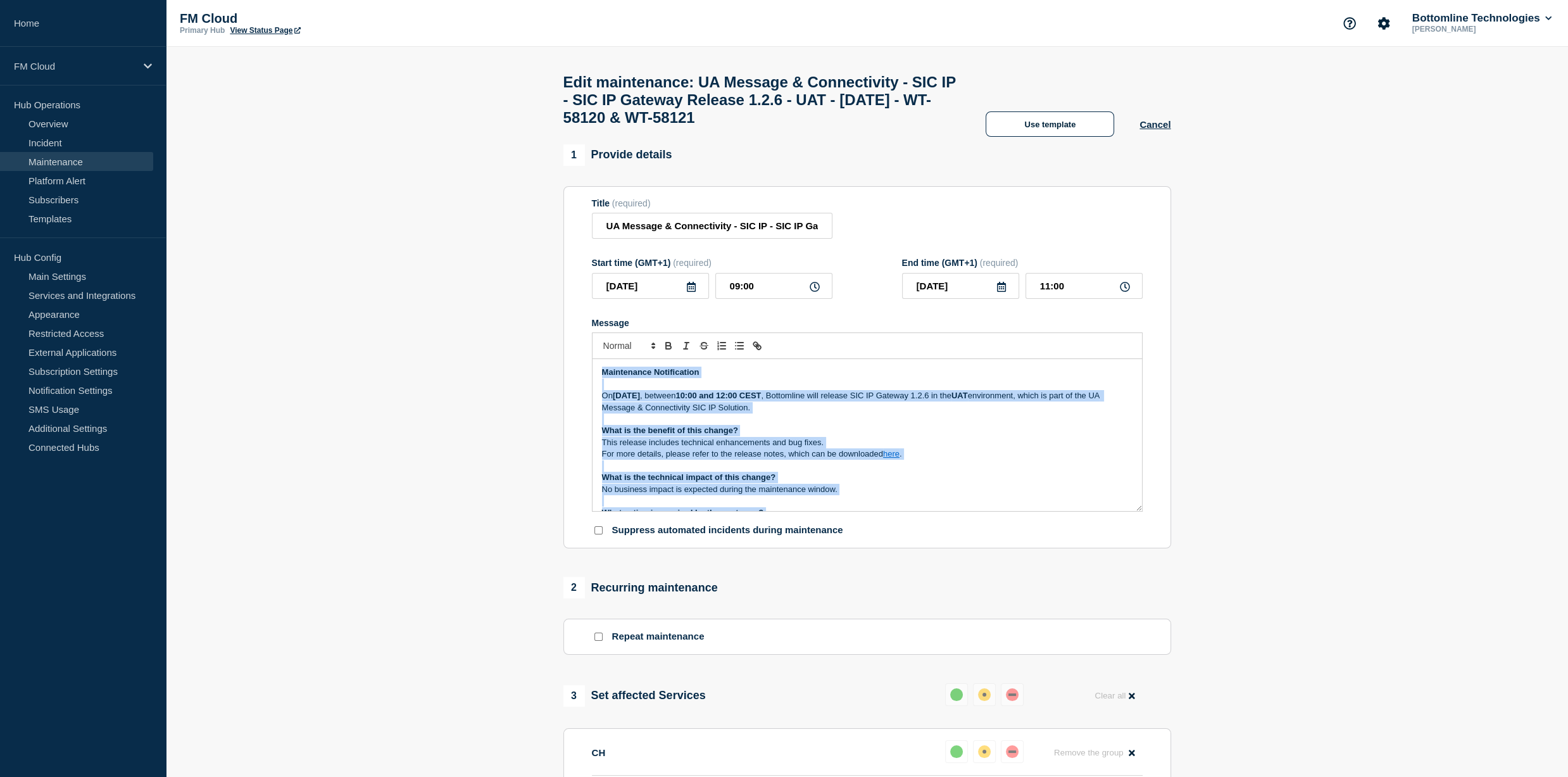
copy div "Maintenance Notification On Thursday 28 August 2025 , between 10:00 and 12:00 C…"
click at [1162, 130] on button "Cancel" at bounding box center [1155, 125] width 31 height 11
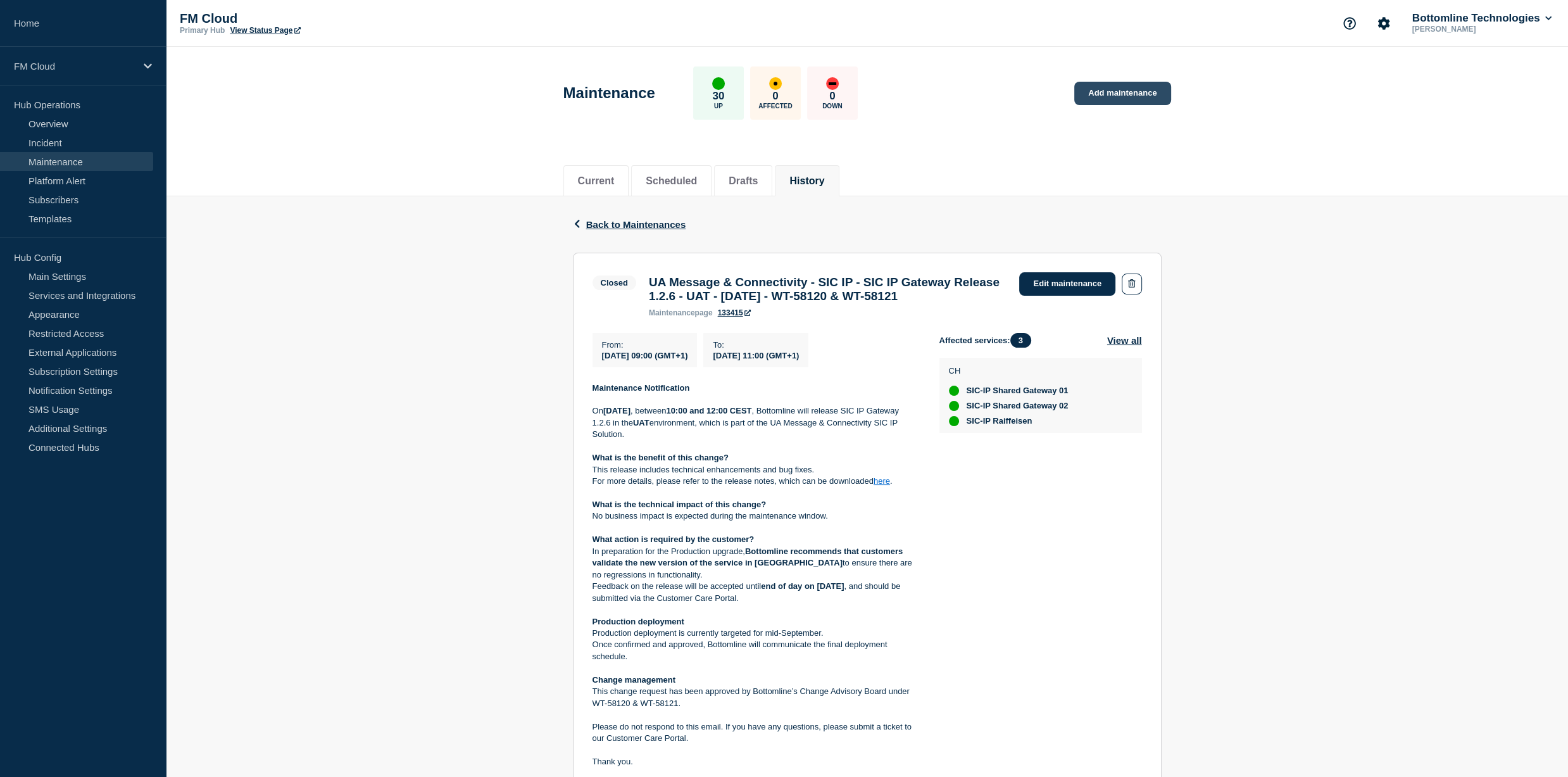
click at [1137, 96] on link "Add maintenance" at bounding box center [1122, 93] width 97 height 24
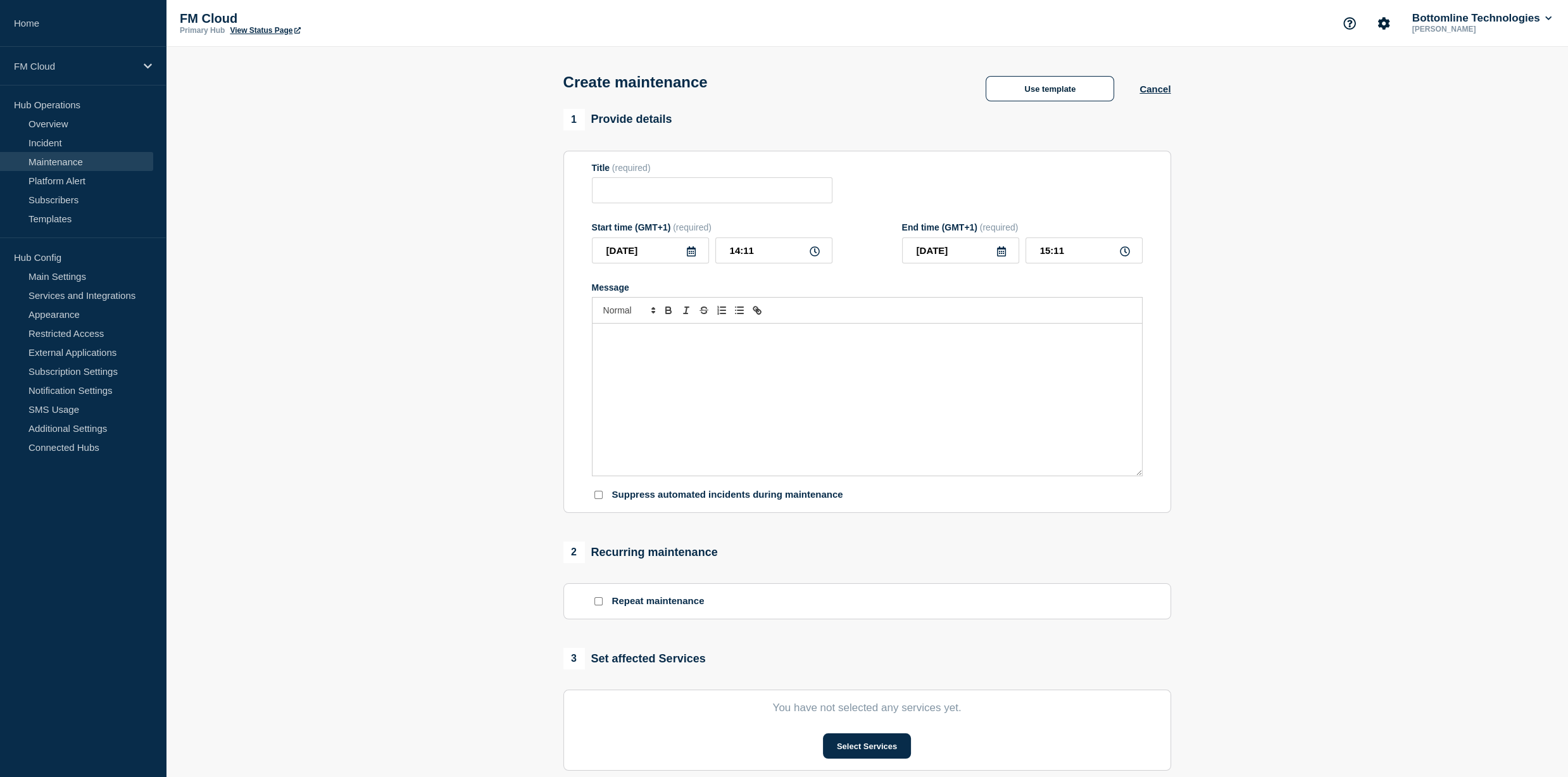
click at [1150, 80] on div "Use template Cancel" at bounding box center [1065, 89] width 210 height 25
click at [1153, 91] on button "Cancel" at bounding box center [1155, 89] width 31 height 11
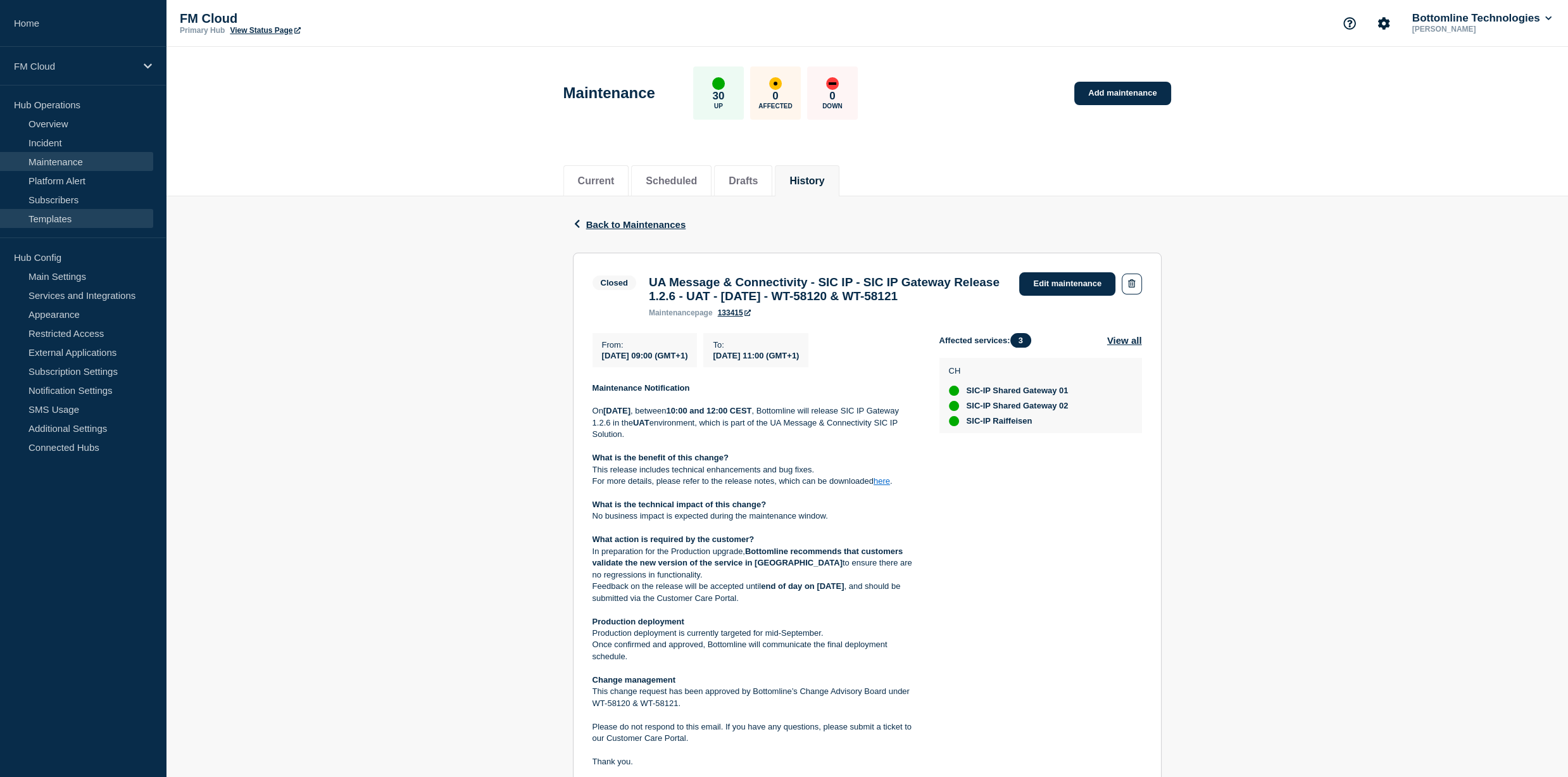
click at [65, 214] on link "Templates" at bounding box center [76, 218] width 153 height 19
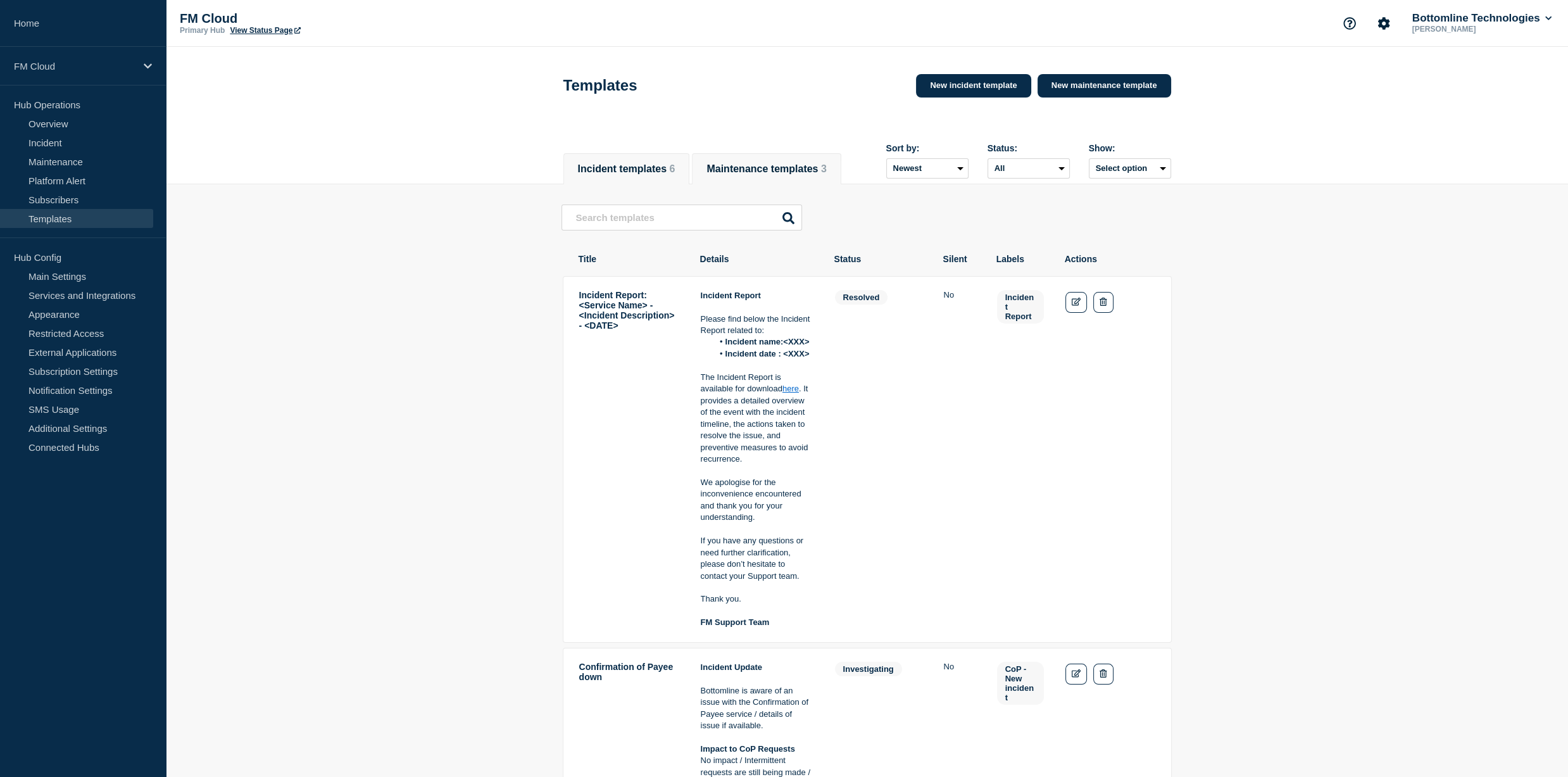
click at [821, 174] on button "Maintenance templates 3" at bounding box center [766, 169] width 119 height 12
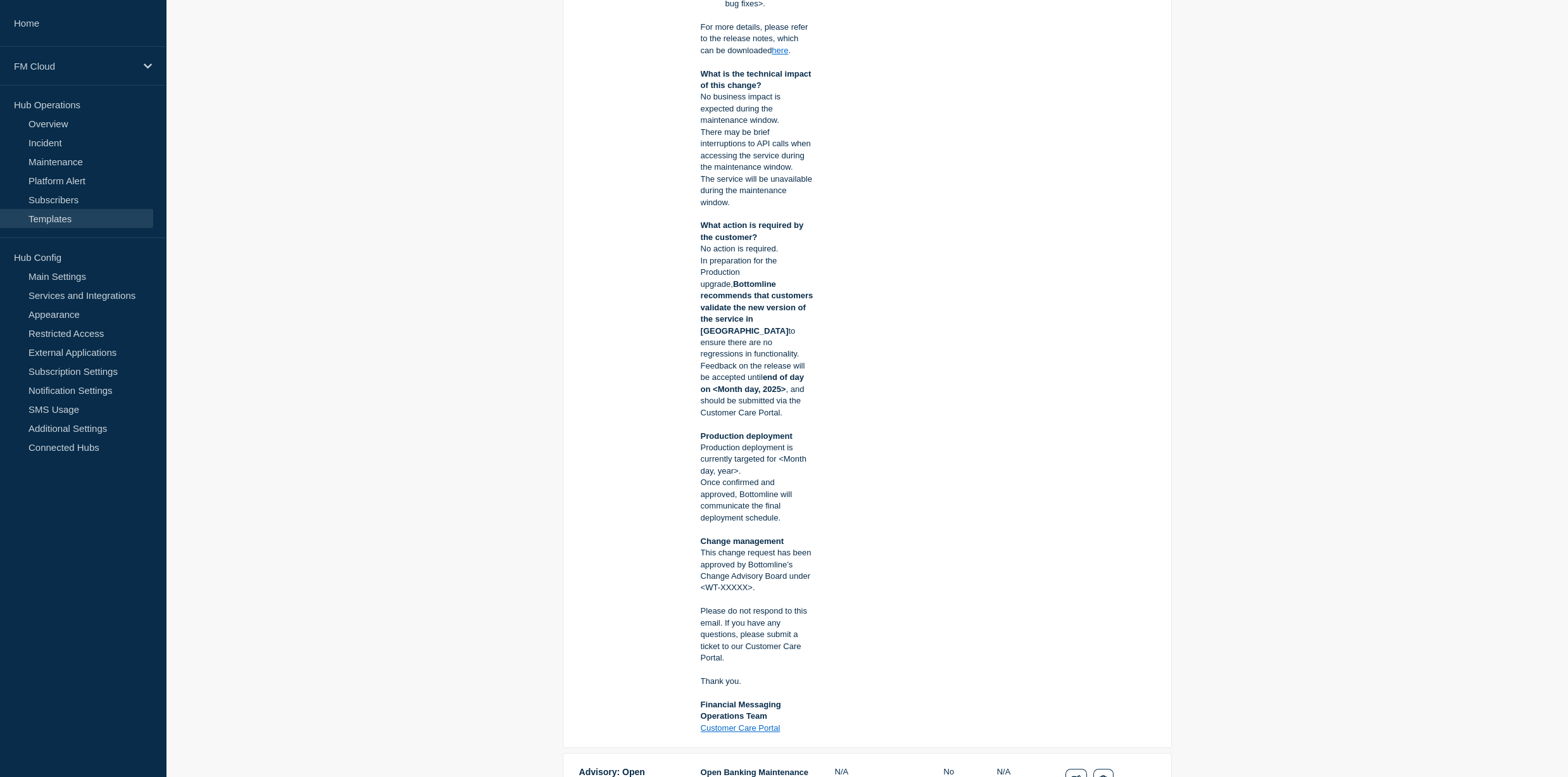
scroll to position [507, 0]
click at [707, 232] on strong "What action is required by the customer?" at bounding box center [754, 226] width 105 height 21
drag, startPoint x: 707, startPoint y: 232, endPoint x: 718, endPoint y: 243, distance: 15.6
click at [718, 243] on div "Maintenance Notification On Tuesday XX Month 20xx , between 08:00 and 09:00 BST…" at bounding box center [758, 256] width 113 height 947
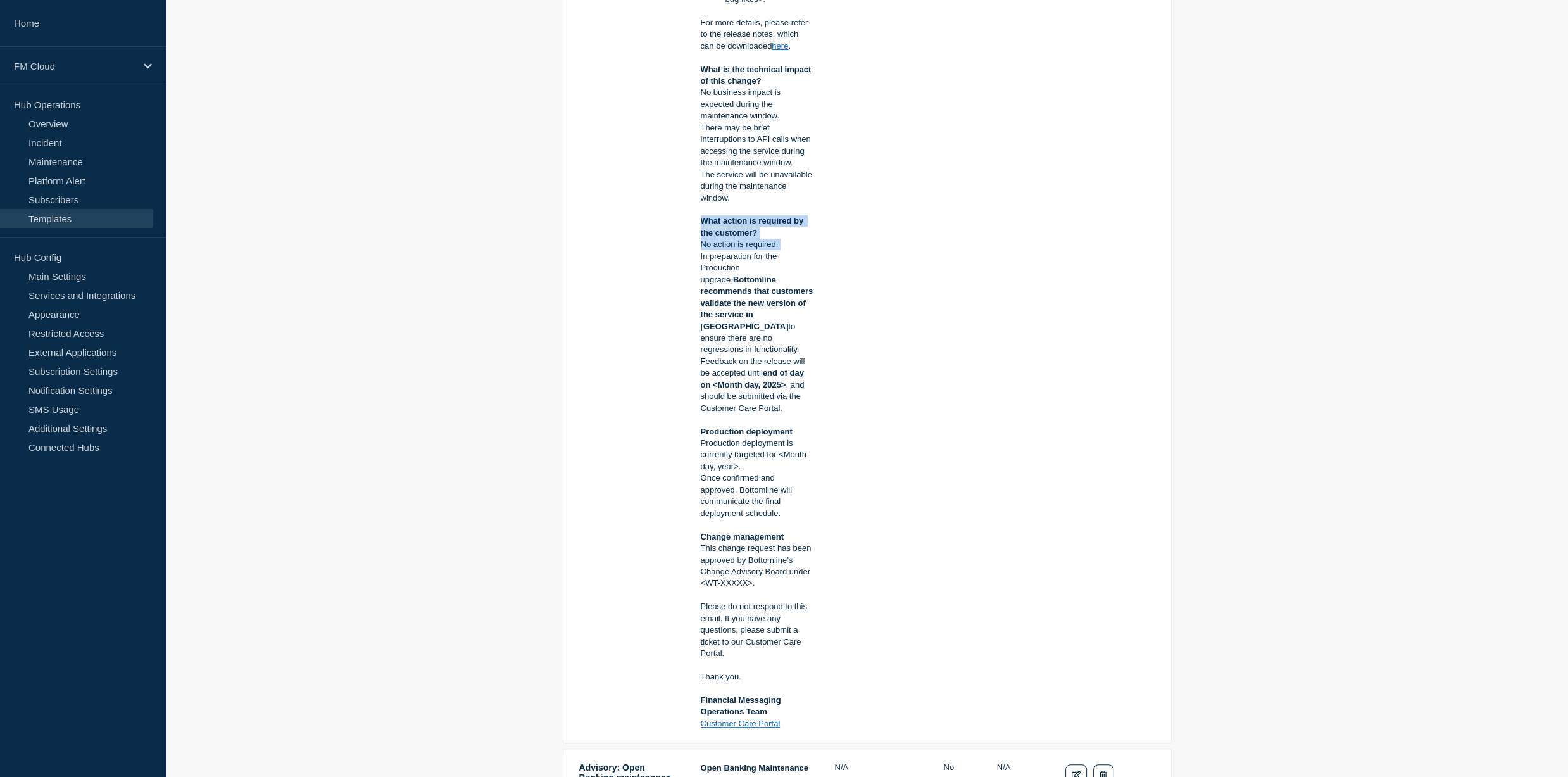
copy div "What action is required by the customer? No action is required."
